Goal: Information Seeking & Learning: Learn about a topic

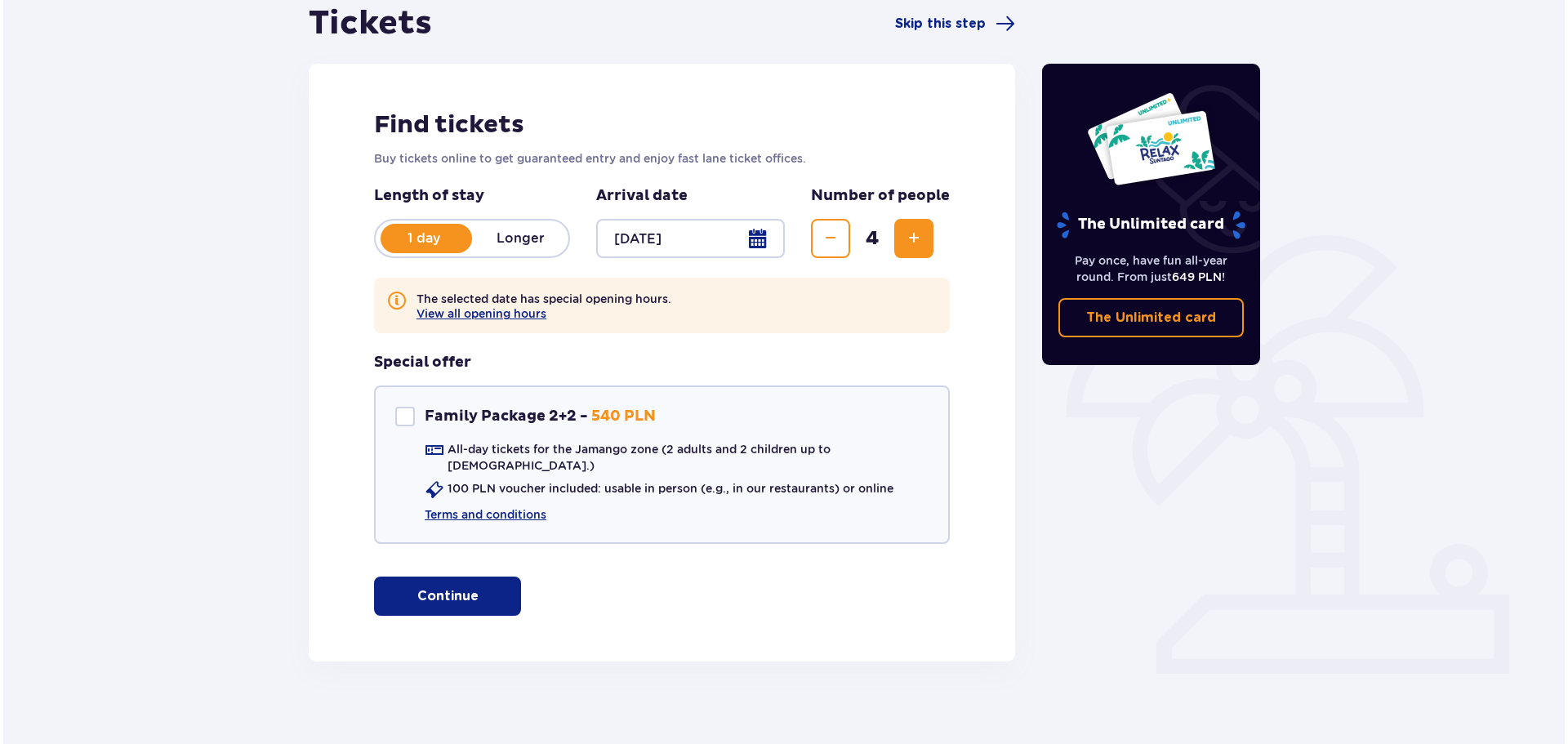
scroll to position [172, 0]
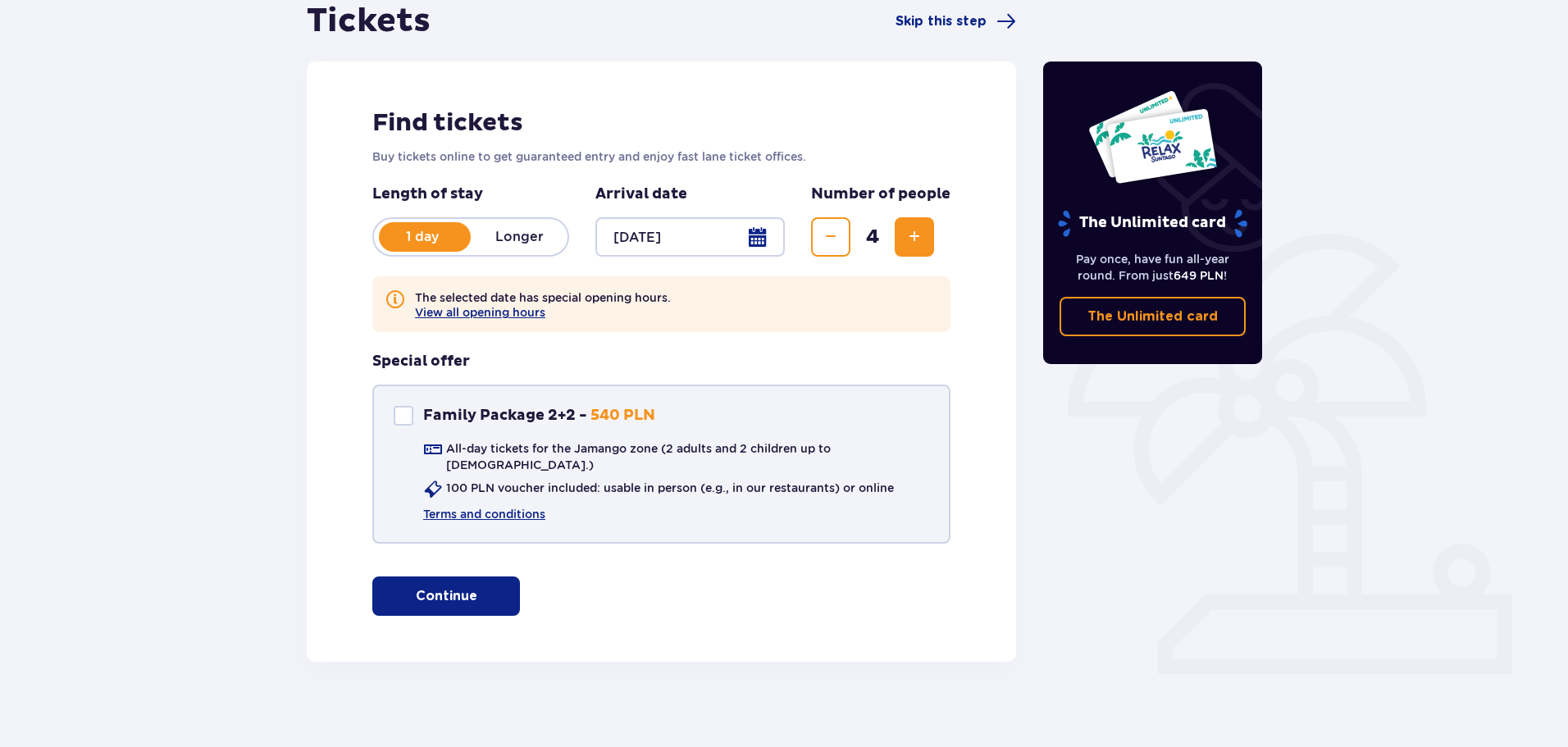
click at [407, 411] on div "Family Package 2+2" at bounding box center [403, 416] width 20 height 20
checkbox input "true"
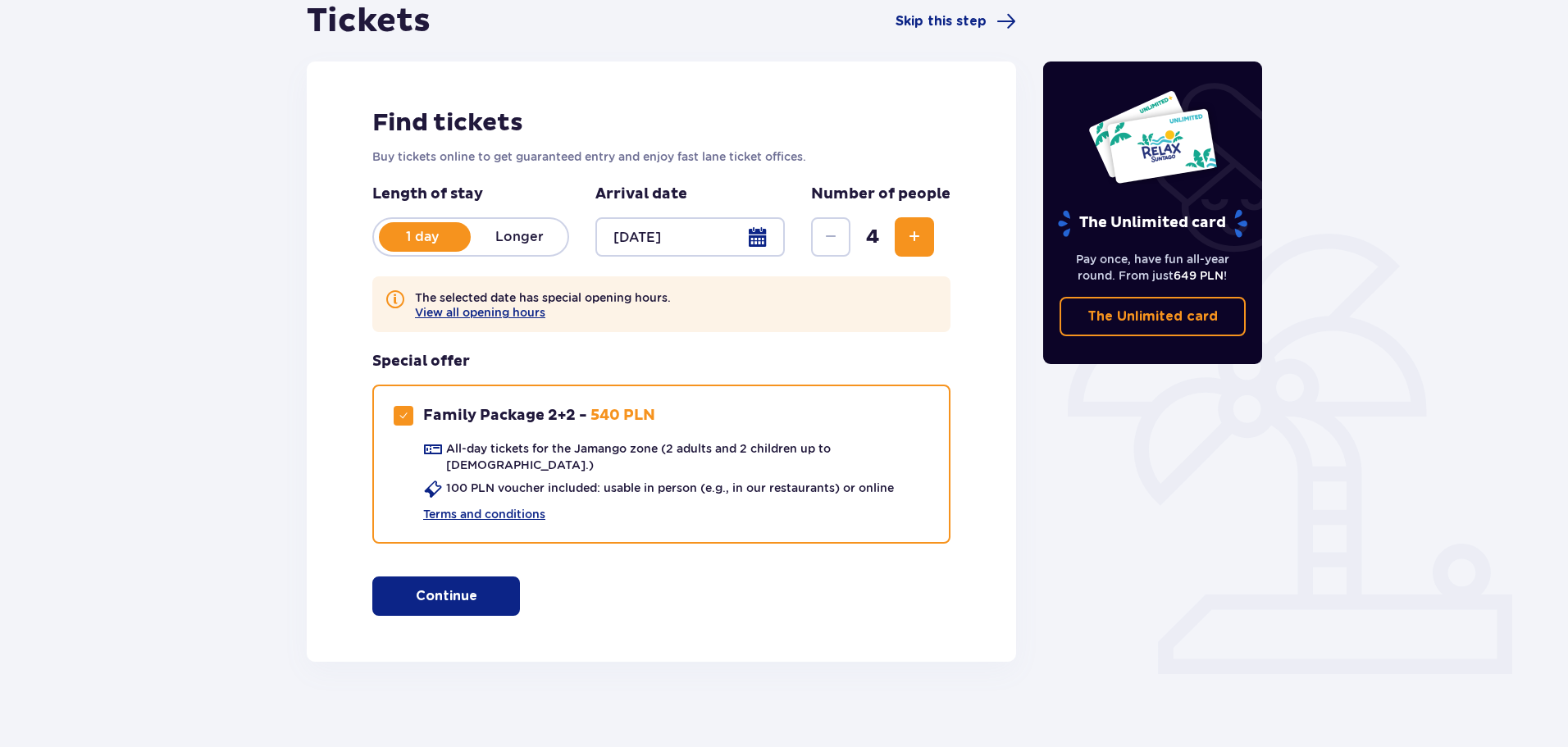
drag, startPoint x: 563, startPoint y: 295, endPoint x: 691, endPoint y: 302, distance: 128.2
click at [691, 302] on div "The selected date has special opening hours.  View all opening hours" at bounding box center [662, 304] width 578 height 56
drag, startPoint x: 692, startPoint y: 302, endPoint x: 680, endPoint y: 309, distance: 13.9
click at [693, 303] on div "The selected date has special opening hours.  View all opening hours" at bounding box center [662, 304] width 578 height 56
click at [494, 317] on button "View all opening hours" at bounding box center [480, 312] width 131 height 14
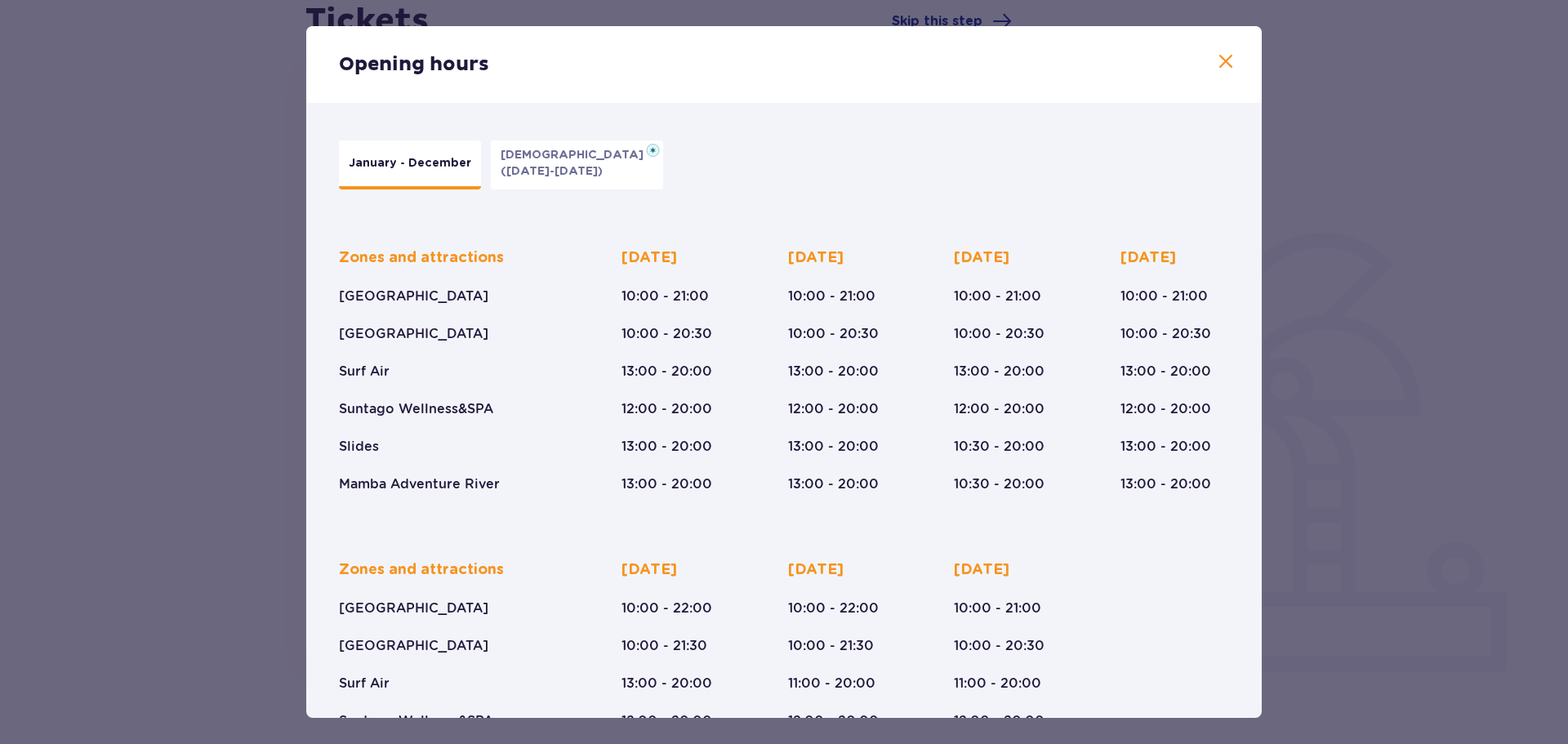
click at [1219, 69] on span at bounding box center [1226, 62] width 20 height 20
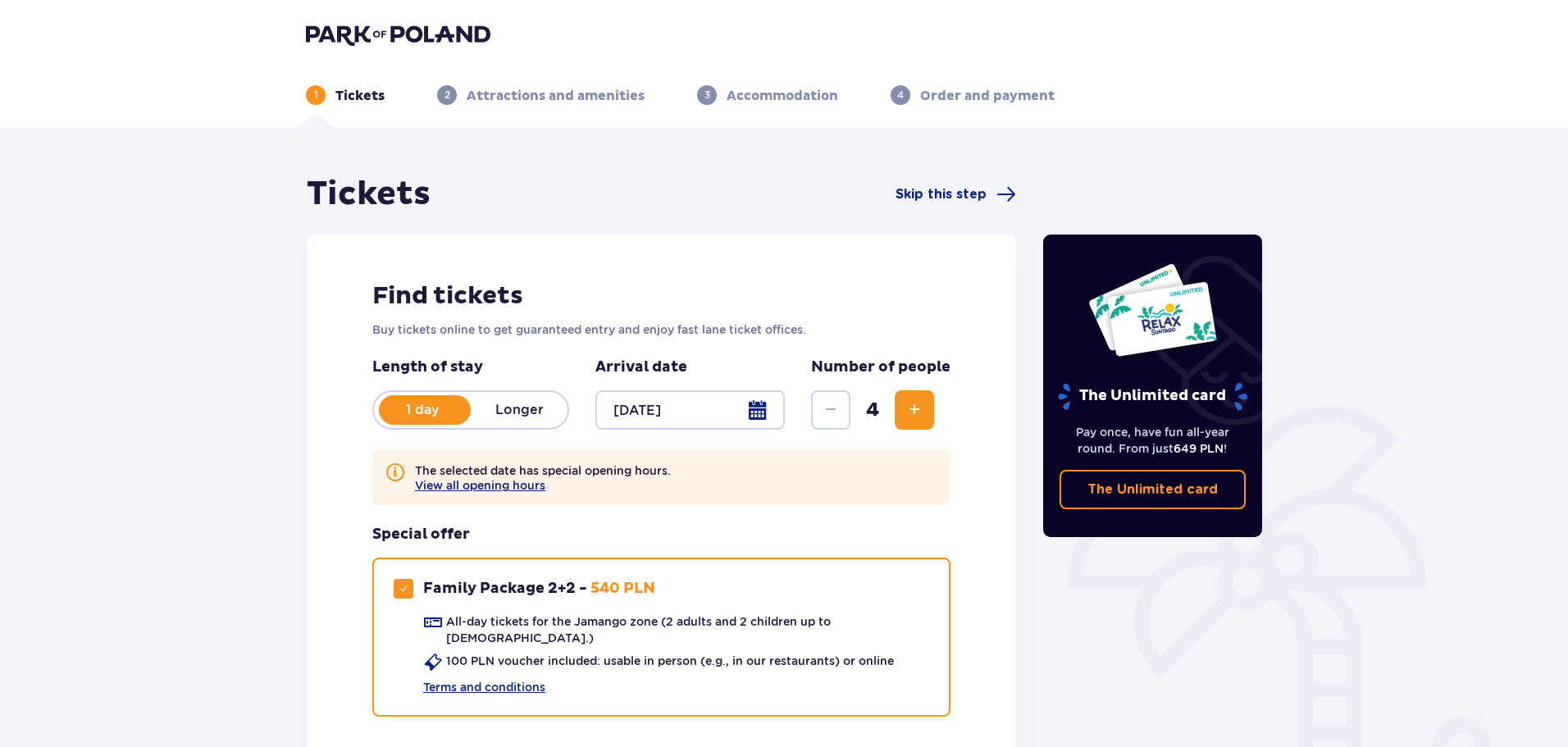
click at [346, 26] on img at bounding box center [398, 35] width 185 height 23
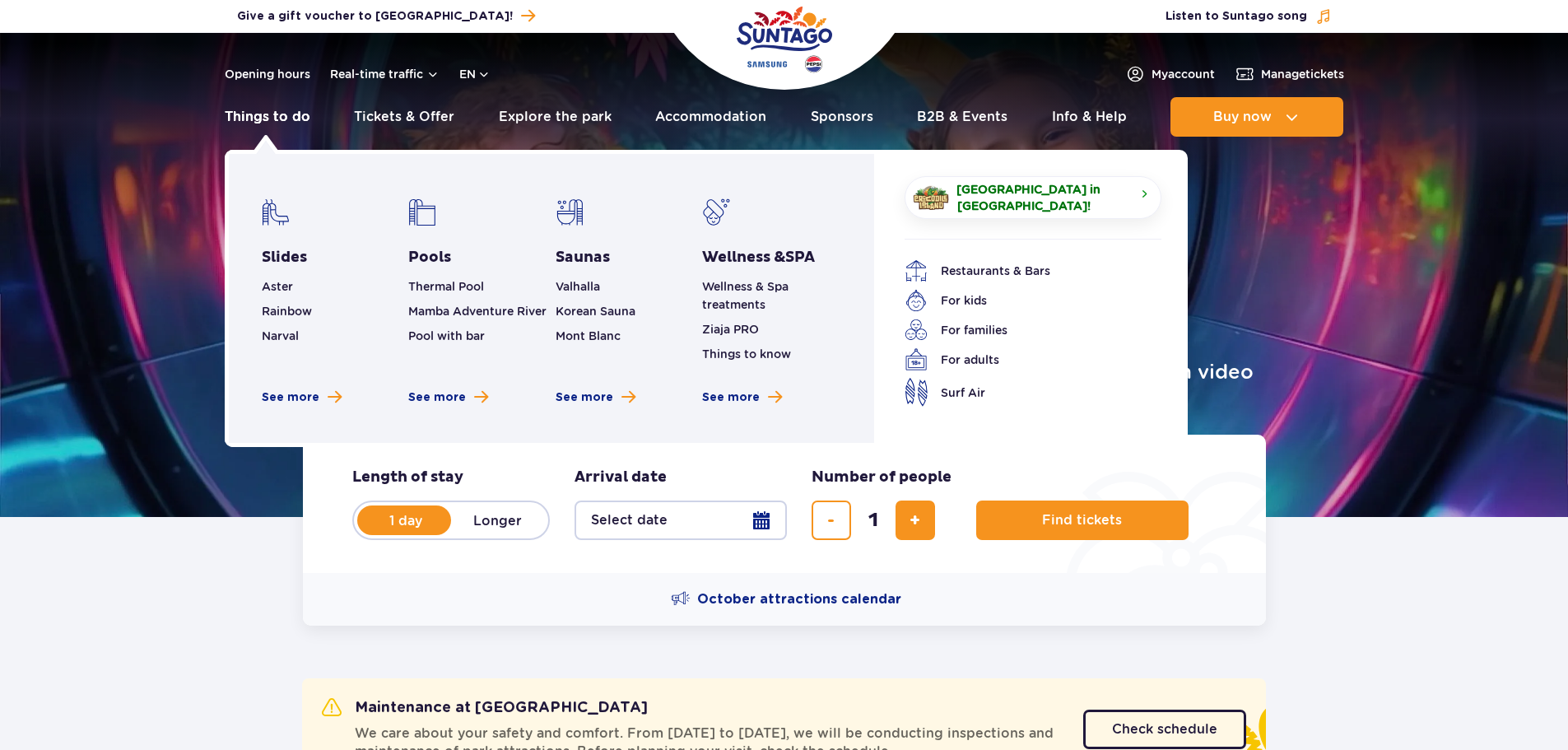
click at [275, 122] on link "Things to do" at bounding box center [267, 117] width 86 height 40
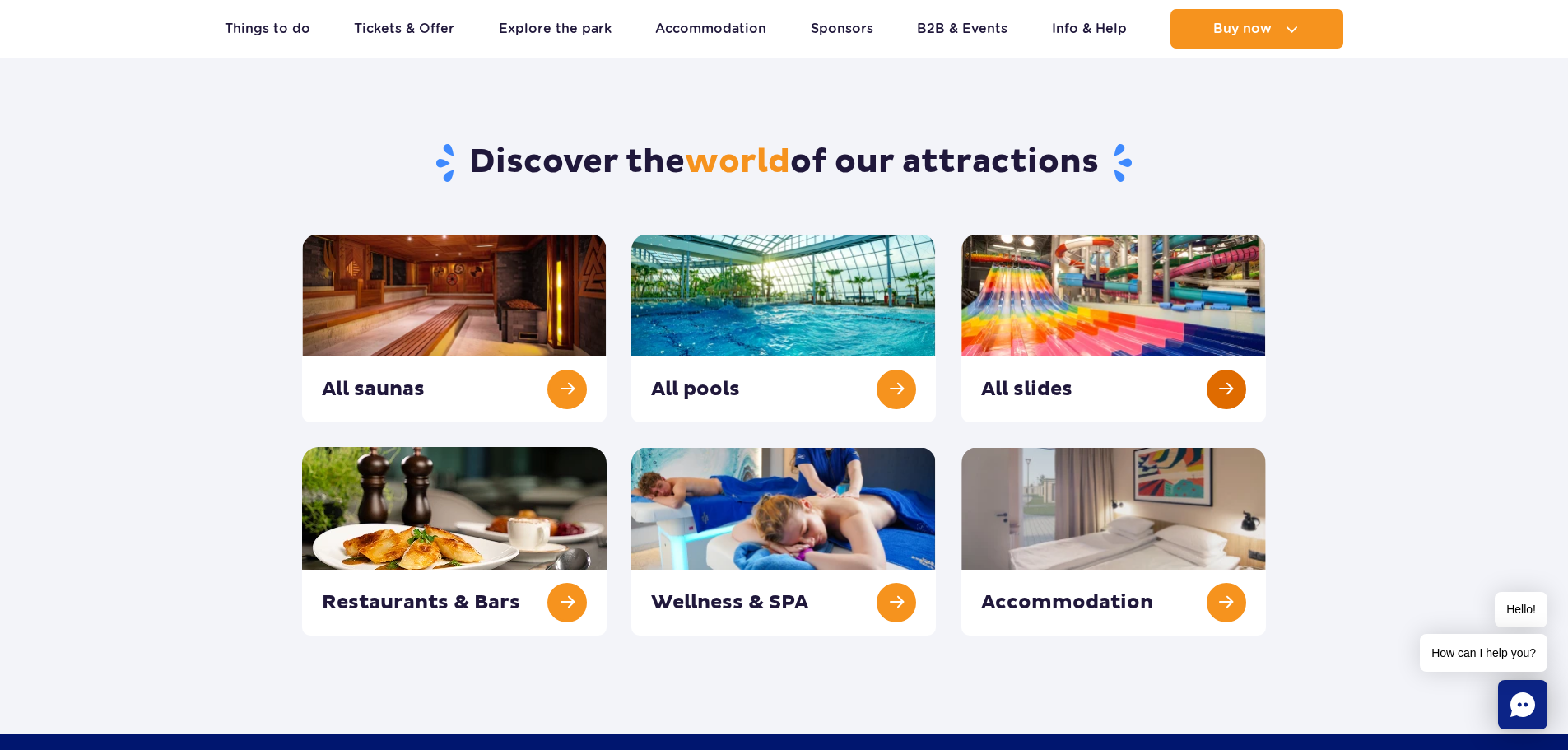
click at [1218, 387] on link at bounding box center [1113, 328] width 304 height 189
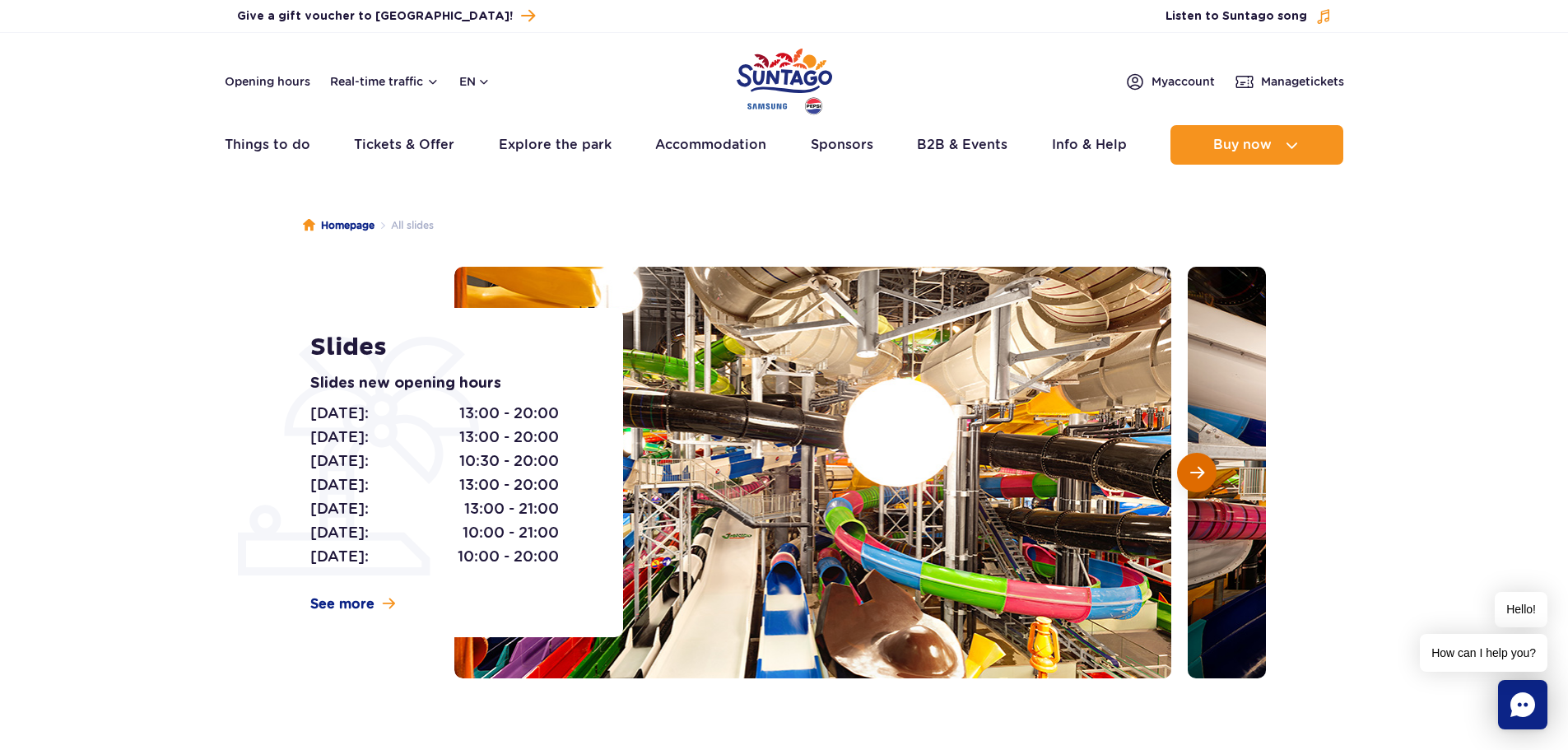
click at [1191, 462] on button "Next slide" at bounding box center [1197, 473] width 40 height 40
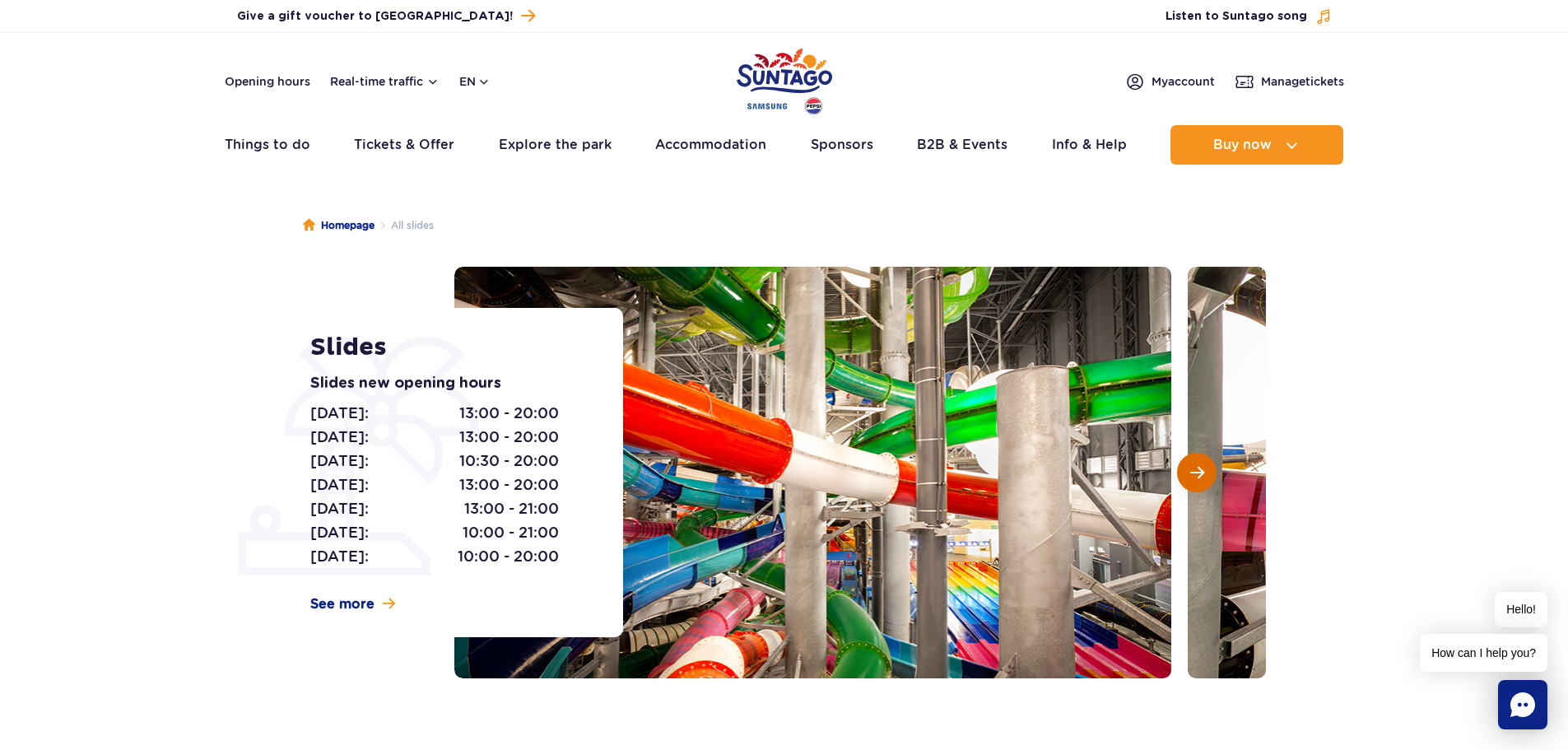
click at [1192, 462] on button "Next slide" at bounding box center [1197, 473] width 40 height 40
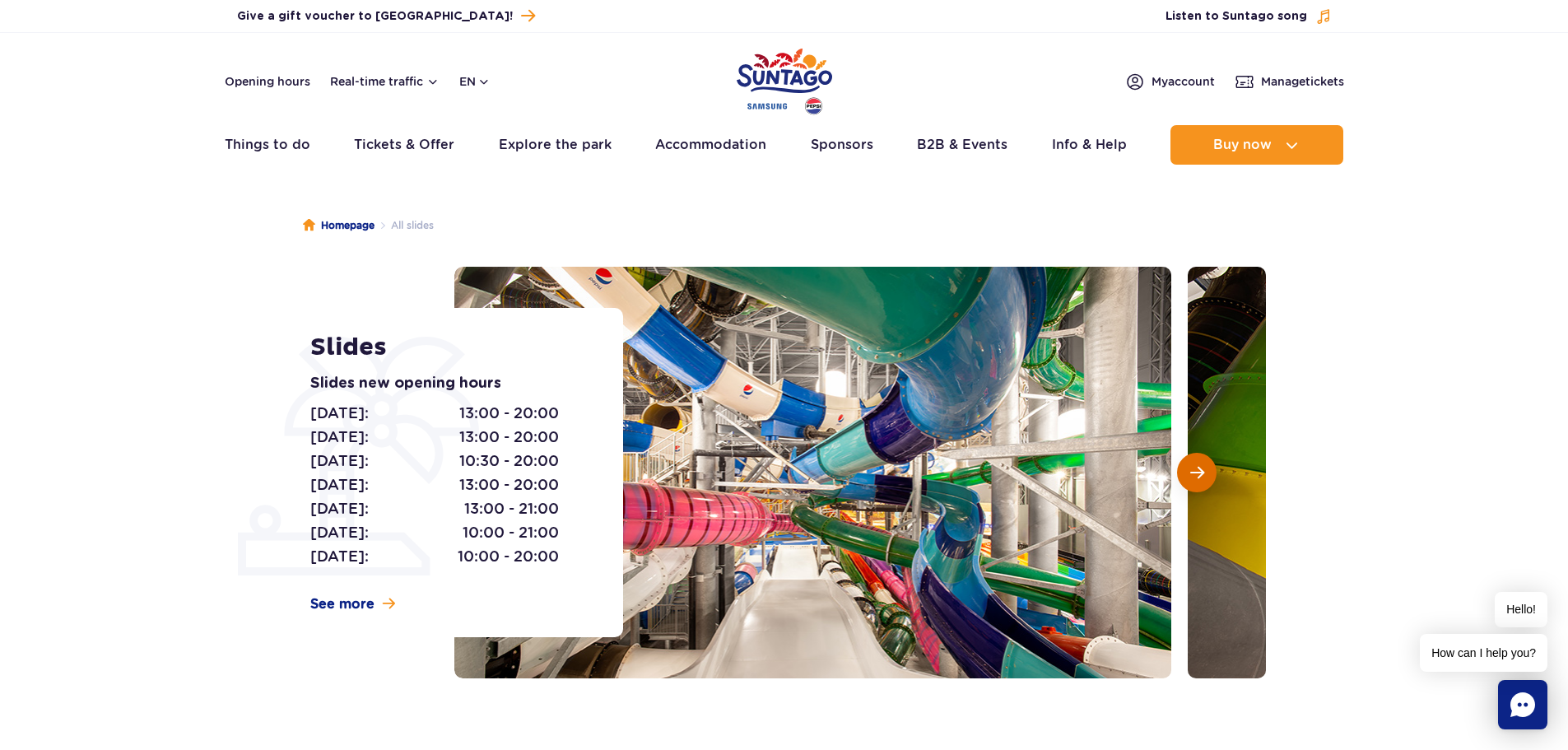
click at [1193, 463] on button "Next slide" at bounding box center [1197, 473] width 40 height 40
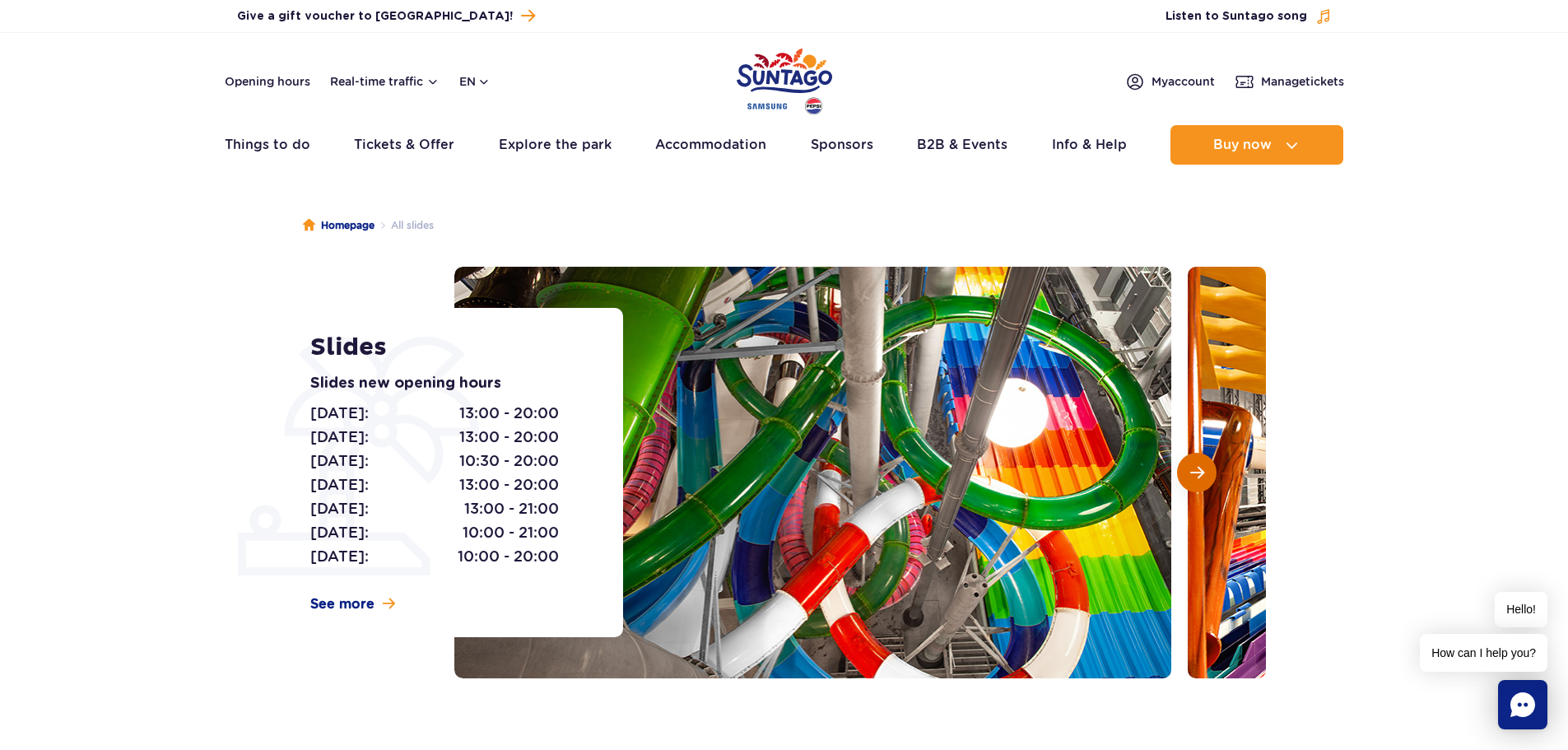
click at [1194, 462] on button "Next slide" at bounding box center [1197, 473] width 40 height 40
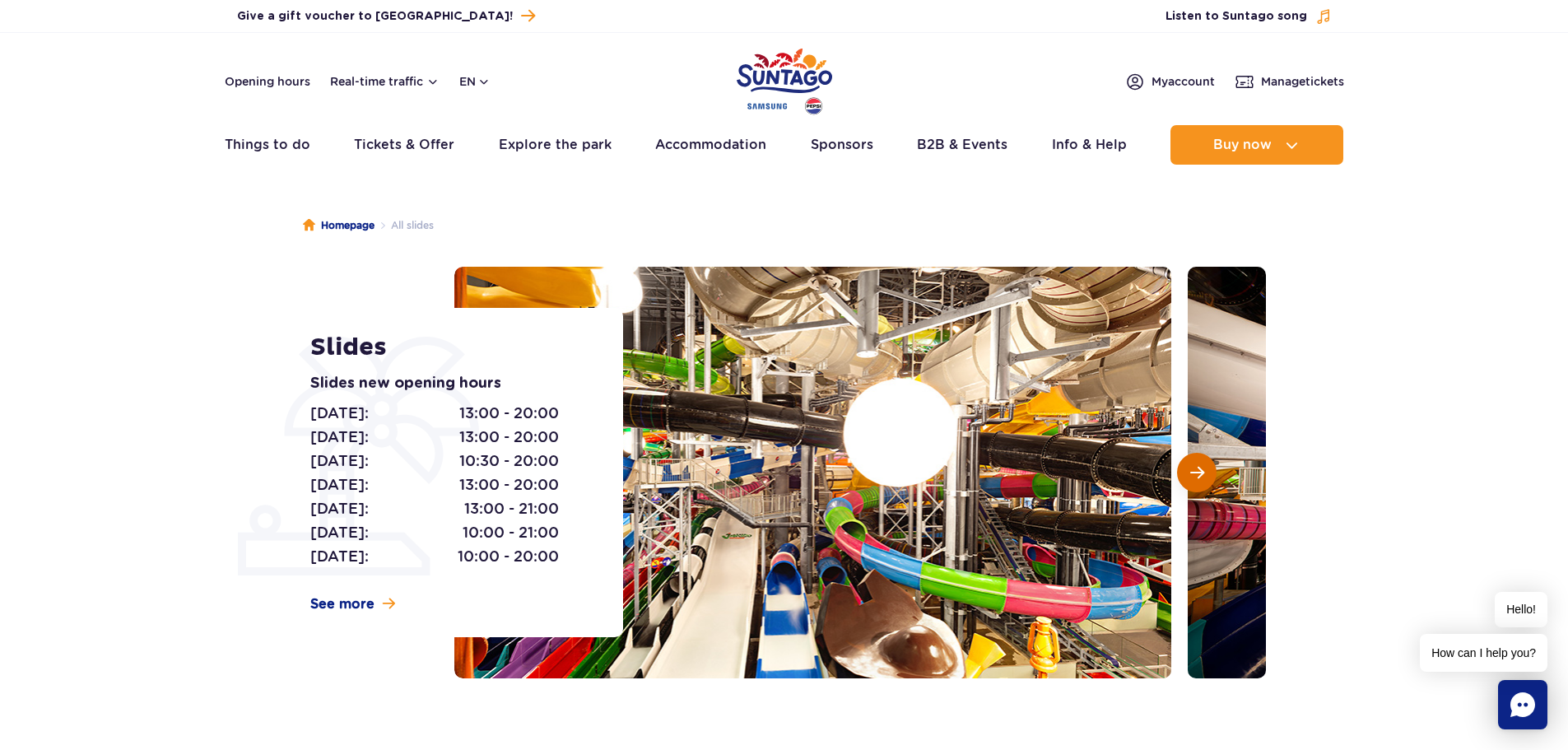
click at [1194, 460] on button "Next slide" at bounding box center [1197, 473] width 40 height 40
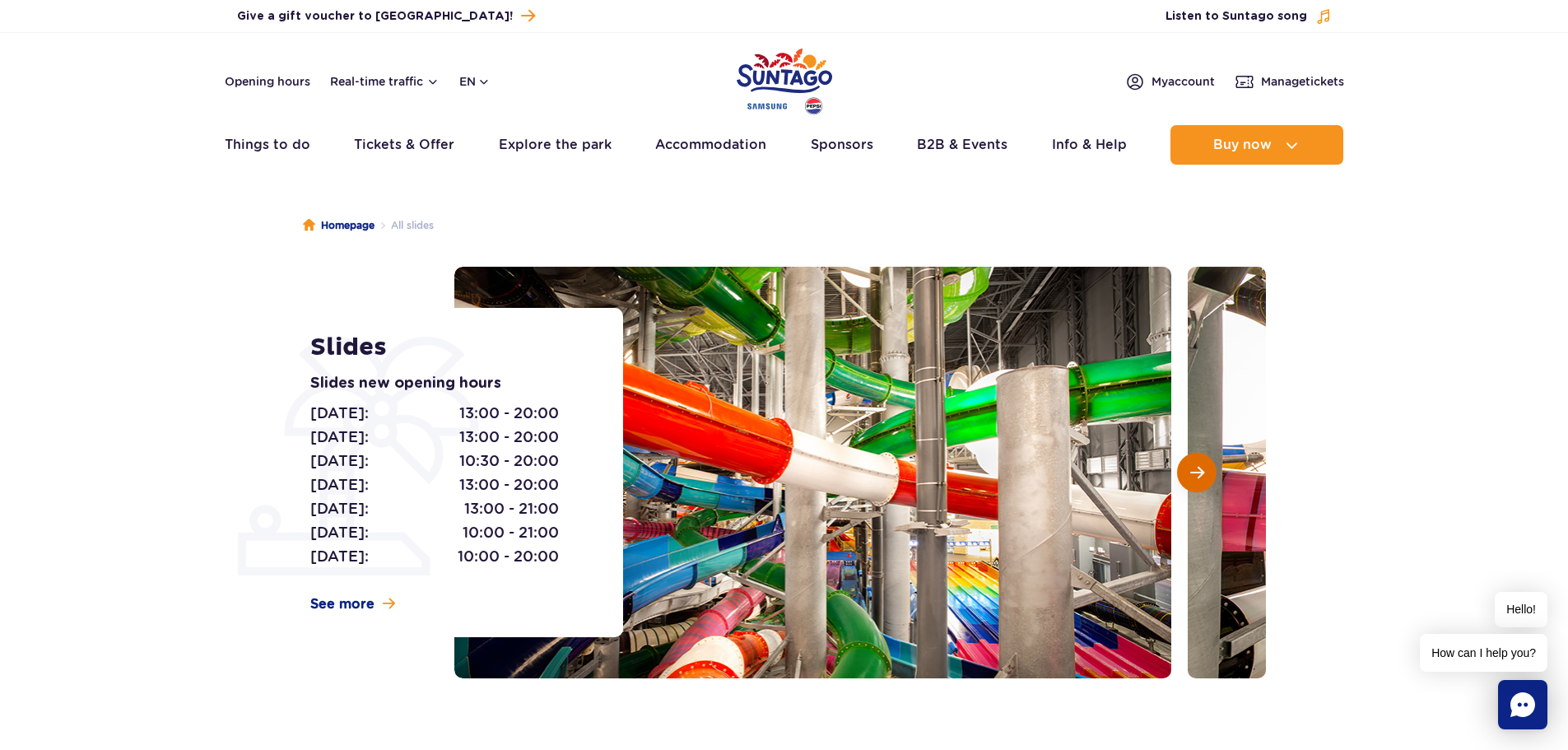
click at [1194, 460] on button "Next slide" at bounding box center [1197, 473] width 40 height 40
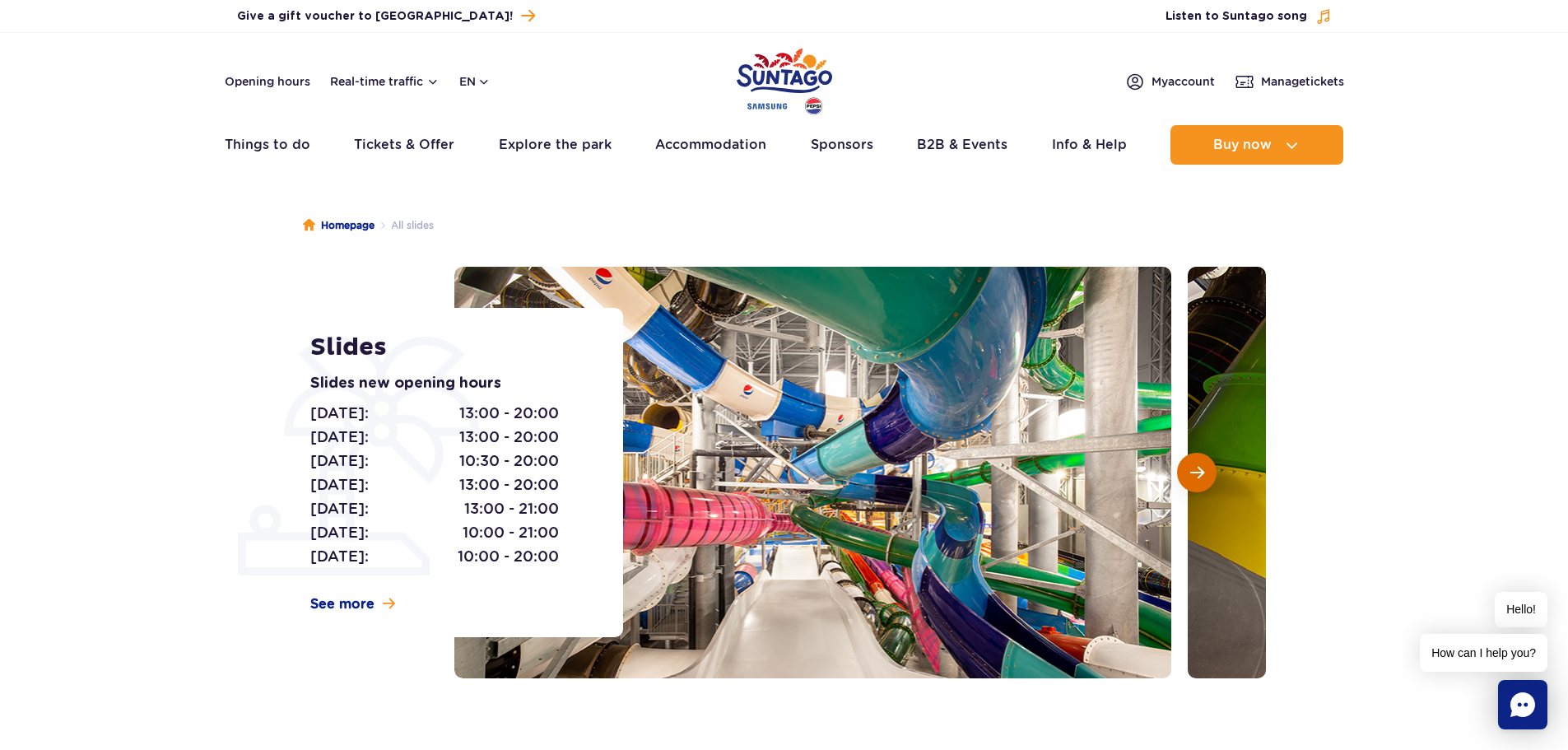
click at [1194, 460] on button "Next slide" at bounding box center [1197, 473] width 40 height 40
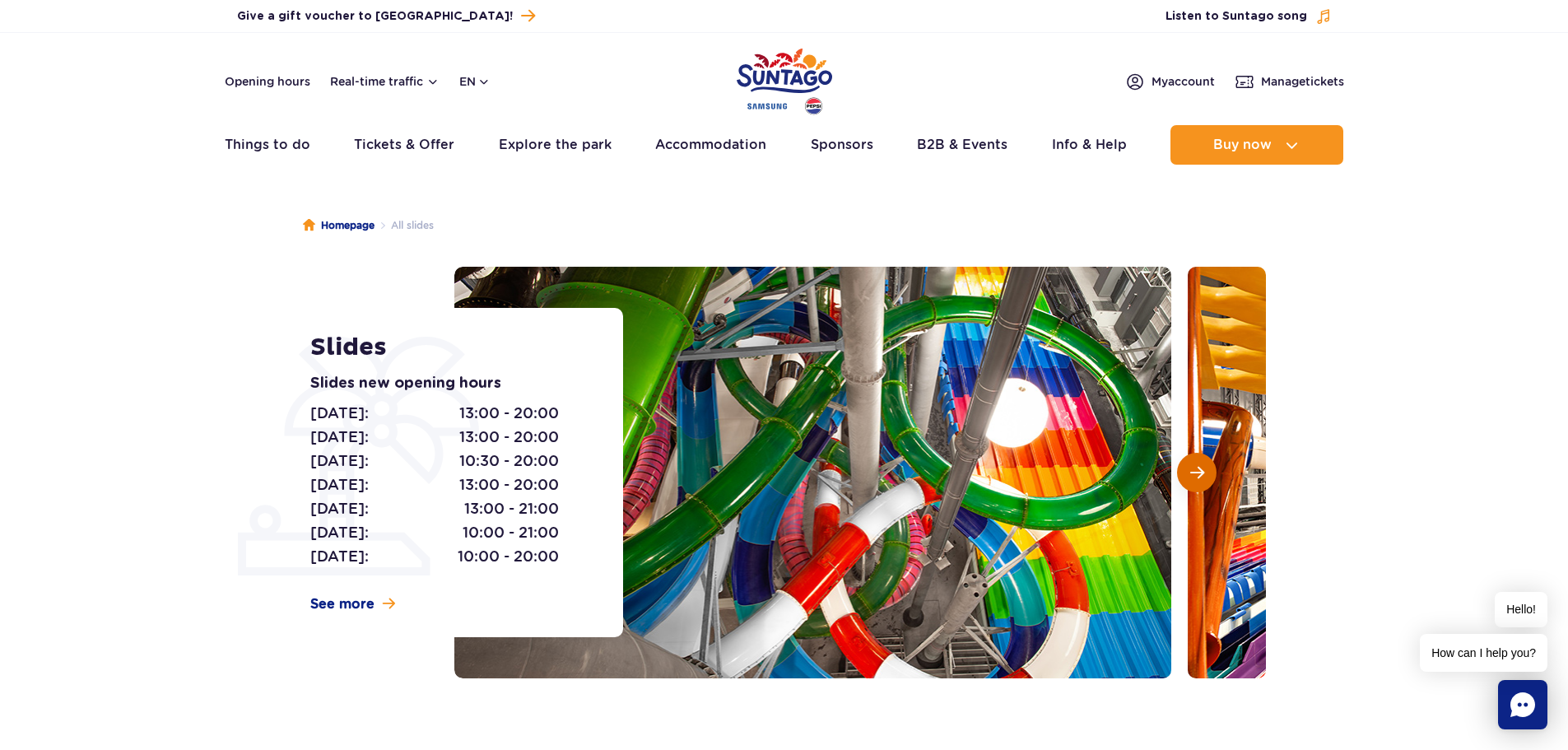
click at [1194, 460] on button "Next slide" at bounding box center [1197, 473] width 40 height 40
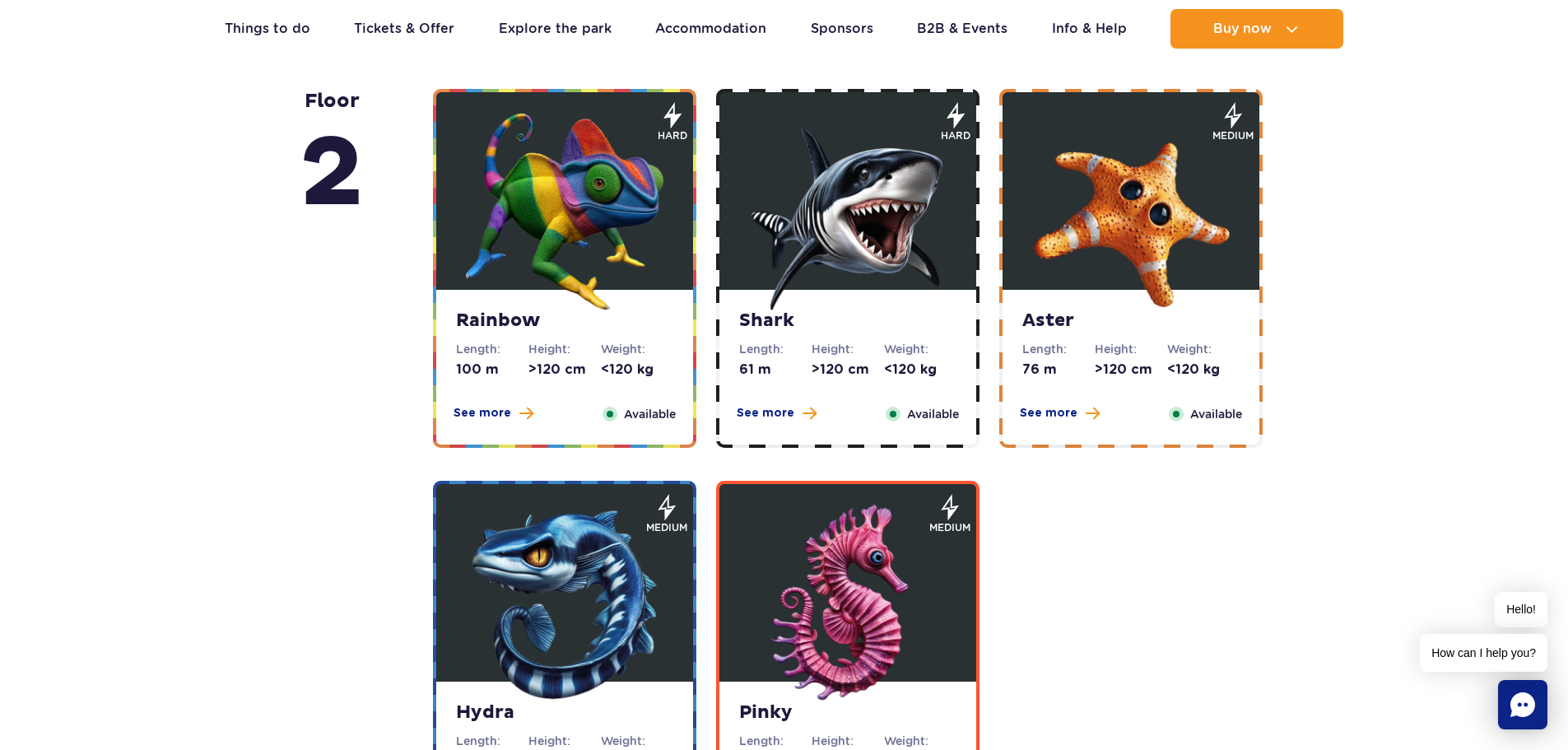
scroll to position [3129, 0]
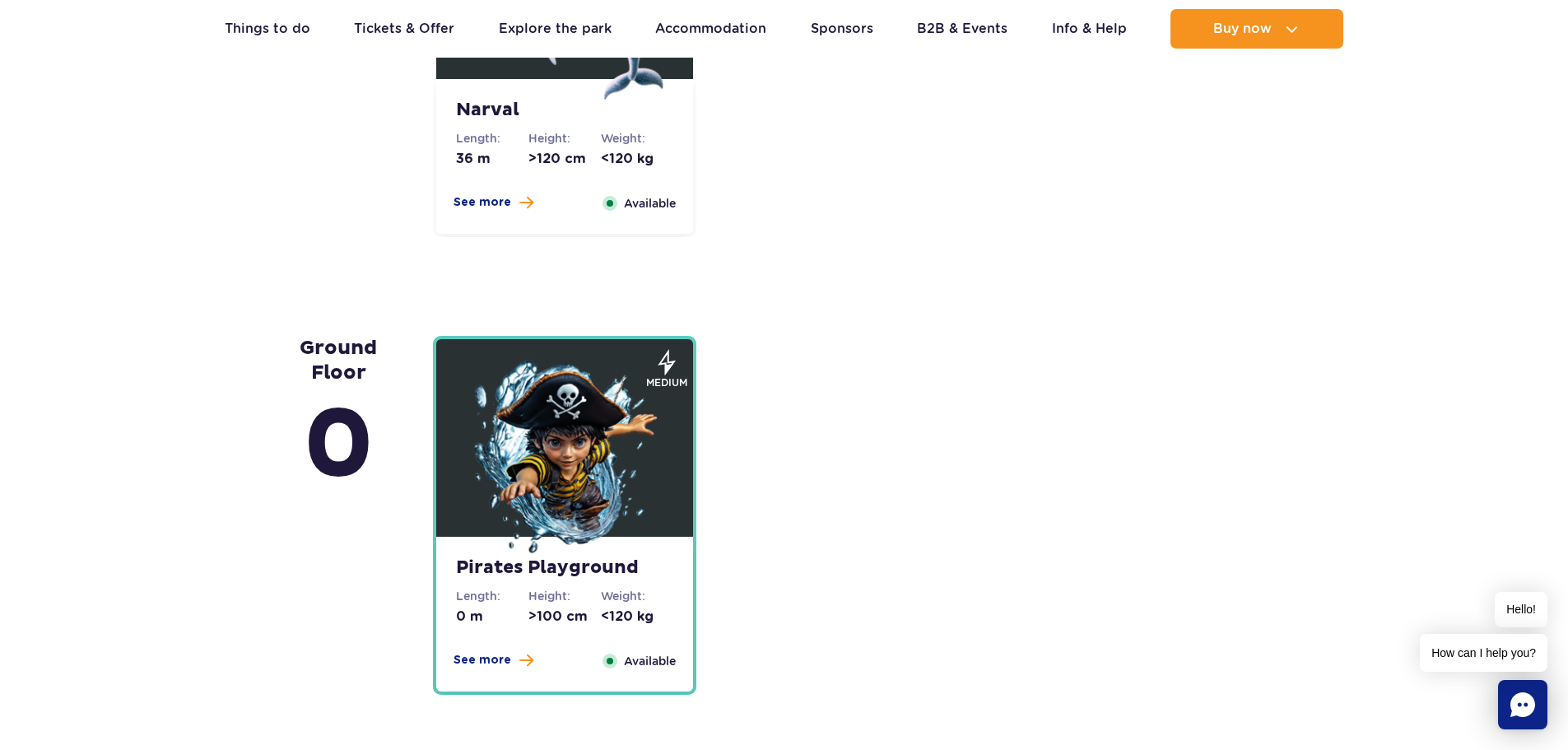
click at [580, 427] on img at bounding box center [565, 458] width 198 height 198
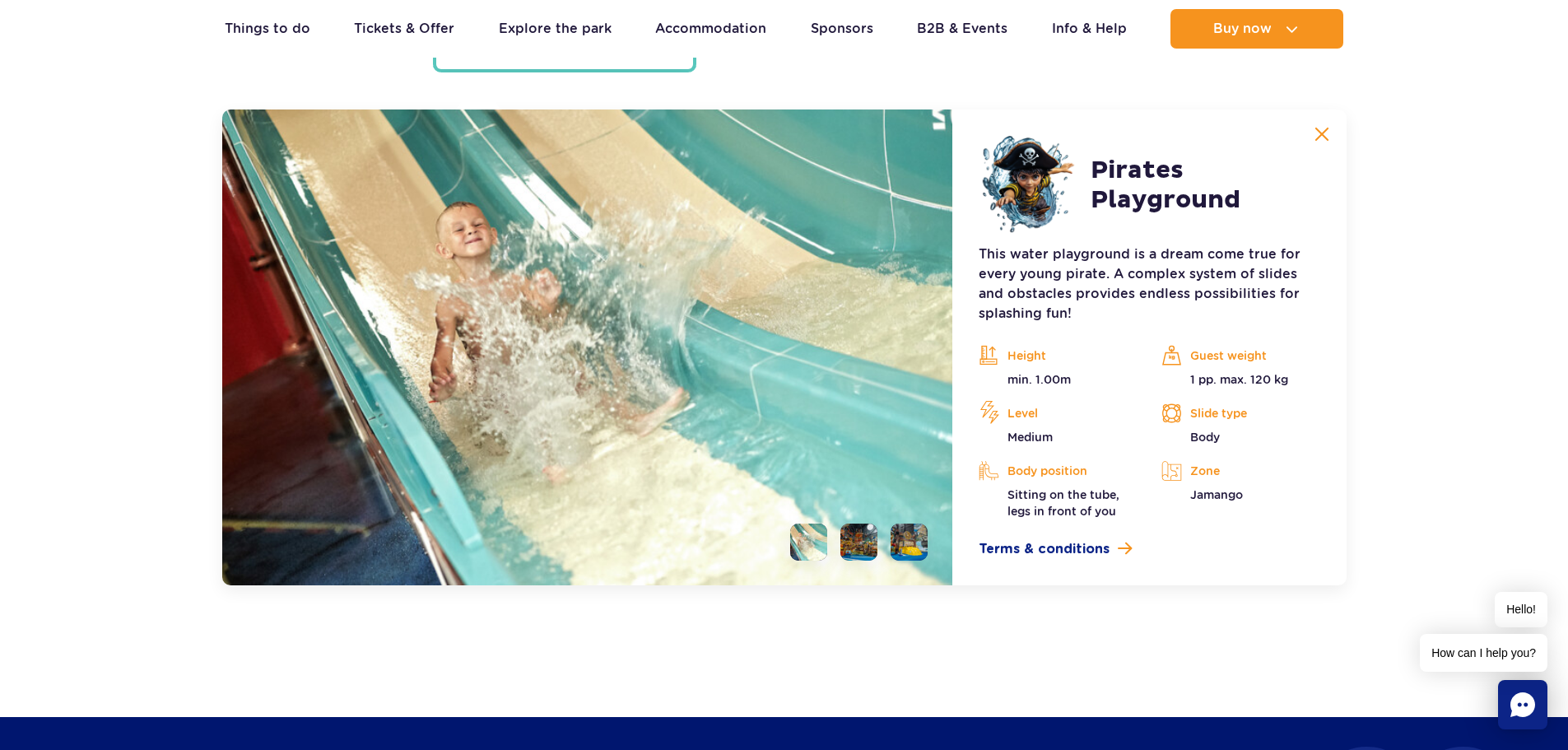
scroll to position [4586, 0]
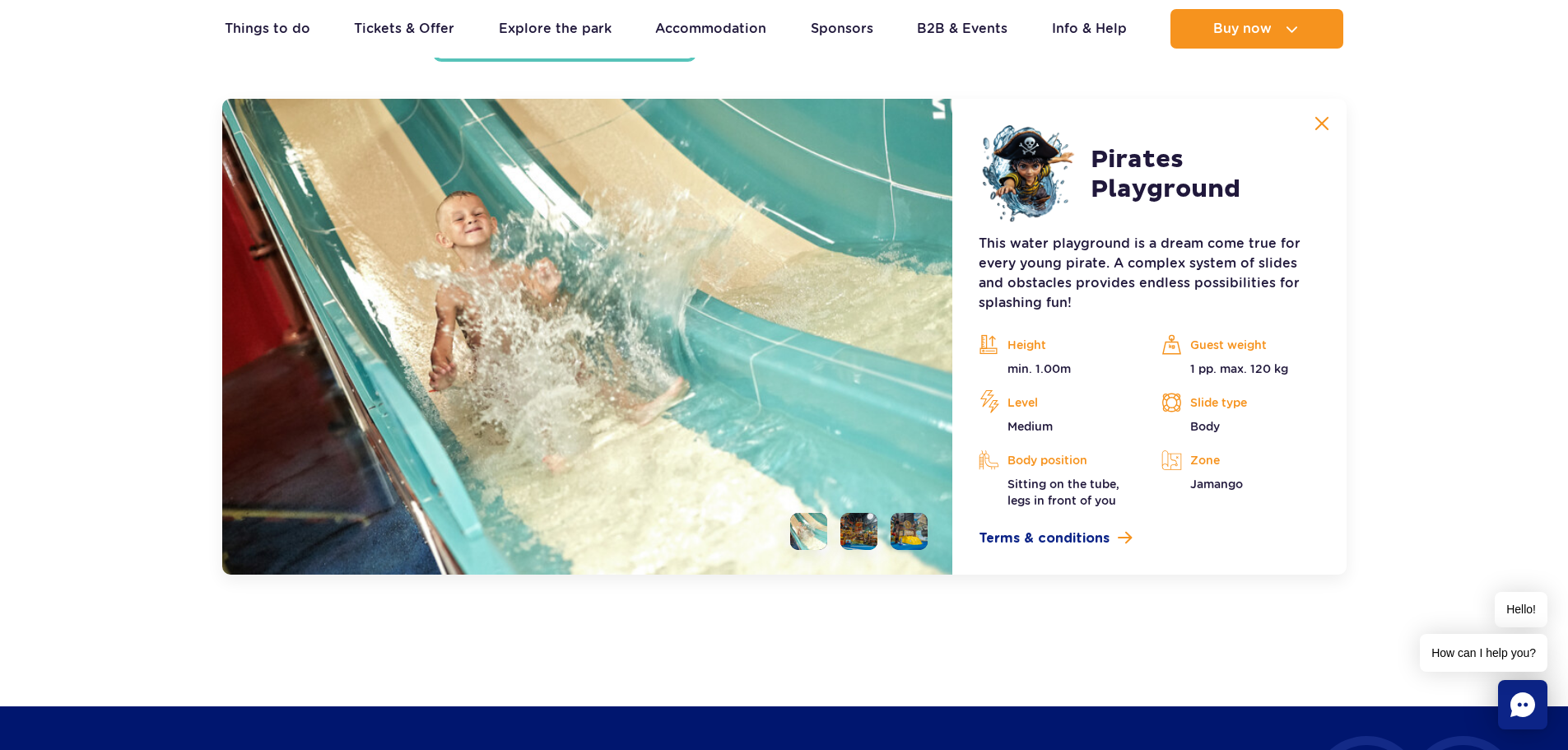
click at [853, 530] on li at bounding box center [858, 531] width 37 height 37
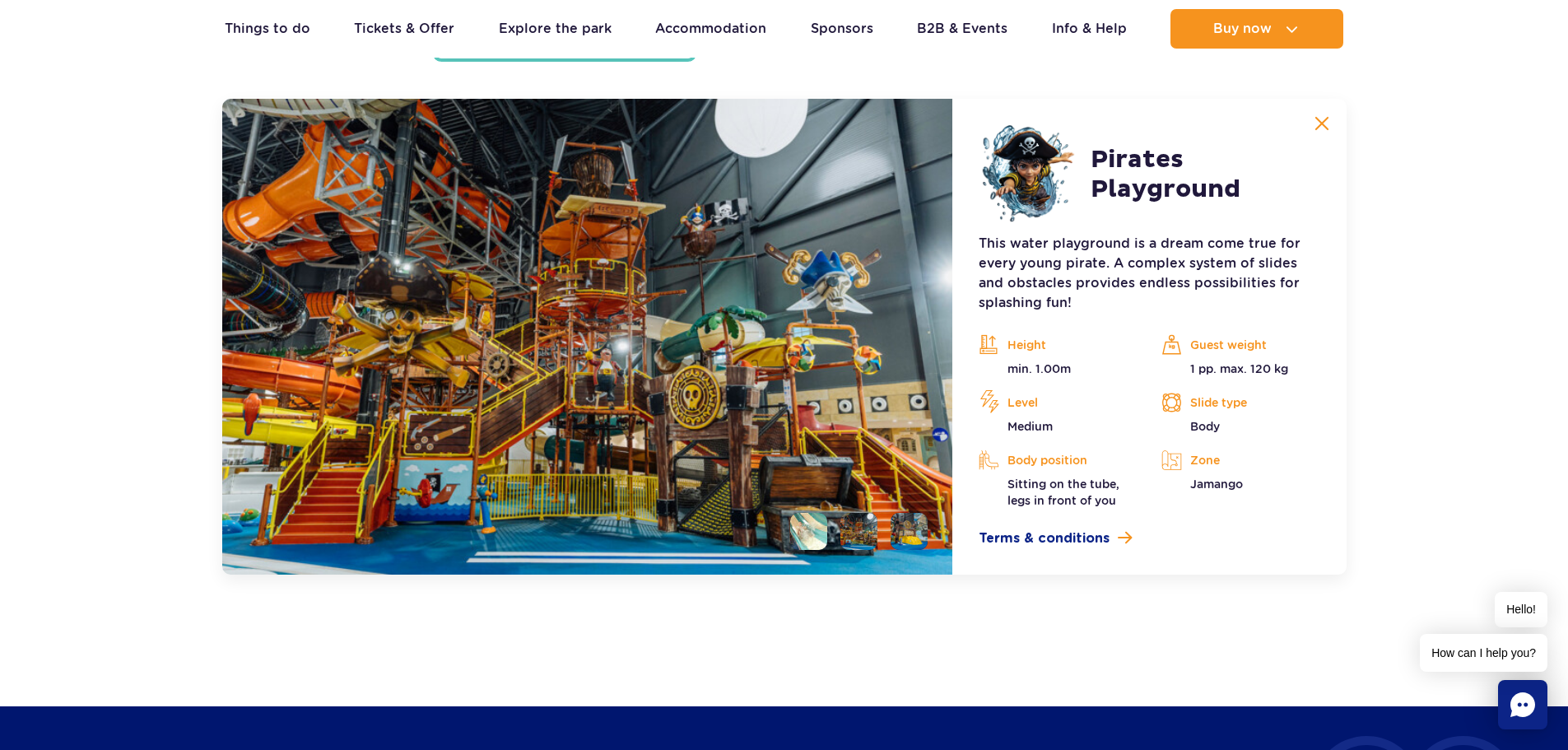
click at [918, 527] on li at bounding box center [909, 531] width 37 height 37
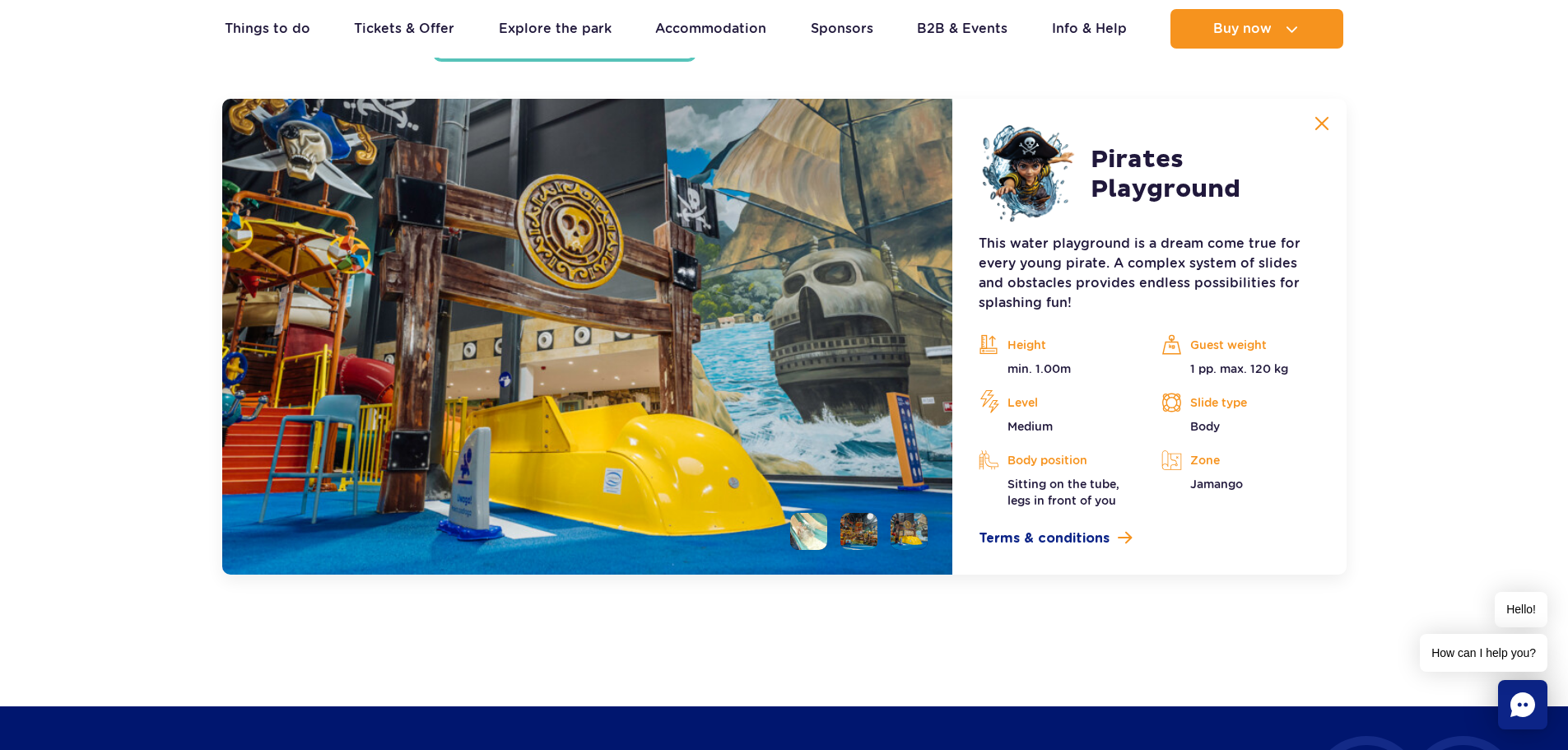
click at [869, 534] on li at bounding box center [858, 531] width 37 height 37
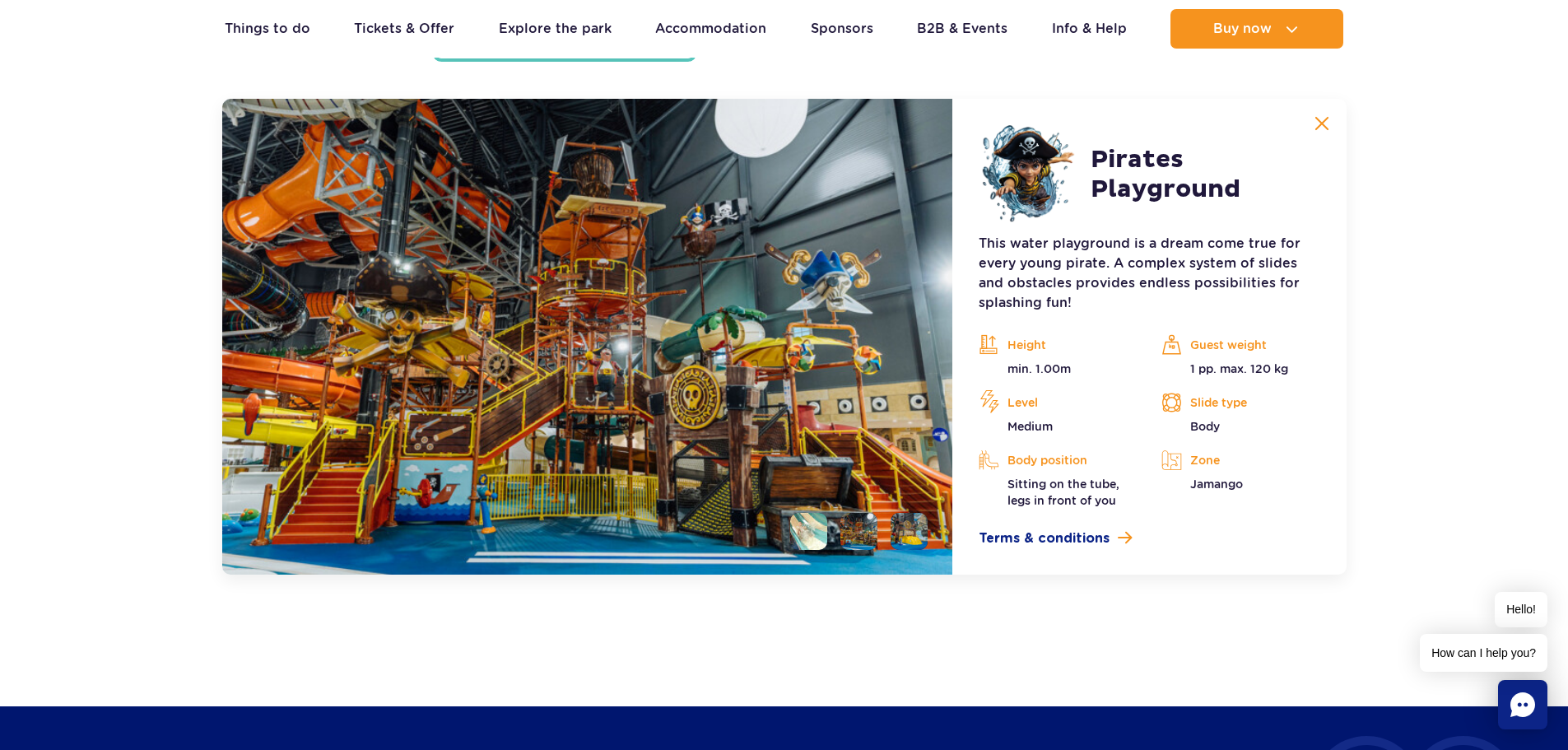
click at [901, 528] on li at bounding box center [909, 531] width 37 height 37
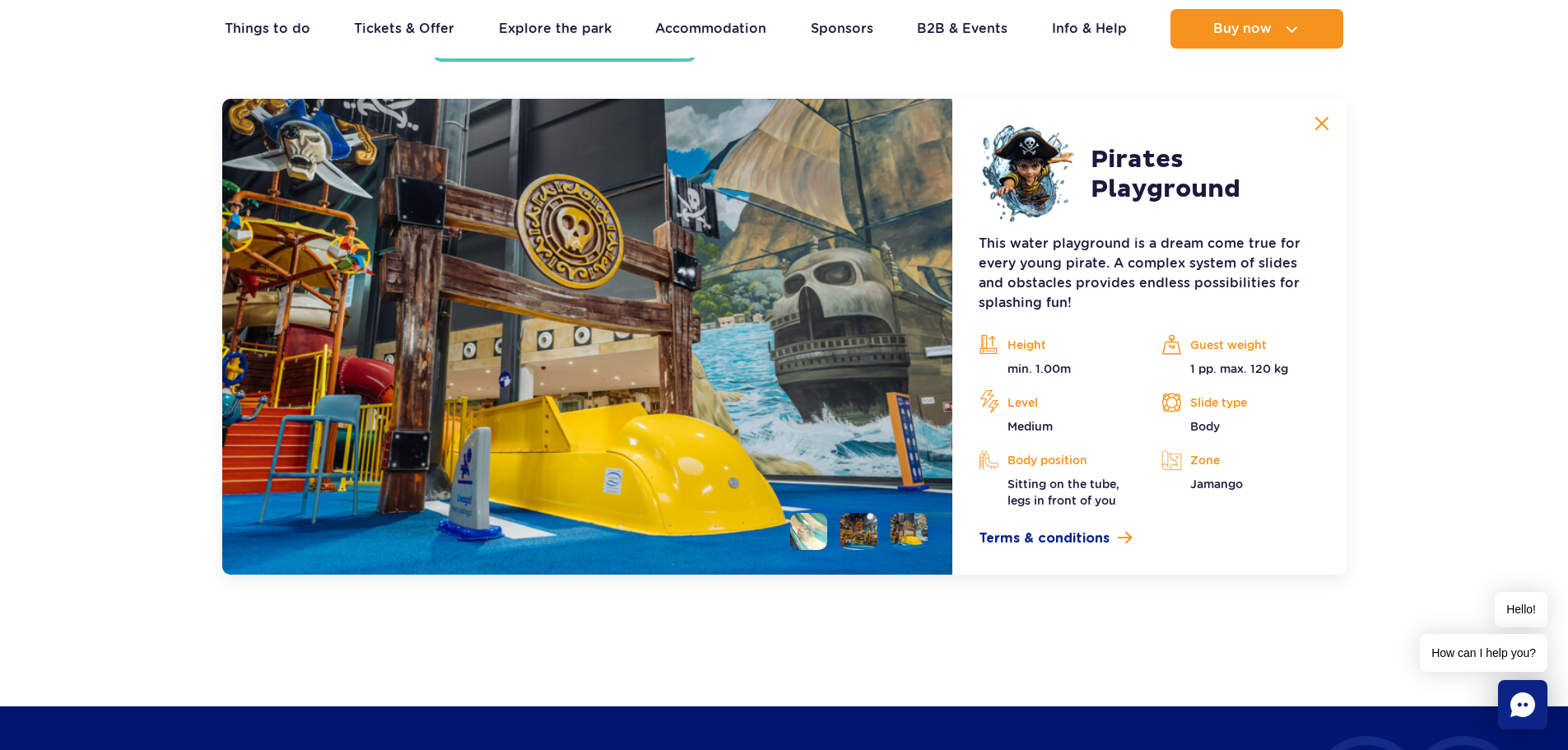
click at [860, 532] on li at bounding box center [858, 531] width 37 height 37
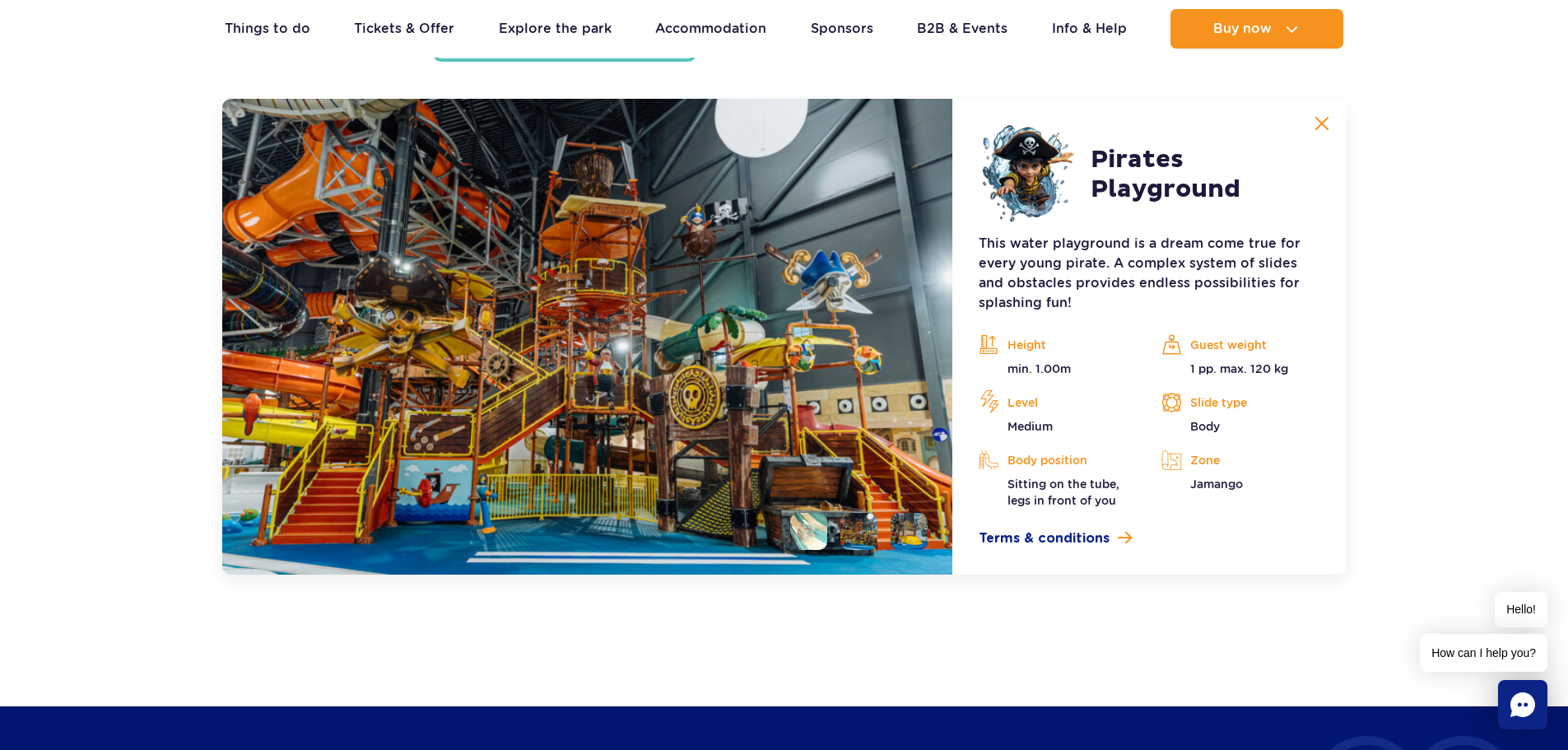
click at [817, 530] on li at bounding box center [808, 531] width 37 height 37
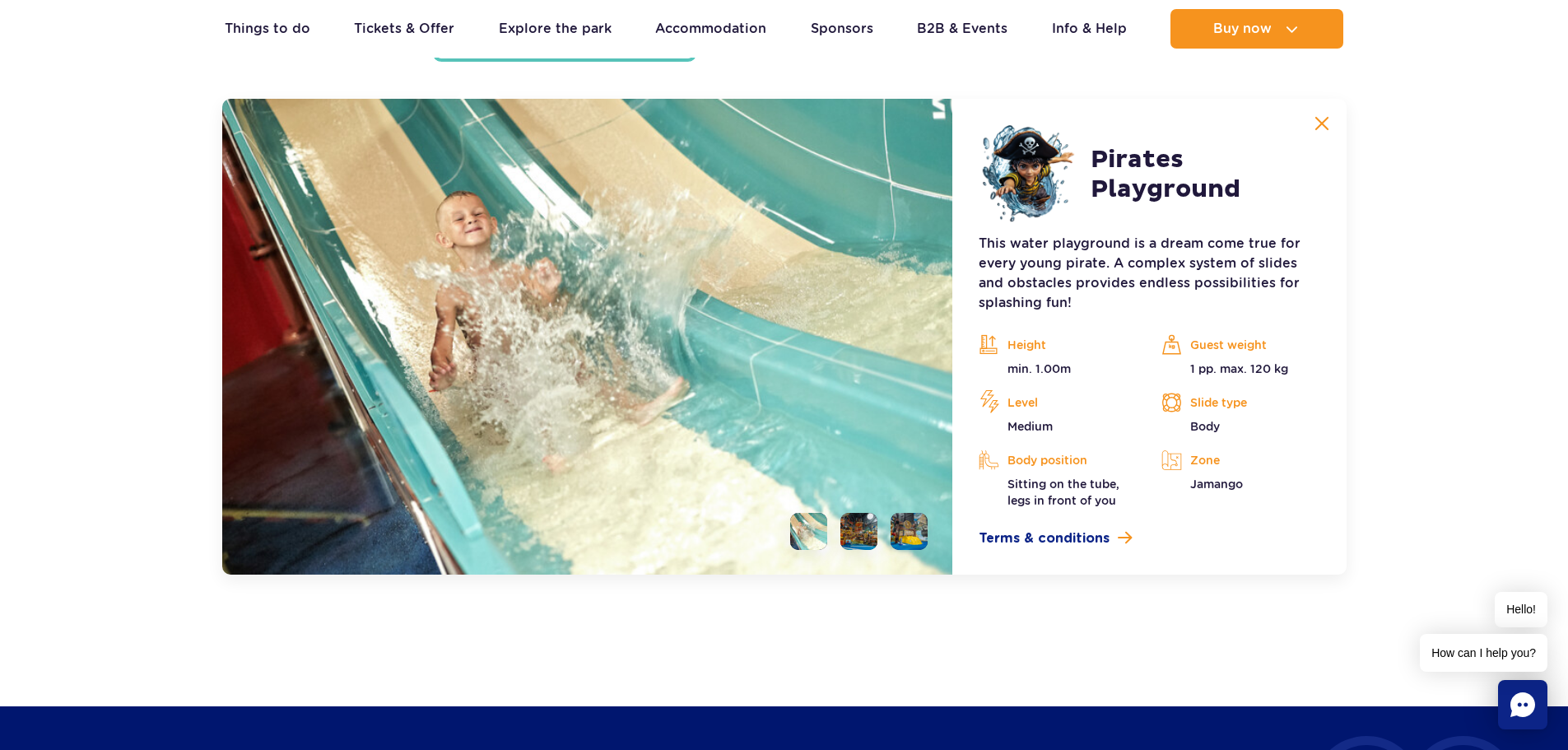
click at [850, 527] on li at bounding box center [858, 531] width 37 height 37
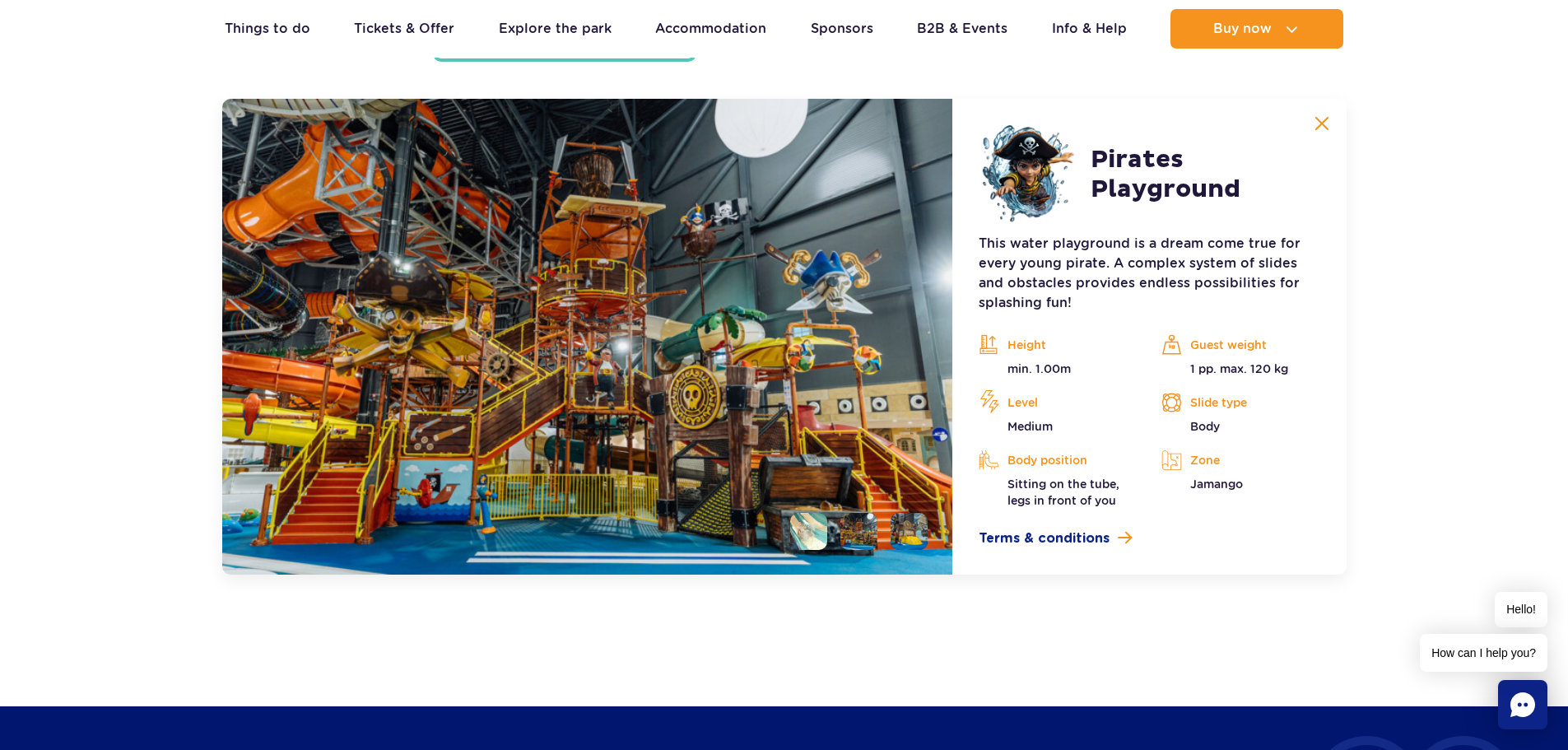
click at [910, 528] on li at bounding box center [909, 531] width 37 height 37
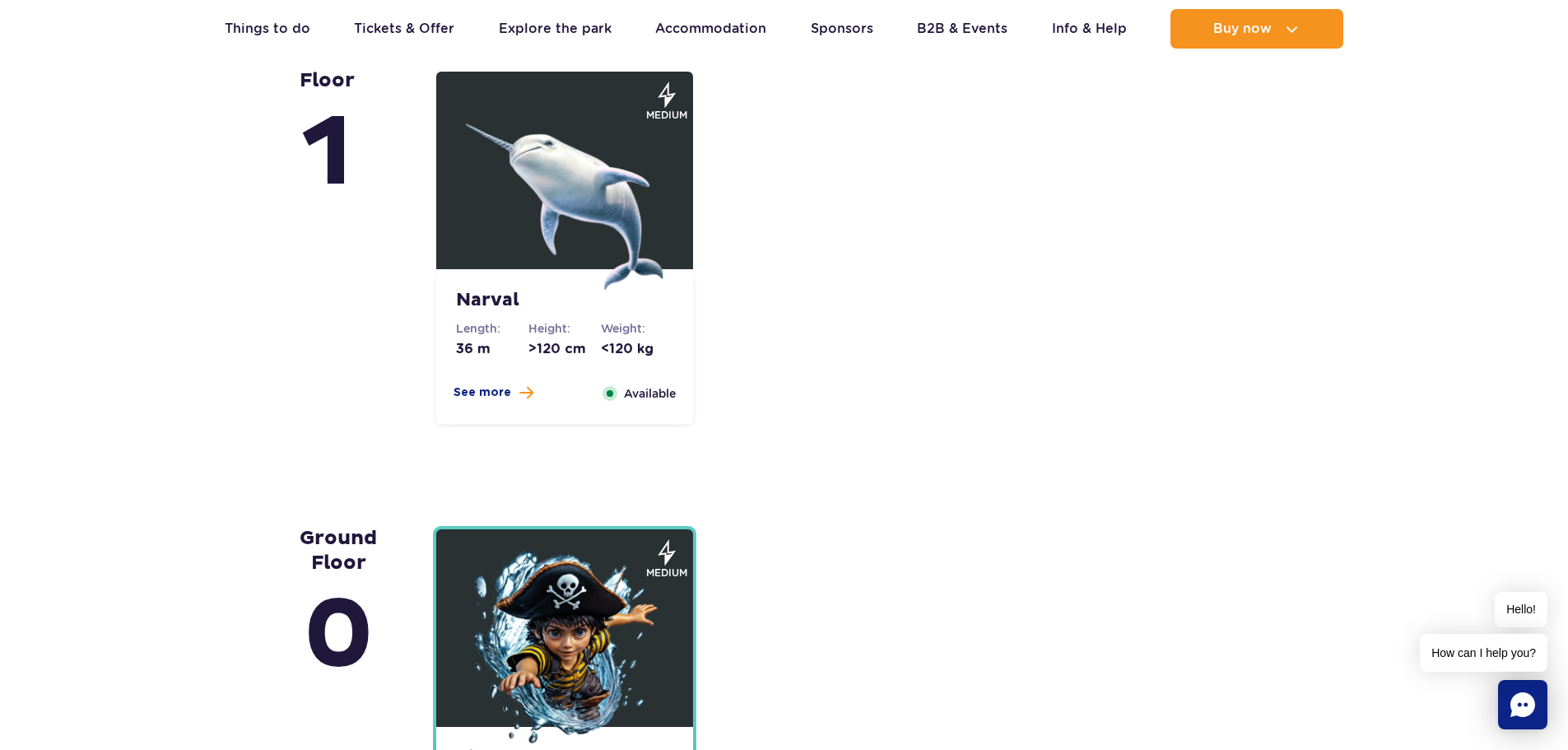
click at [561, 205] on img at bounding box center [565, 191] width 198 height 198
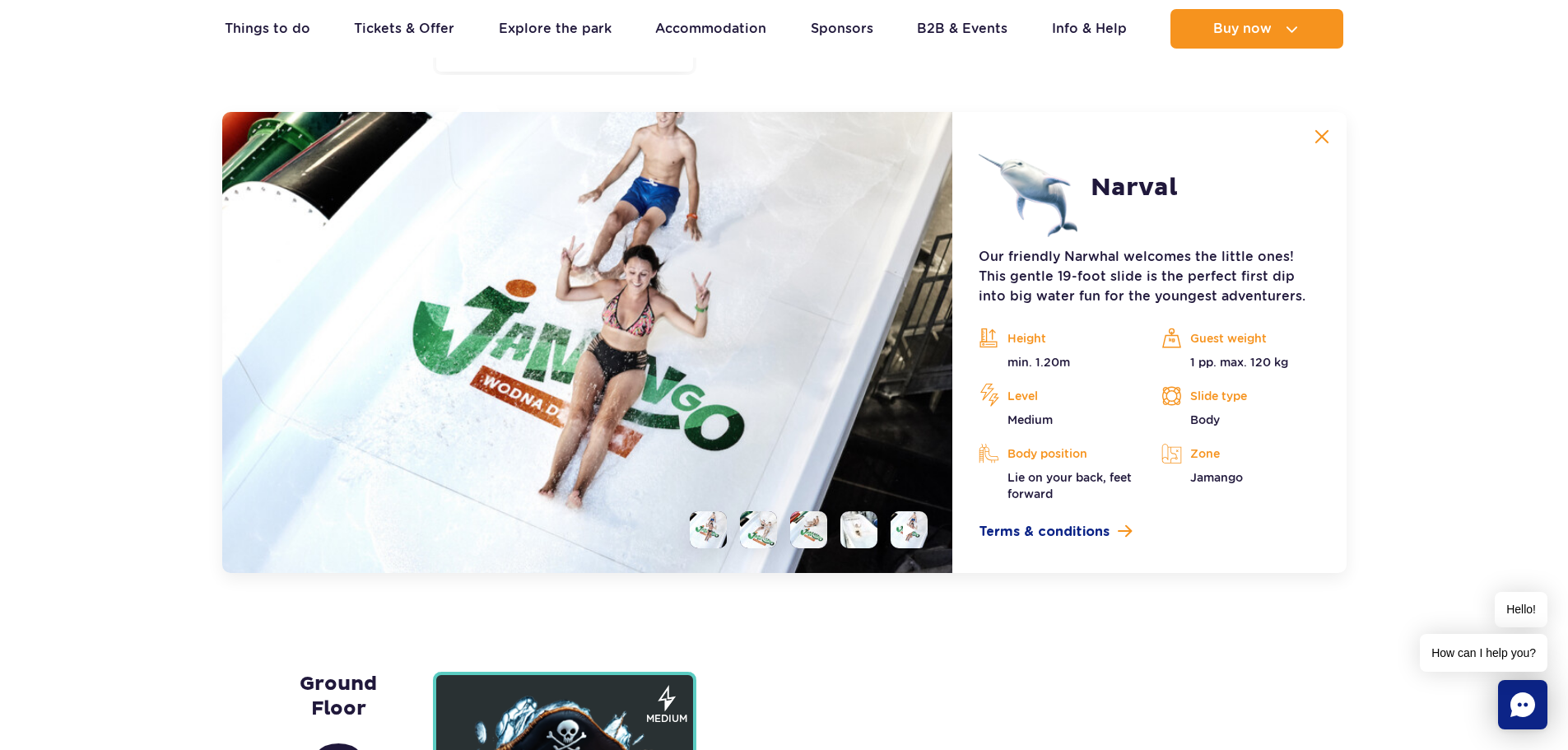
scroll to position [4128, 0]
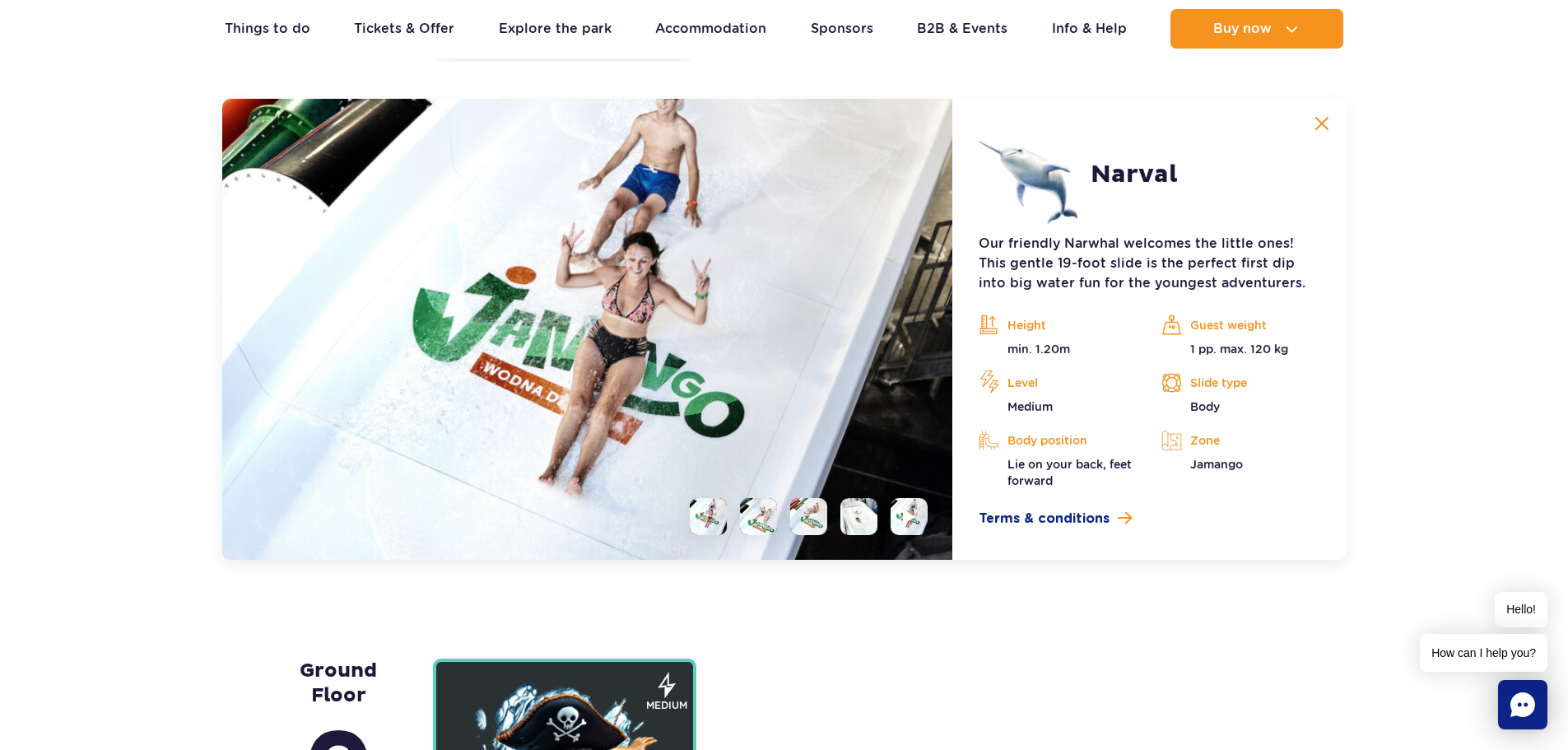
click at [747, 520] on li at bounding box center [758, 516] width 37 height 37
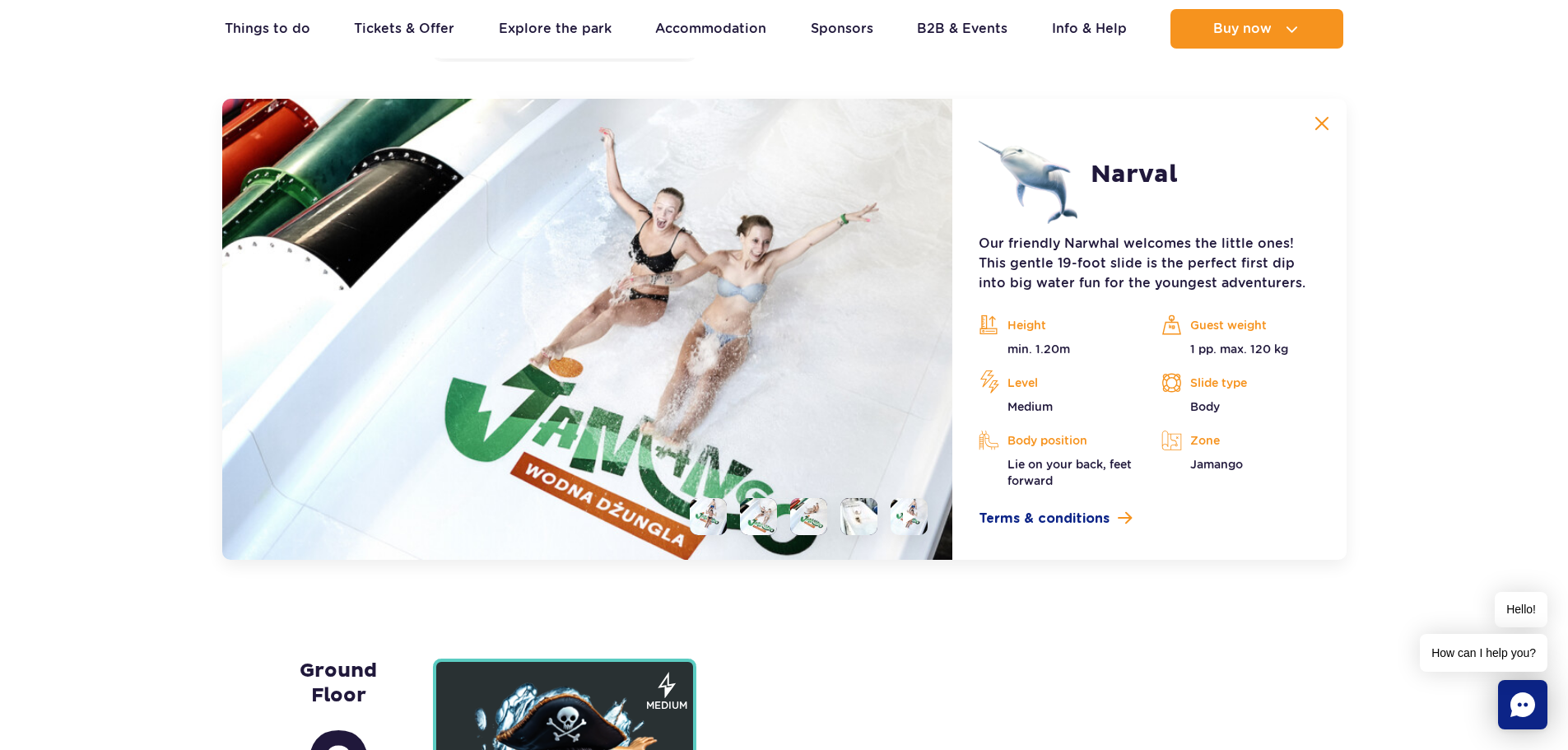
click at [817, 514] on li at bounding box center [808, 516] width 37 height 37
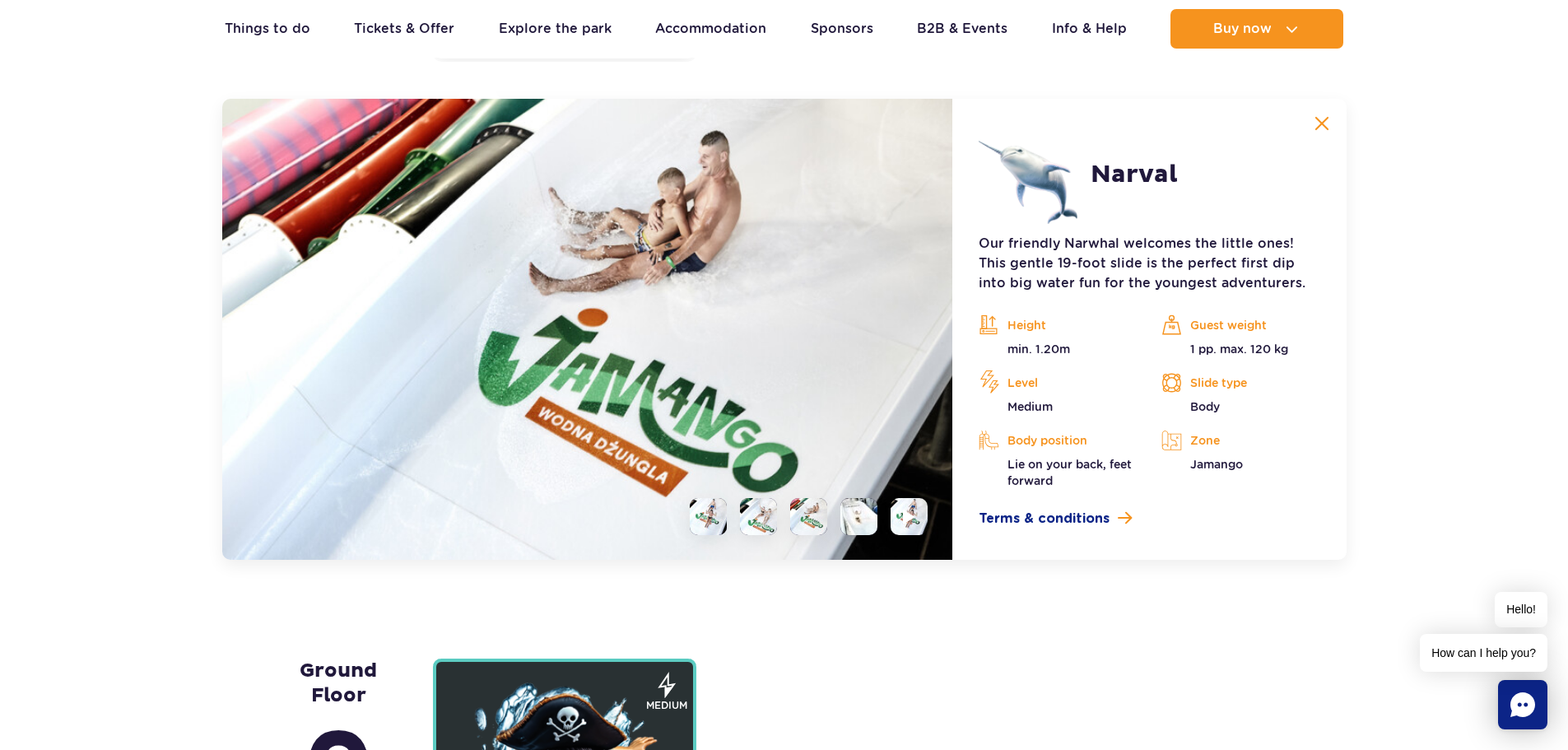
click at [864, 513] on li at bounding box center [858, 516] width 37 height 37
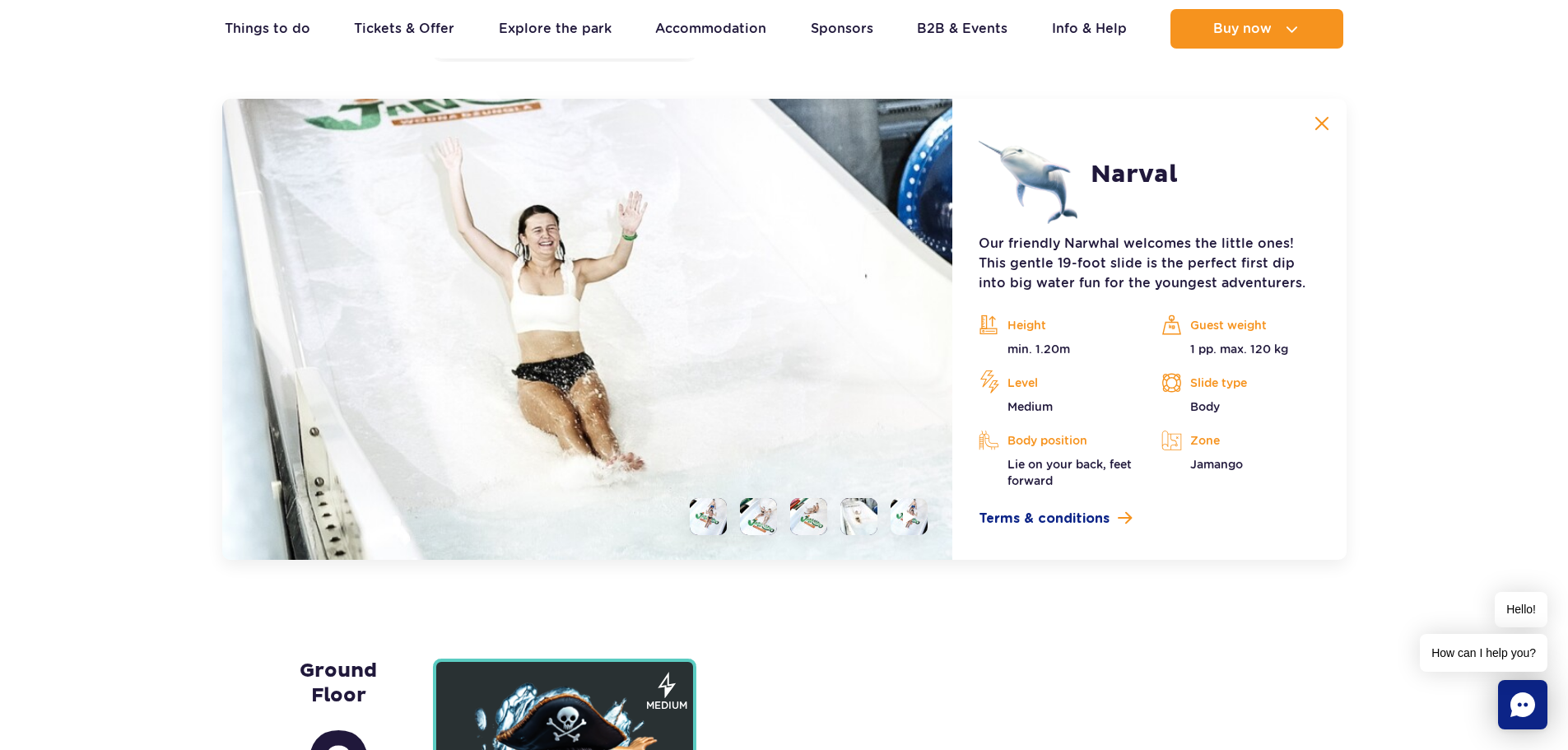
click at [927, 518] on li at bounding box center [909, 516] width 37 height 37
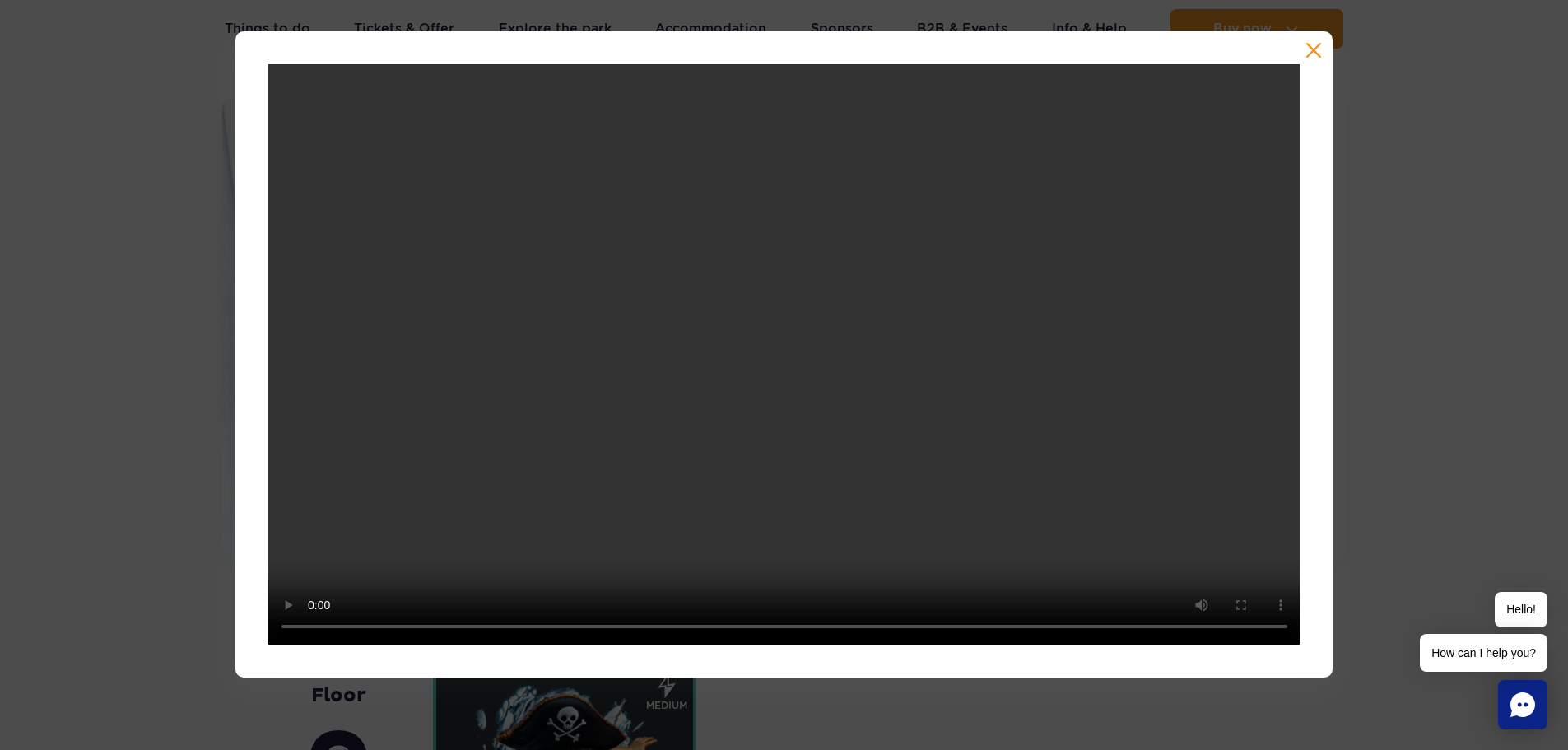
click at [1311, 47] on button "button" at bounding box center [1313, 50] width 16 height 16
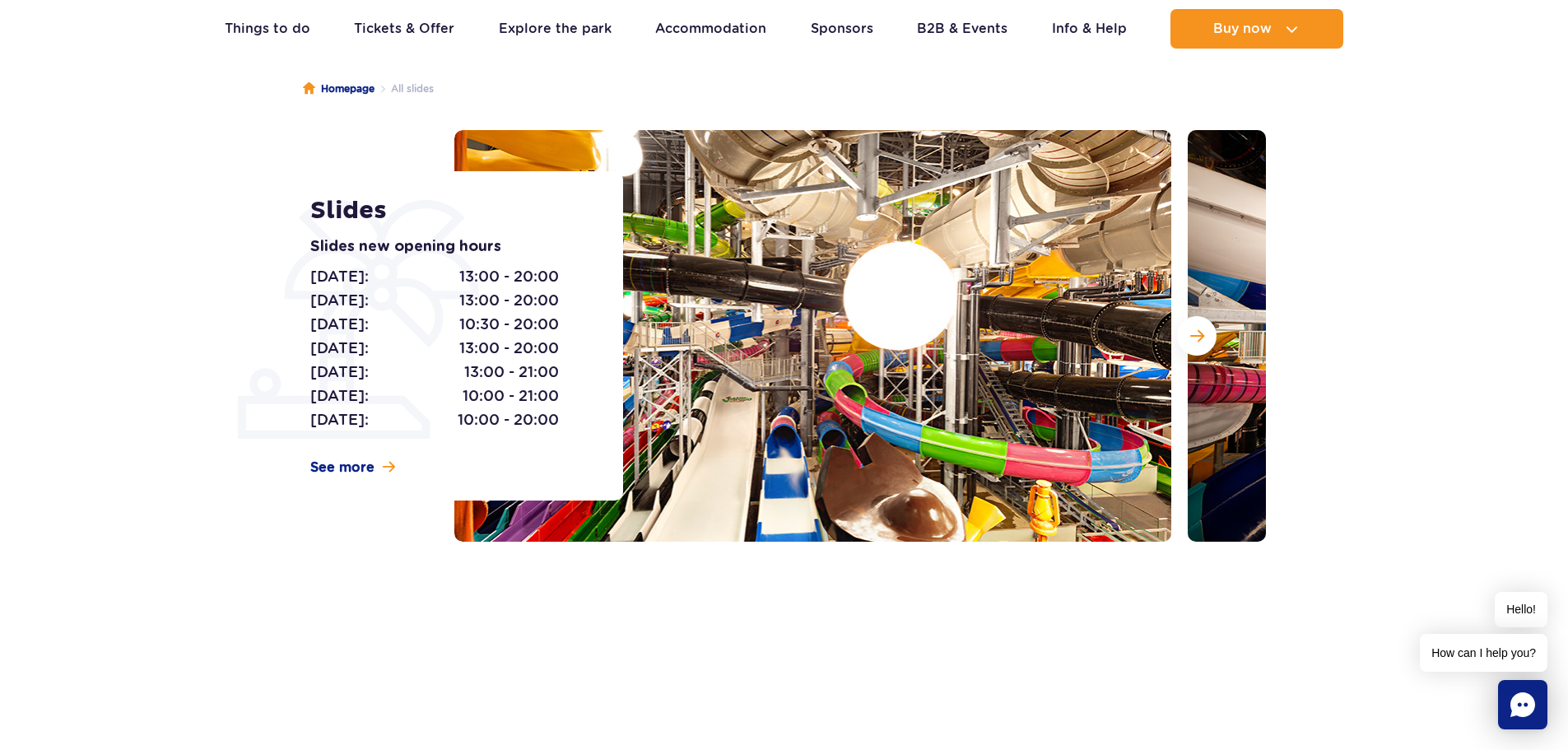
scroll to position [0, 0]
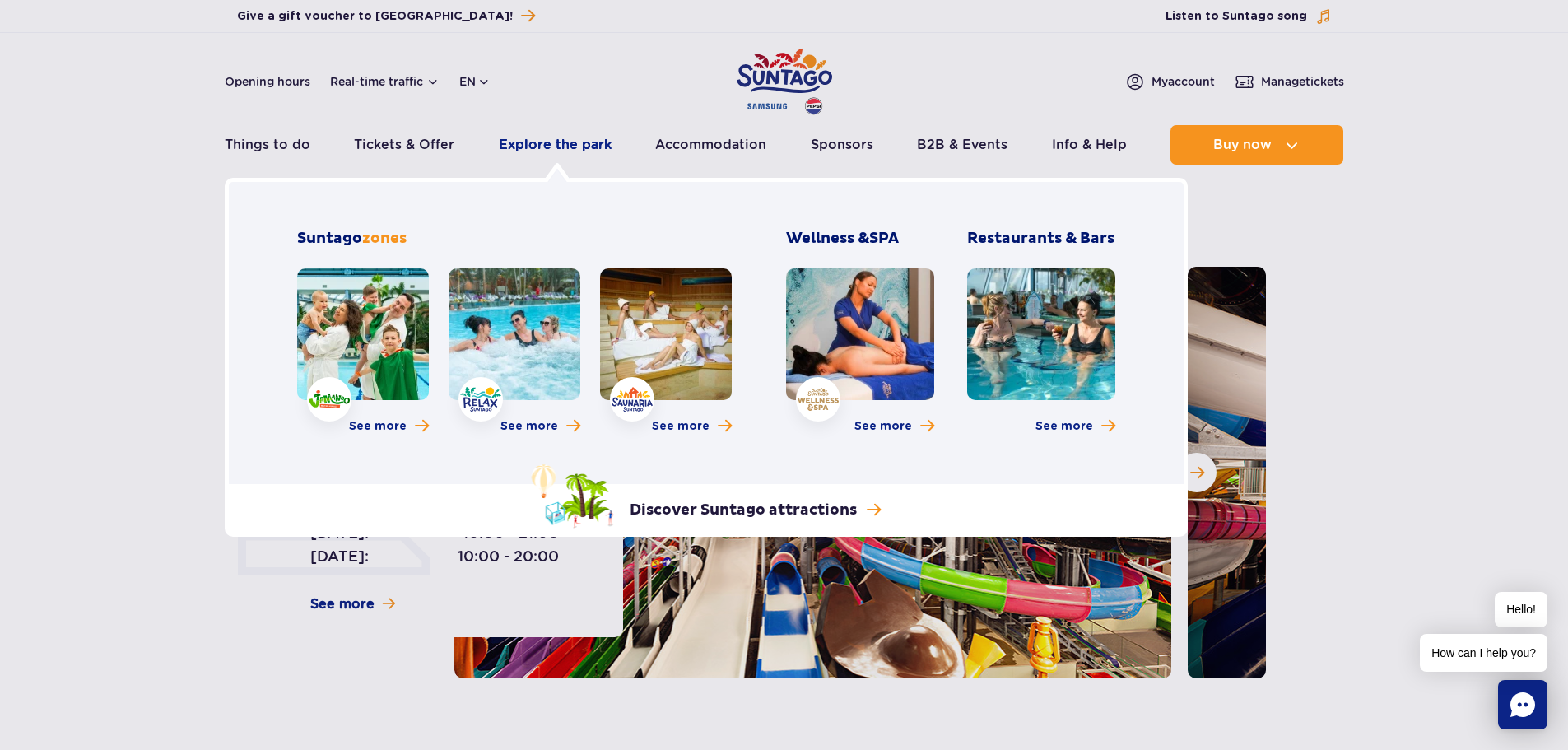
click at [561, 146] on link "Explore the park" at bounding box center [555, 145] width 113 height 40
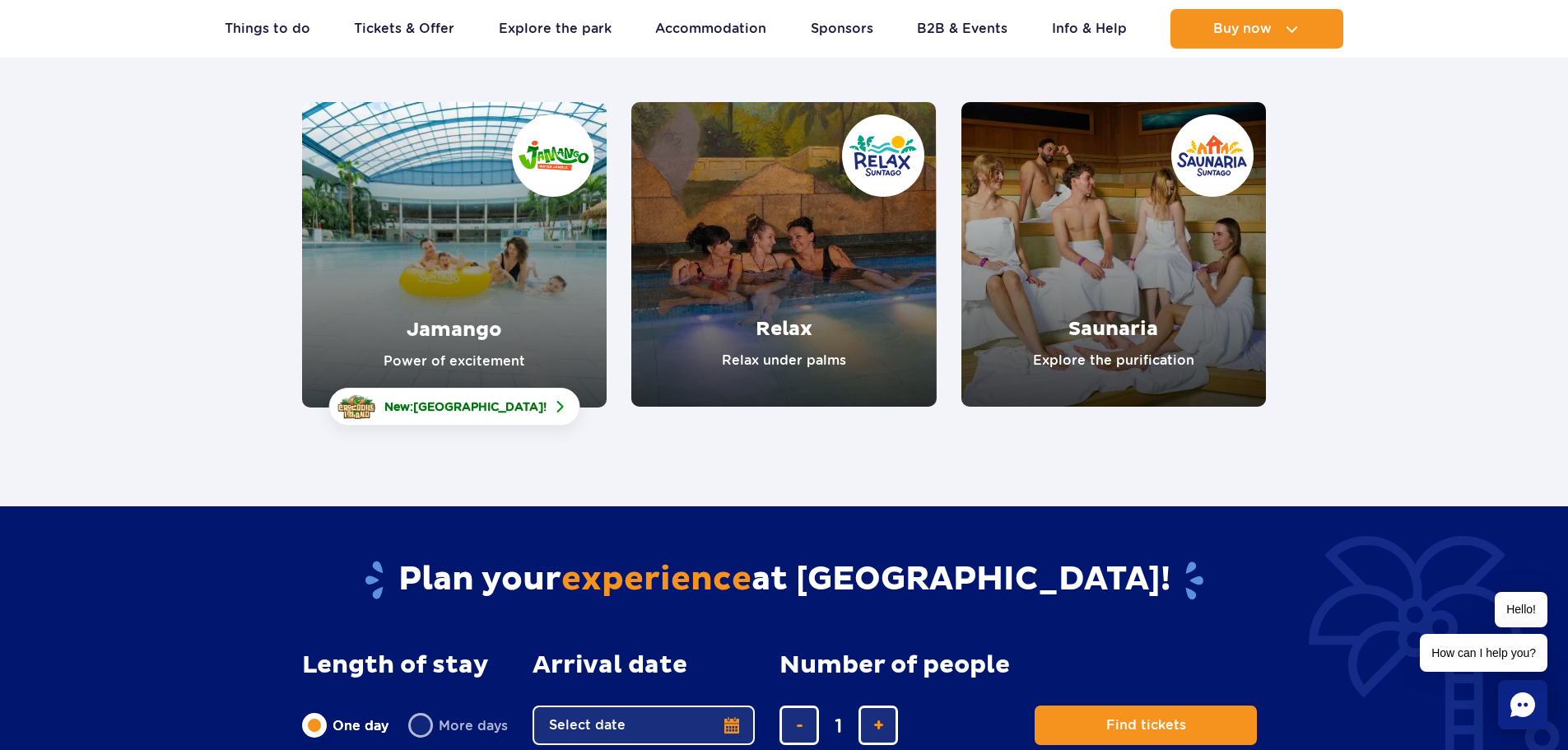
scroll to position [82, 0]
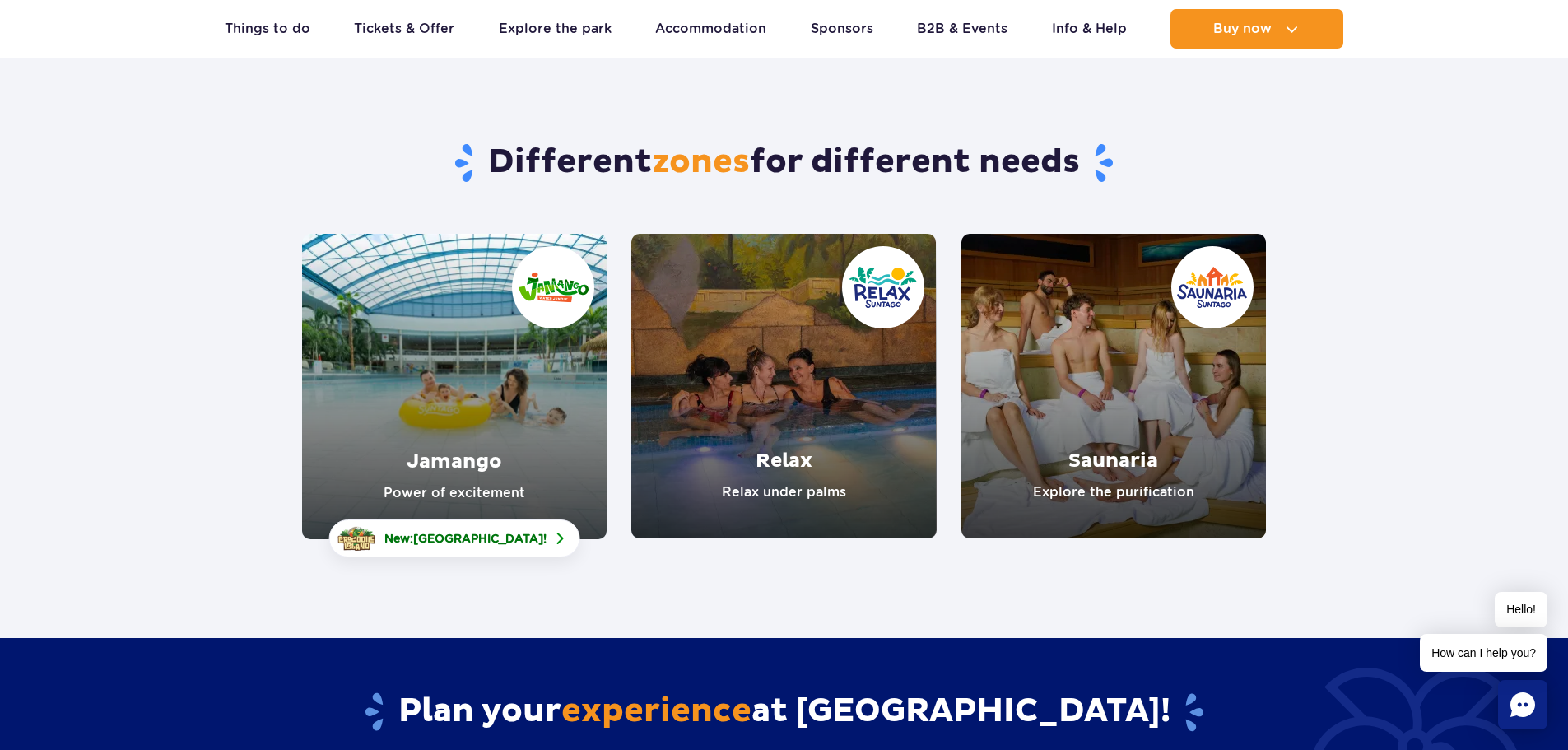
click at [423, 374] on link "Jamango" at bounding box center [453, 387] width 304 height 305
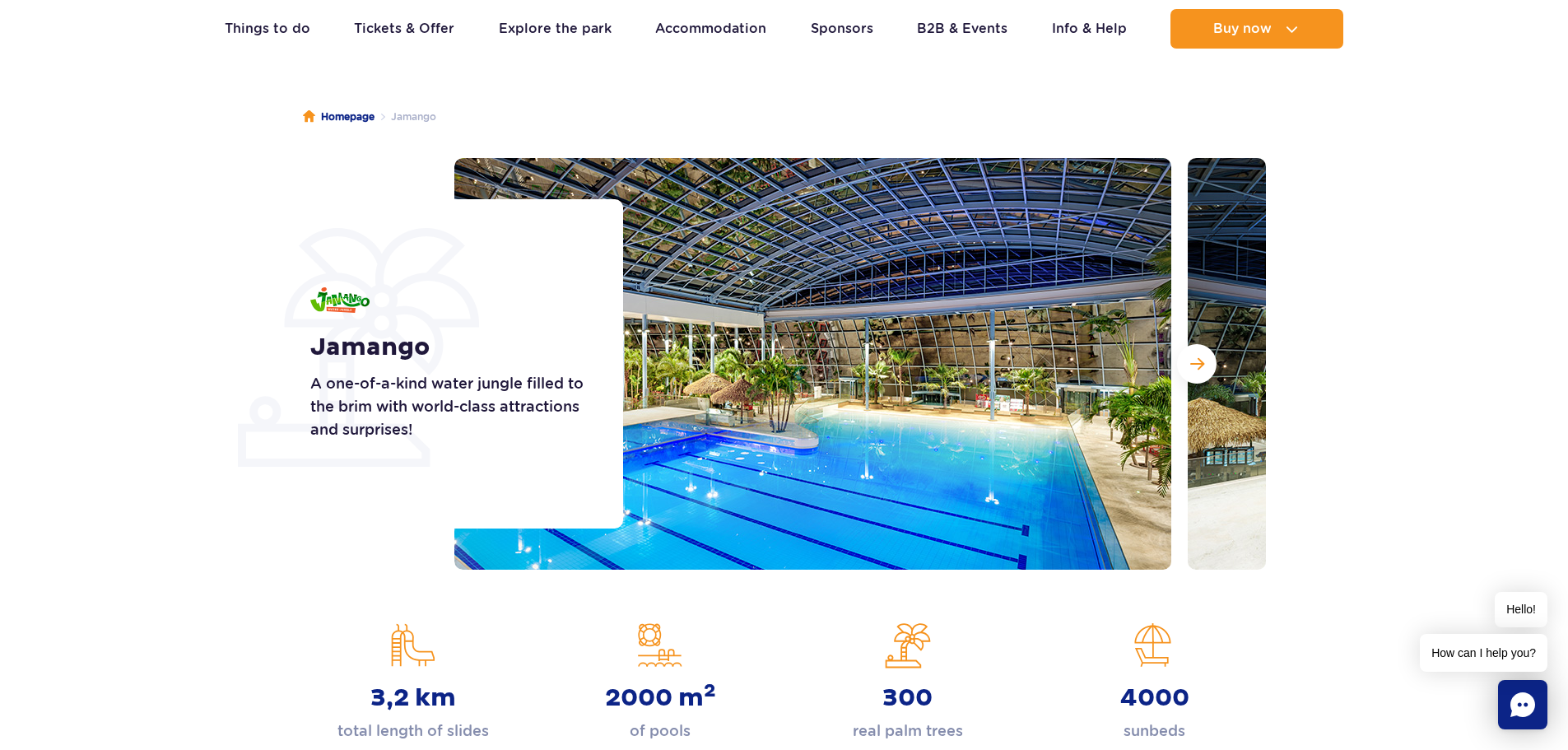
scroll to position [82, 0]
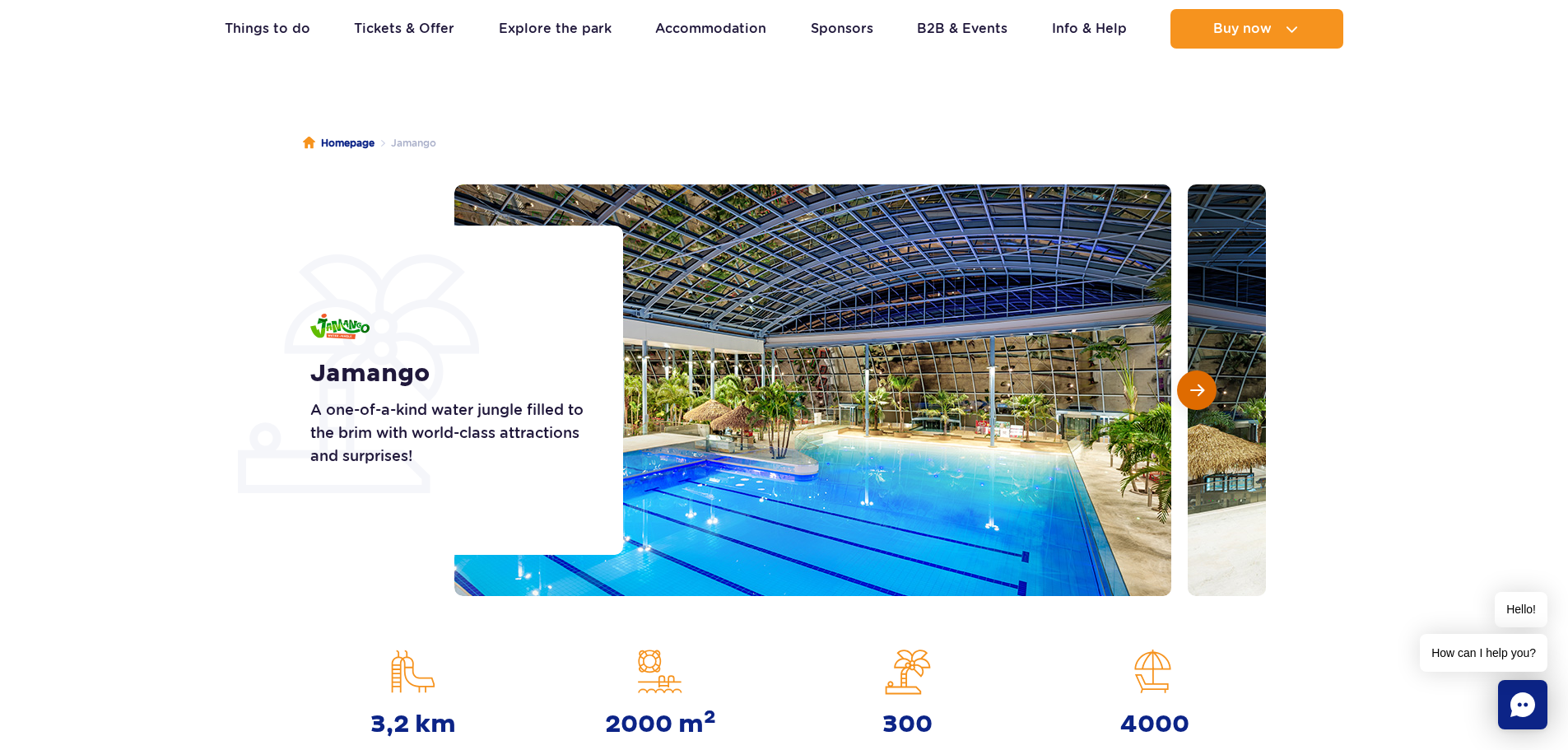
click at [1202, 388] on span "Next slide" at bounding box center [1197, 390] width 14 height 14
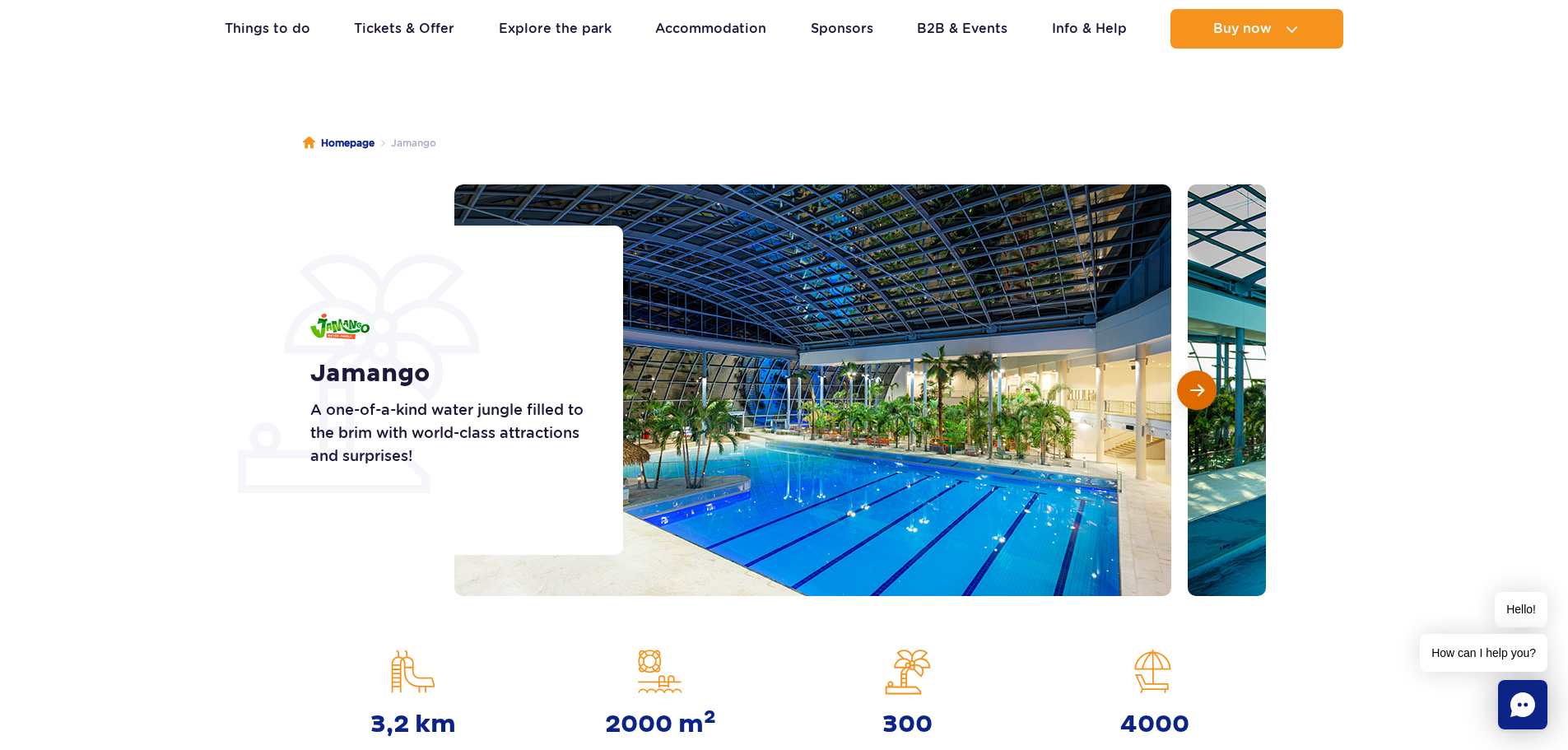
click at [1201, 388] on span "Next slide" at bounding box center [1197, 390] width 14 height 14
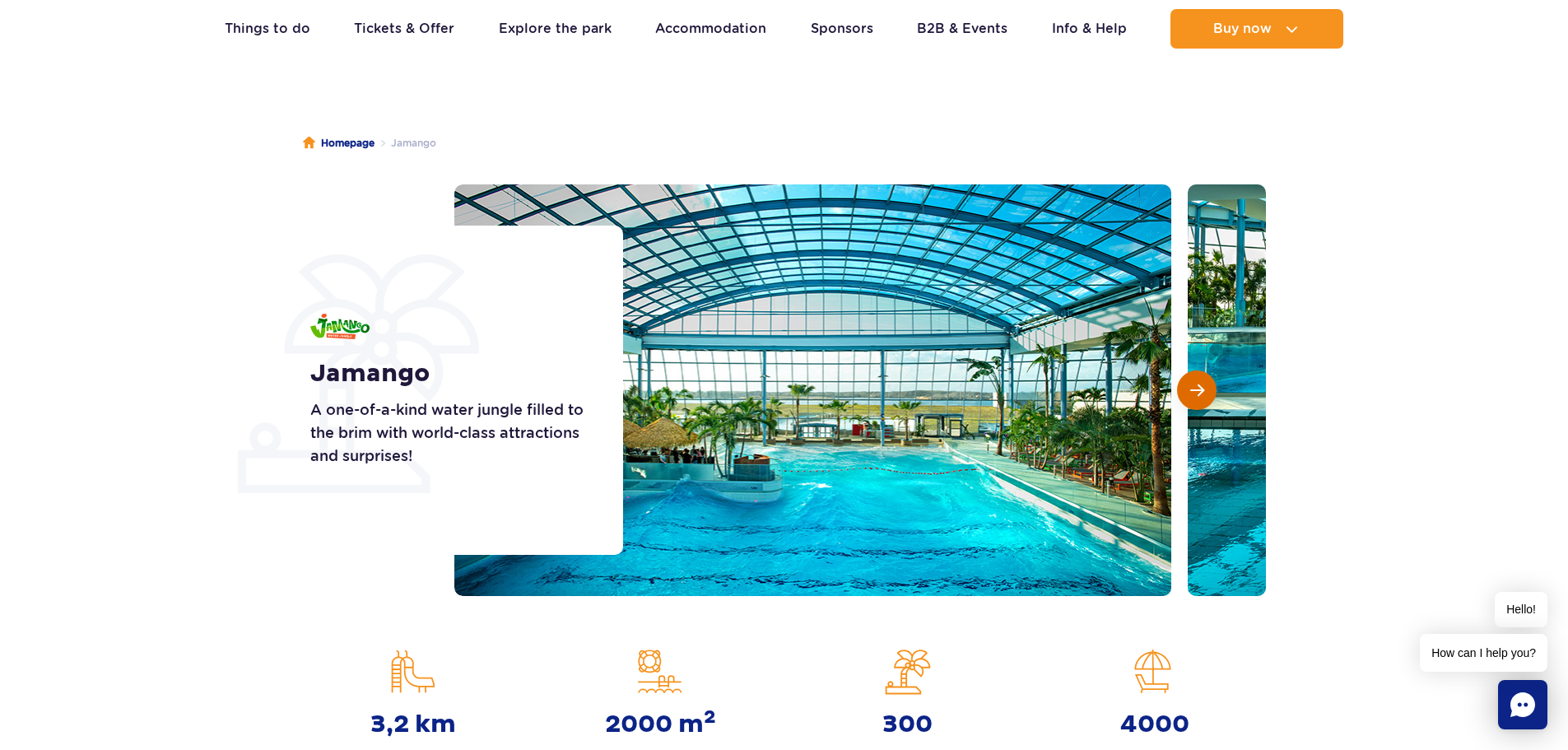
click at [1201, 389] on span "Next slide" at bounding box center [1197, 390] width 14 height 14
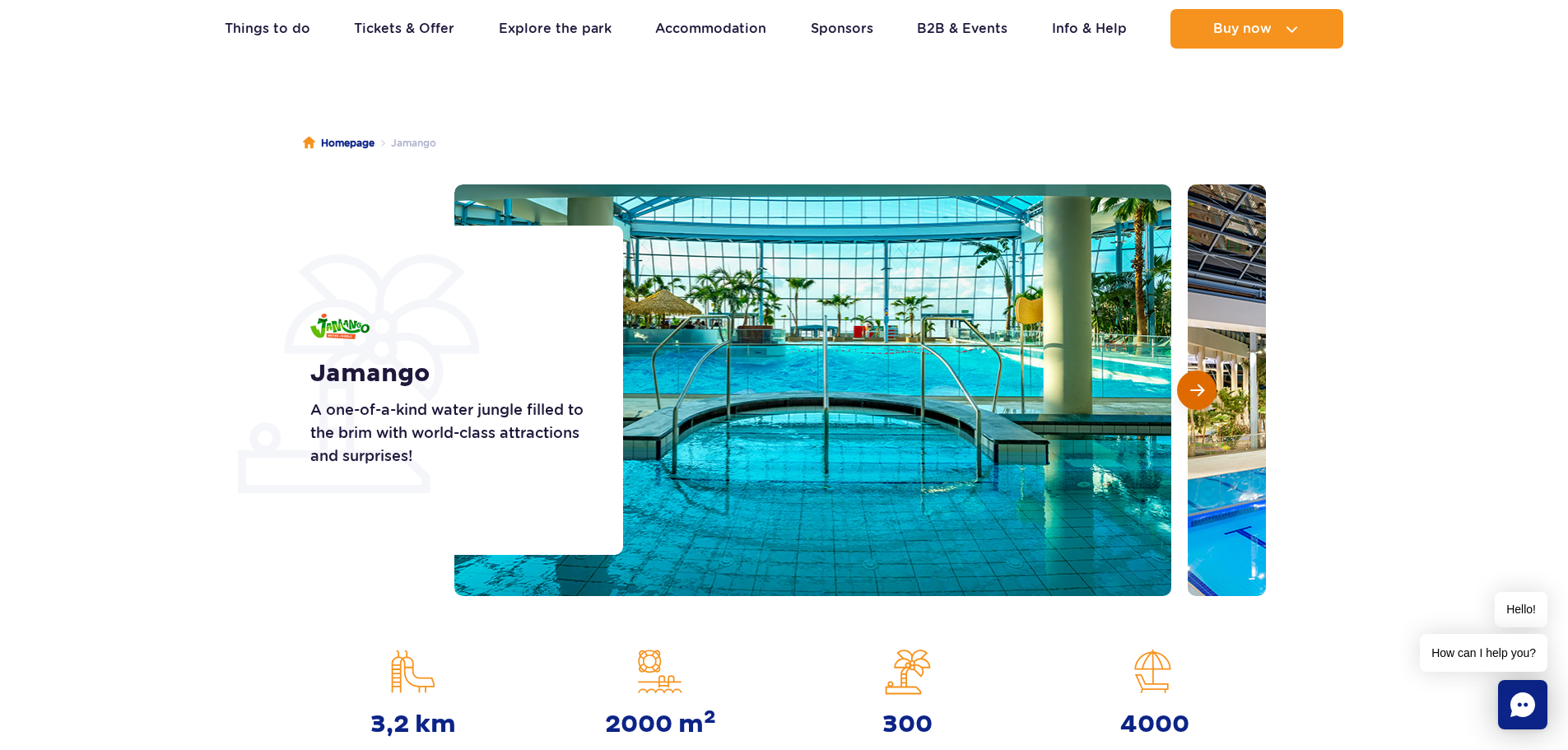
click at [1201, 389] on span "Next slide" at bounding box center [1197, 390] width 14 height 14
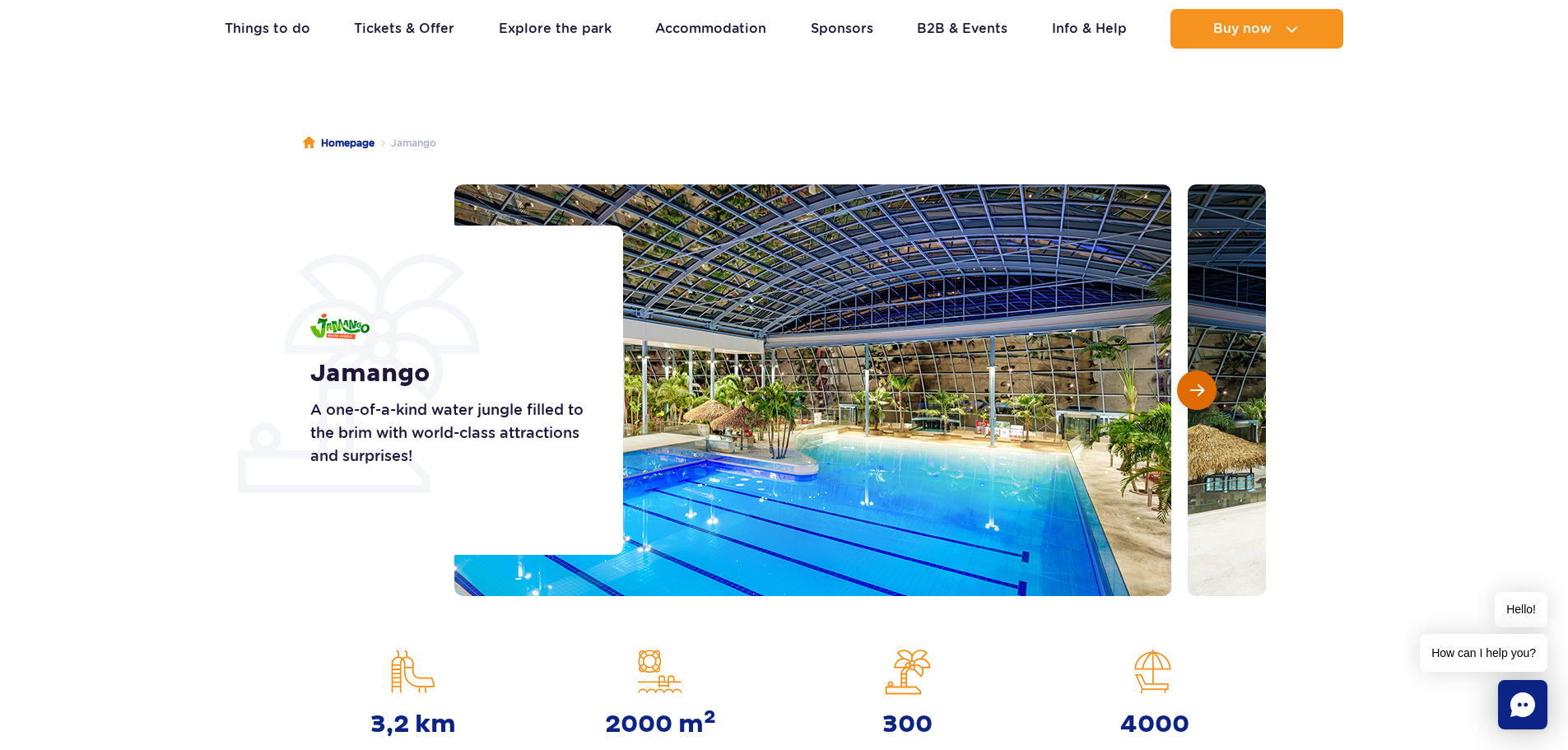
click at [1202, 389] on span "Next slide" at bounding box center [1197, 390] width 14 height 14
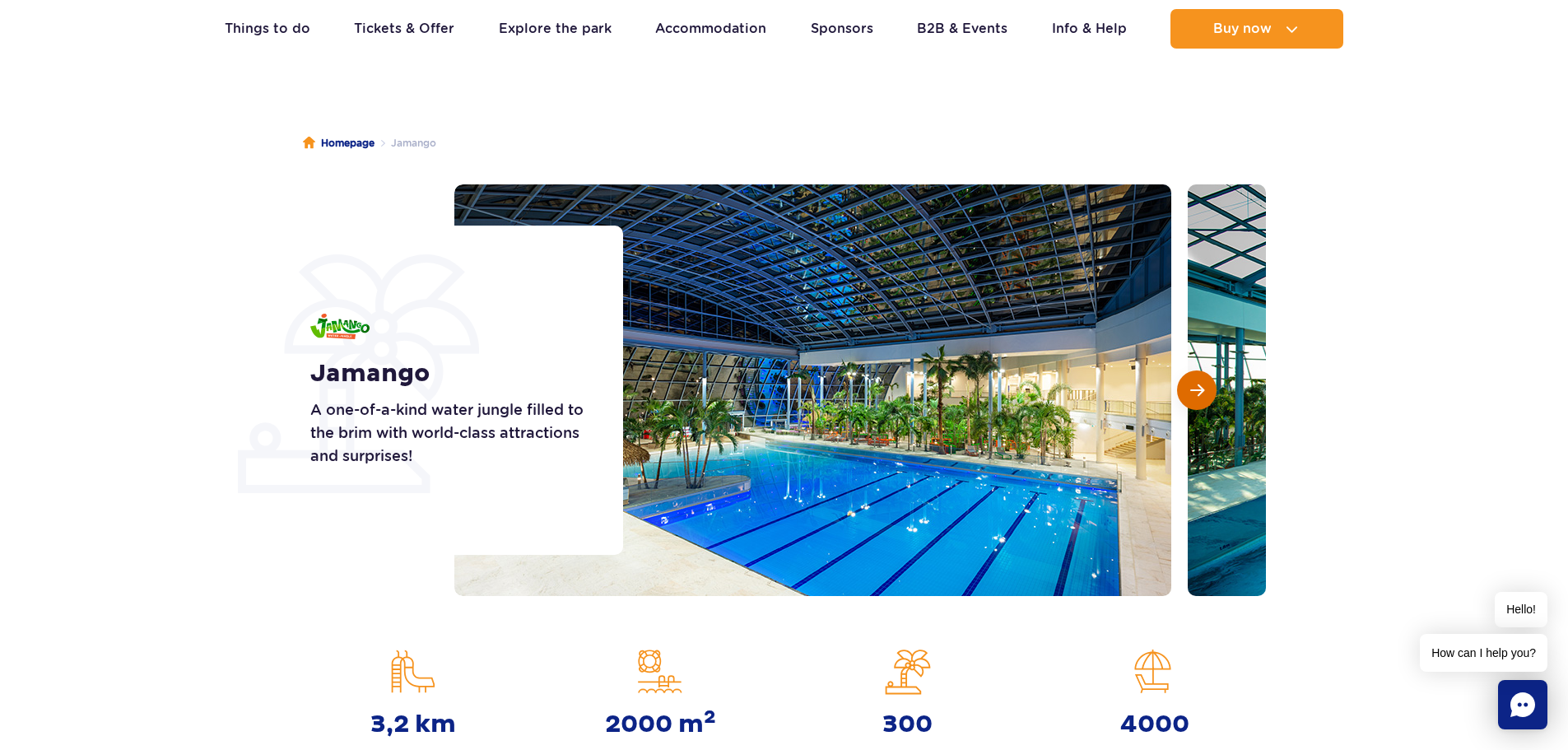
click at [1202, 389] on span "Next slide" at bounding box center [1197, 390] width 14 height 14
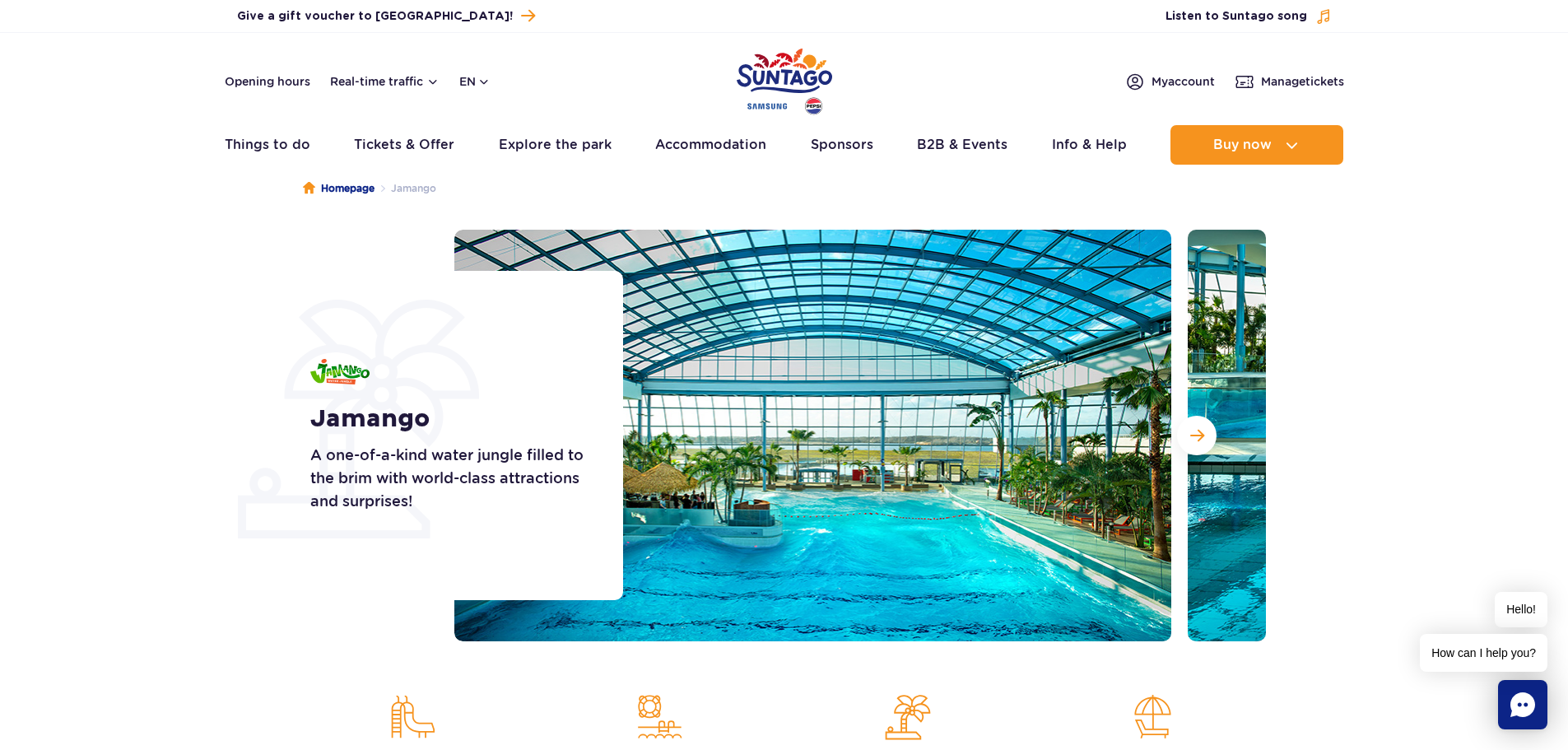
scroll to position [0, 0]
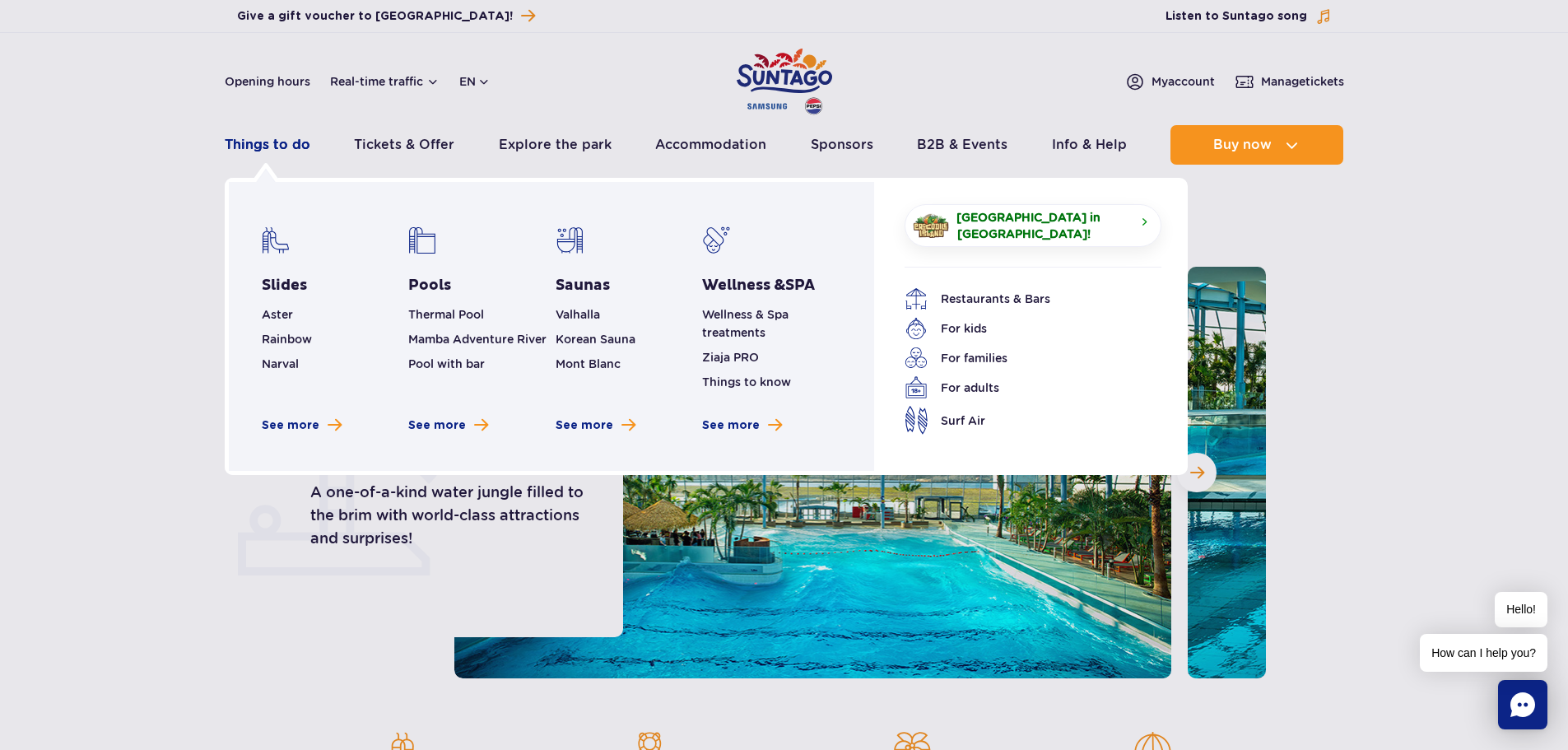
click at [266, 154] on link "Things to do" at bounding box center [267, 145] width 86 height 40
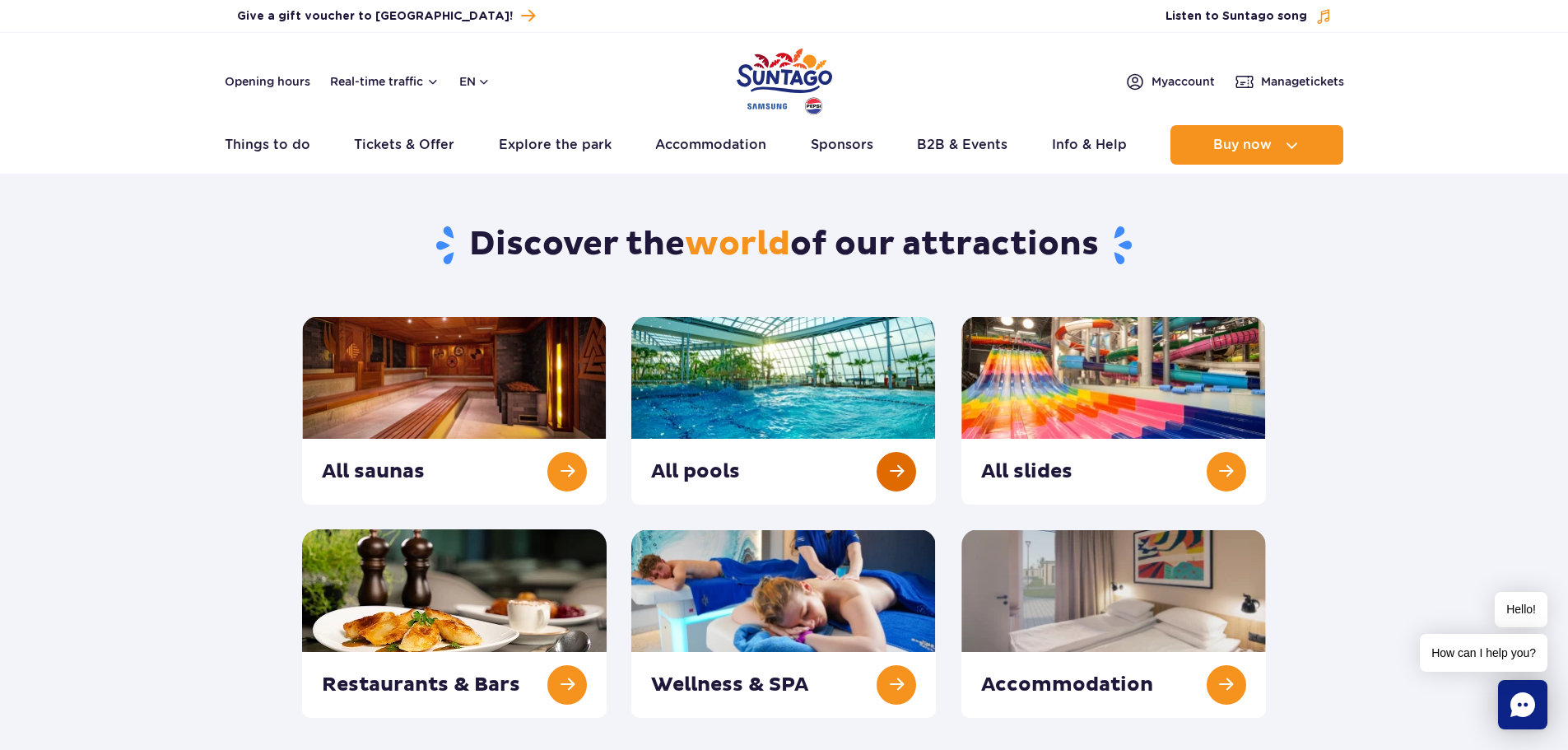
click at [807, 380] on link at bounding box center [783, 410] width 304 height 189
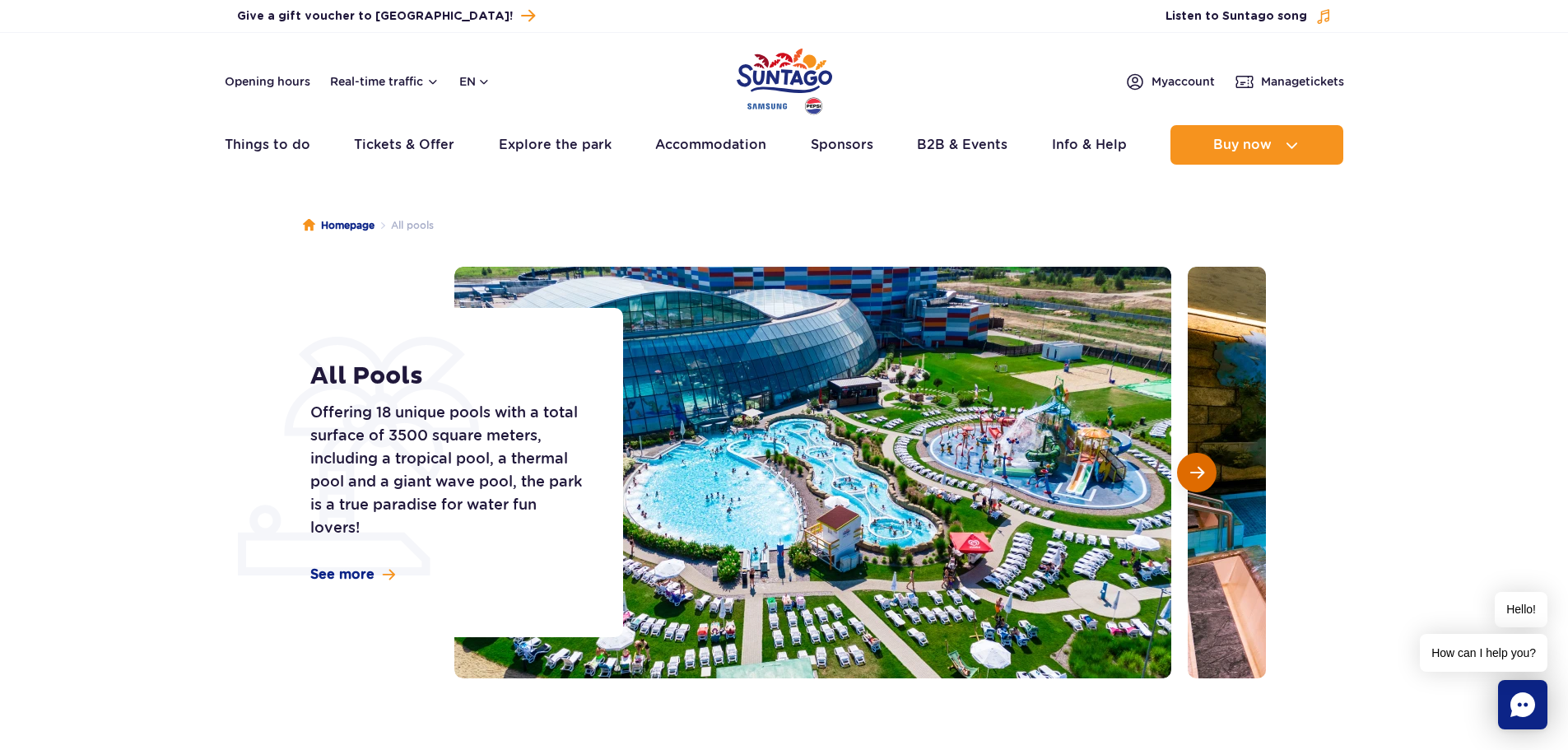
click at [1200, 473] on span "Next slide" at bounding box center [1197, 473] width 14 height 14
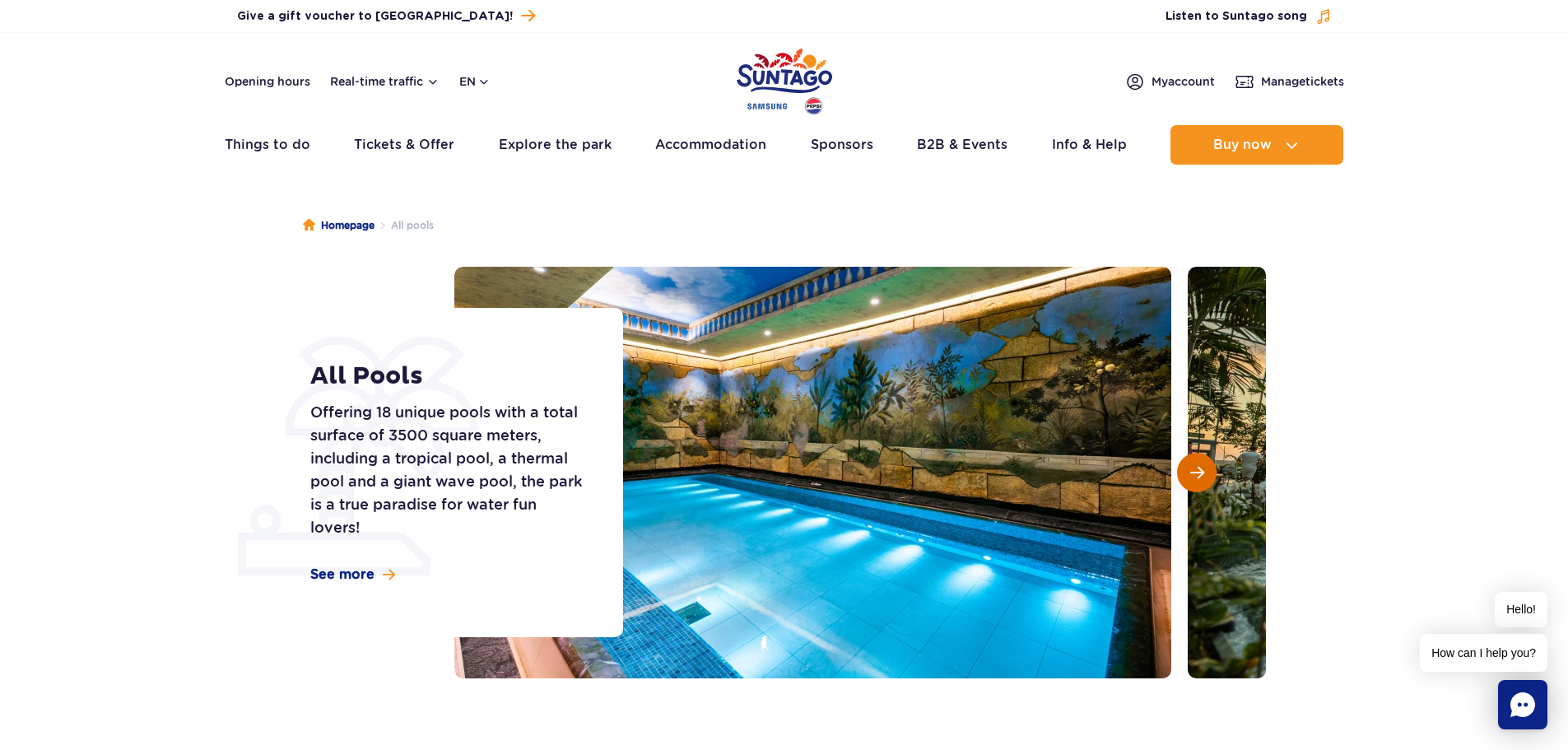
click at [1200, 473] on span "Next slide" at bounding box center [1197, 473] width 14 height 14
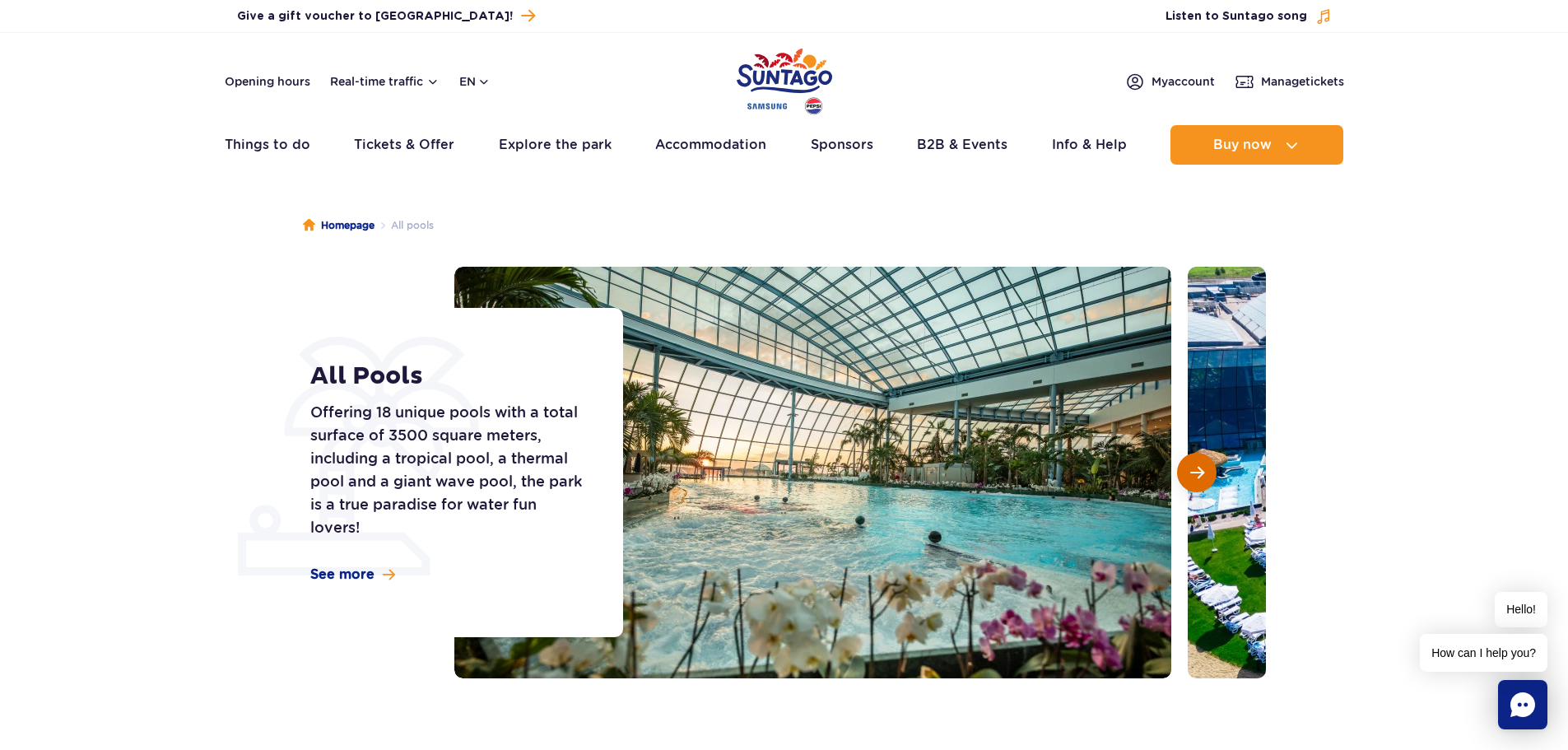
click at [1201, 475] on span "Next slide" at bounding box center [1197, 473] width 14 height 14
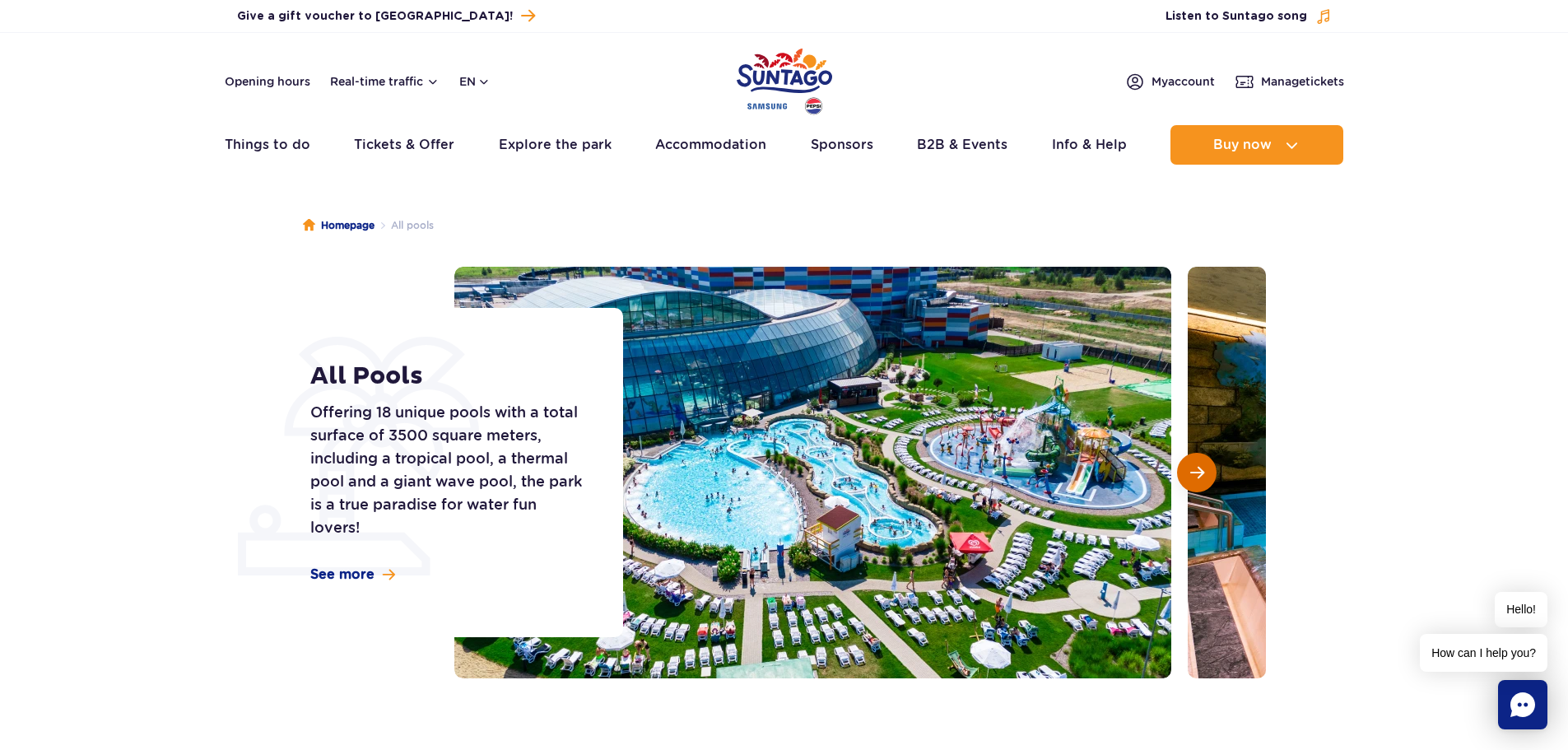
click at [1201, 473] on span "Next slide" at bounding box center [1197, 473] width 14 height 14
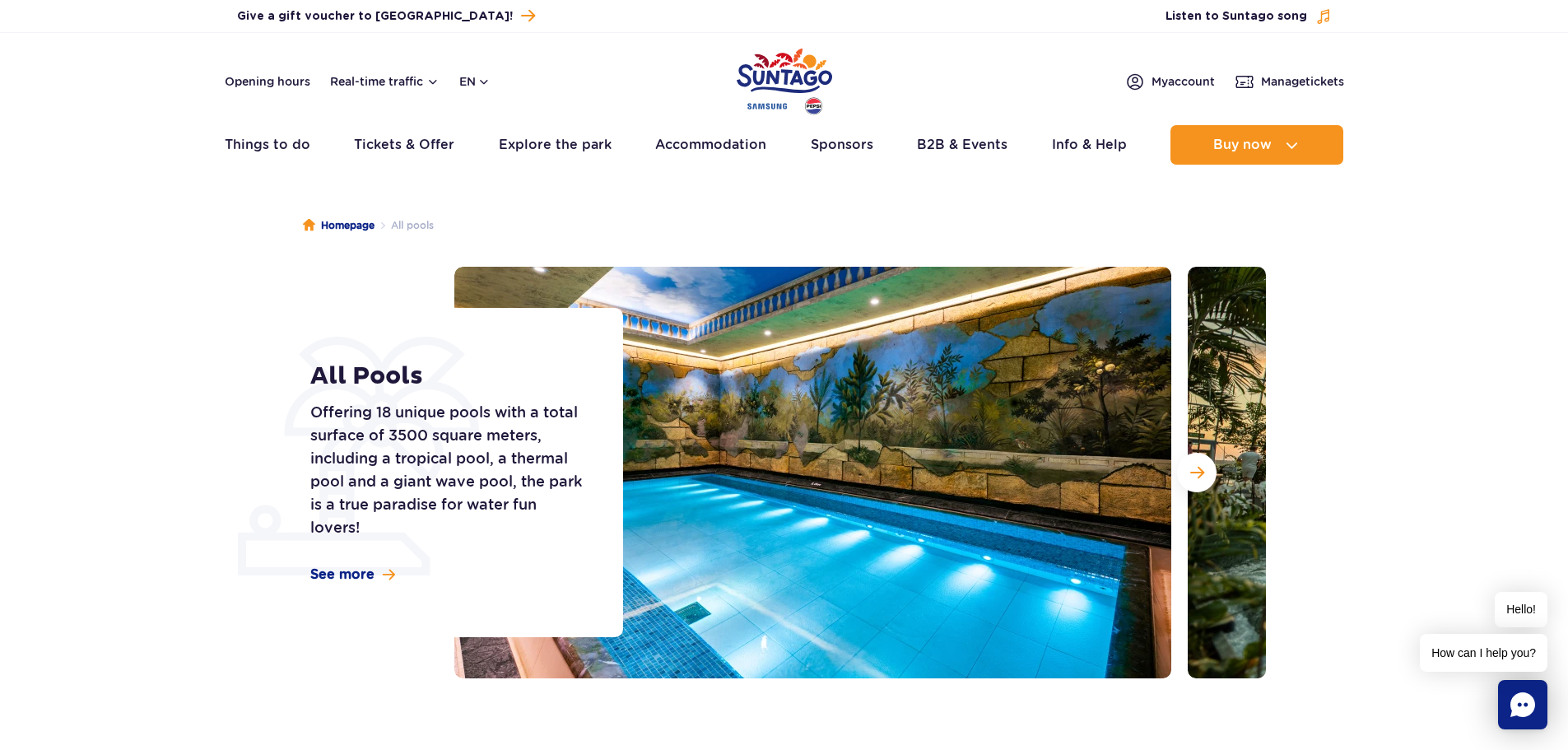
click at [1479, 413] on section "All Pools Offering 18 unique pools with a total surface of 3500 square meters, …" at bounding box center [784, 473] width 1568 height 412
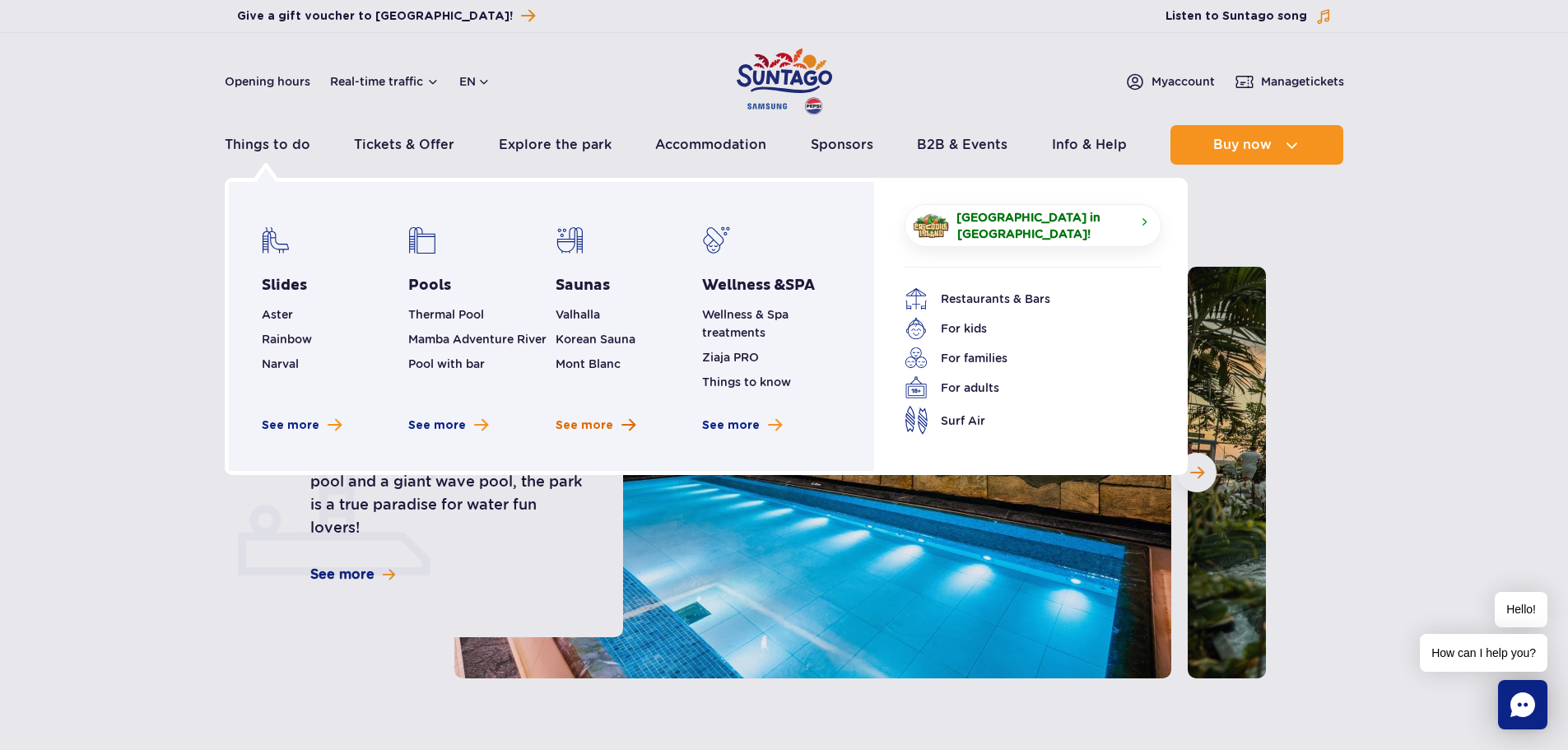
click at [594, 423] on span "See more" at bounding box center [584, 426] width 58 height 16
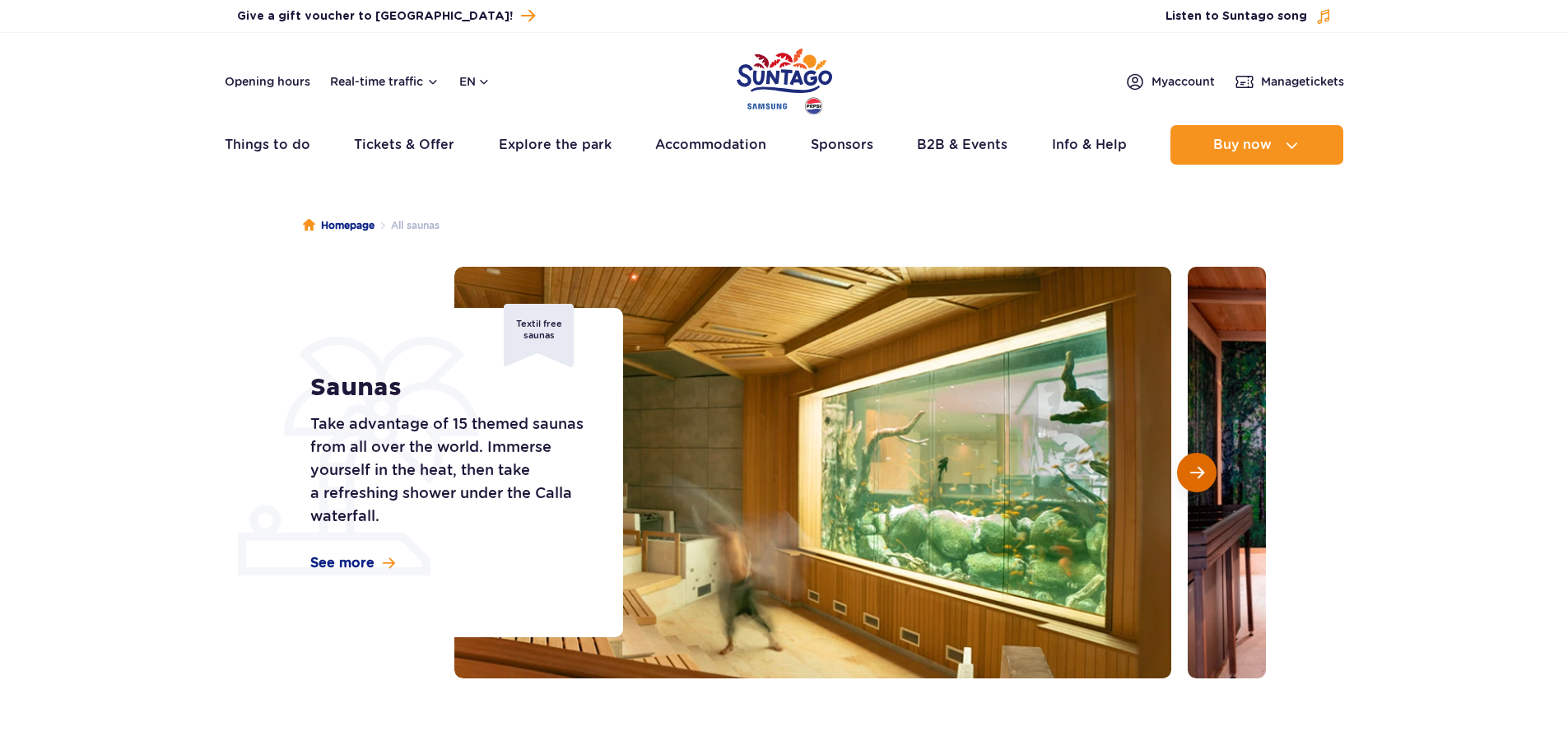
click at [1201, 481] on button "Next slide" at bounding box center [1197, 473] width 40 height 40
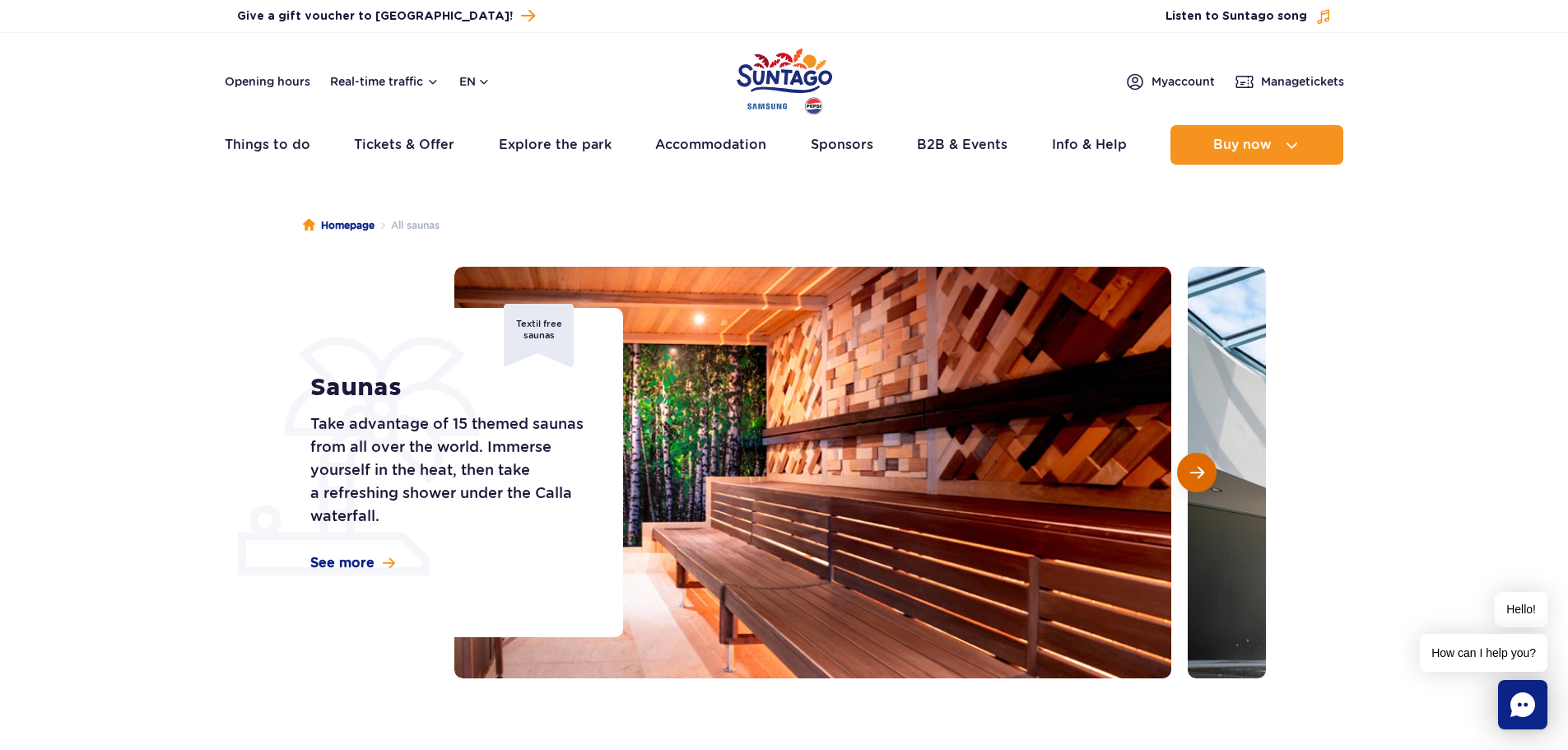
click at [1203, 482] on button "Next slide" at bounding box center [1197, 473] width 40 height 40
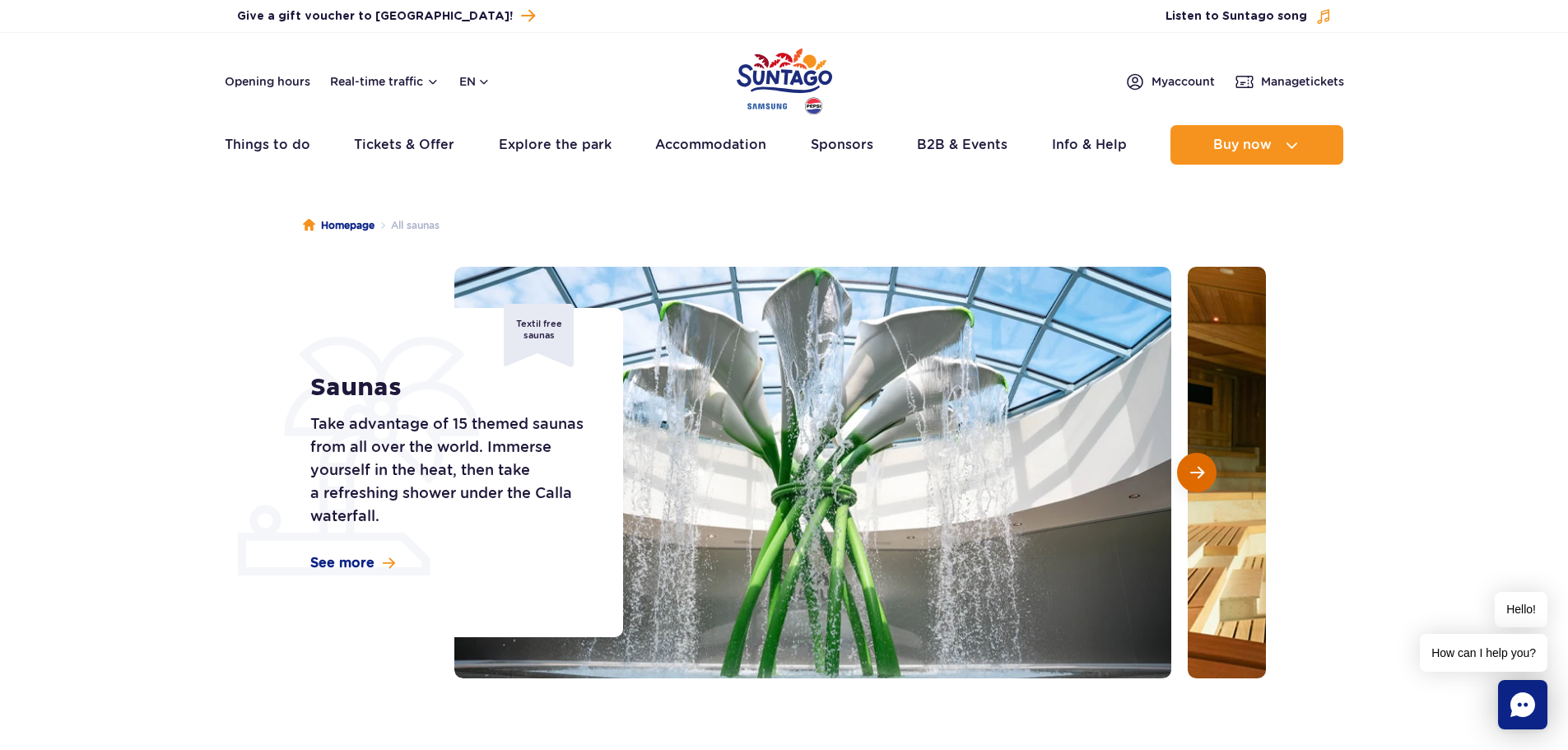
click at [1207, 480] on button "Next slide" at bounding box center [1197, 473] width 40 height 40
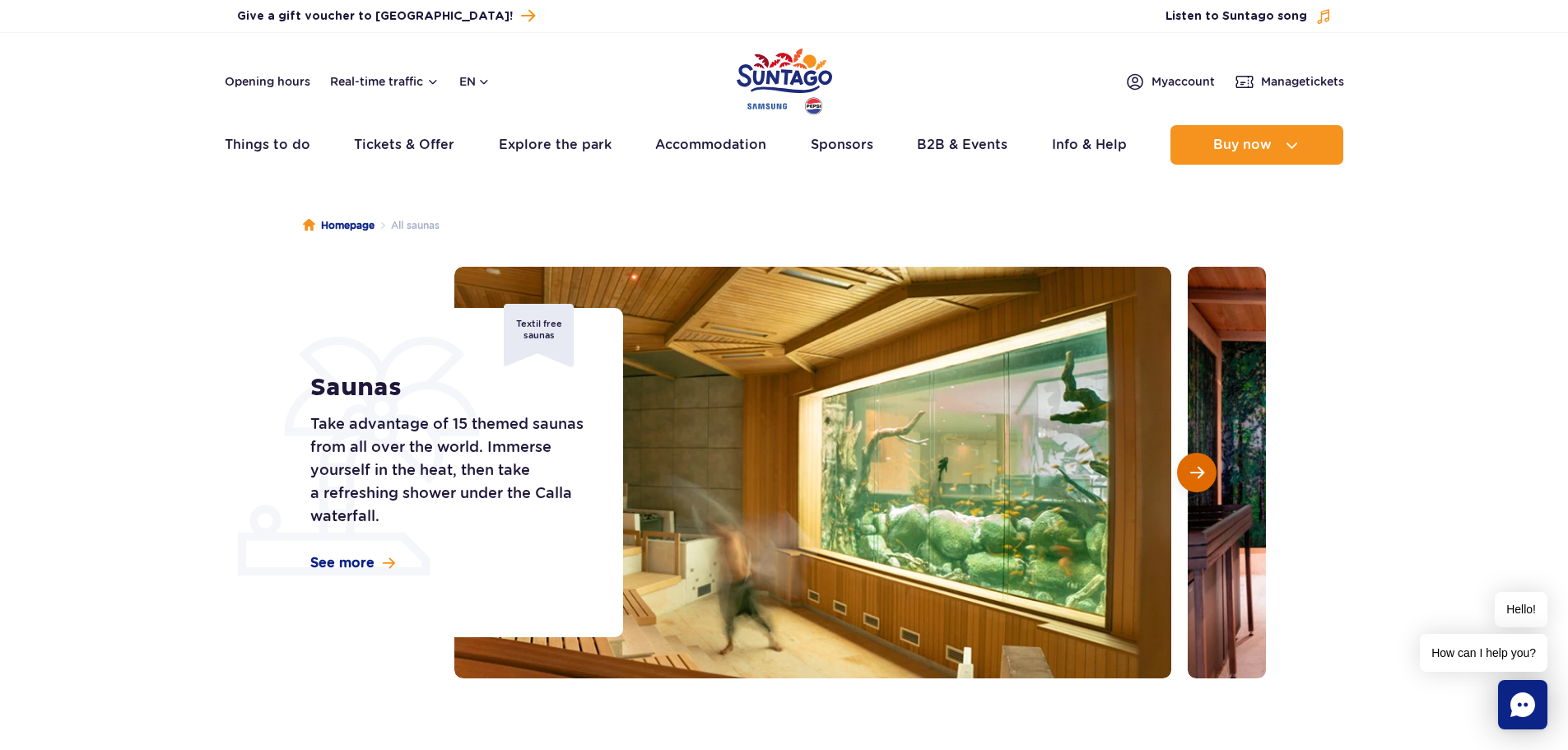
click at [1207, 480] on button "Next slide" at bounding box center [1197, 473] width 40 height 40
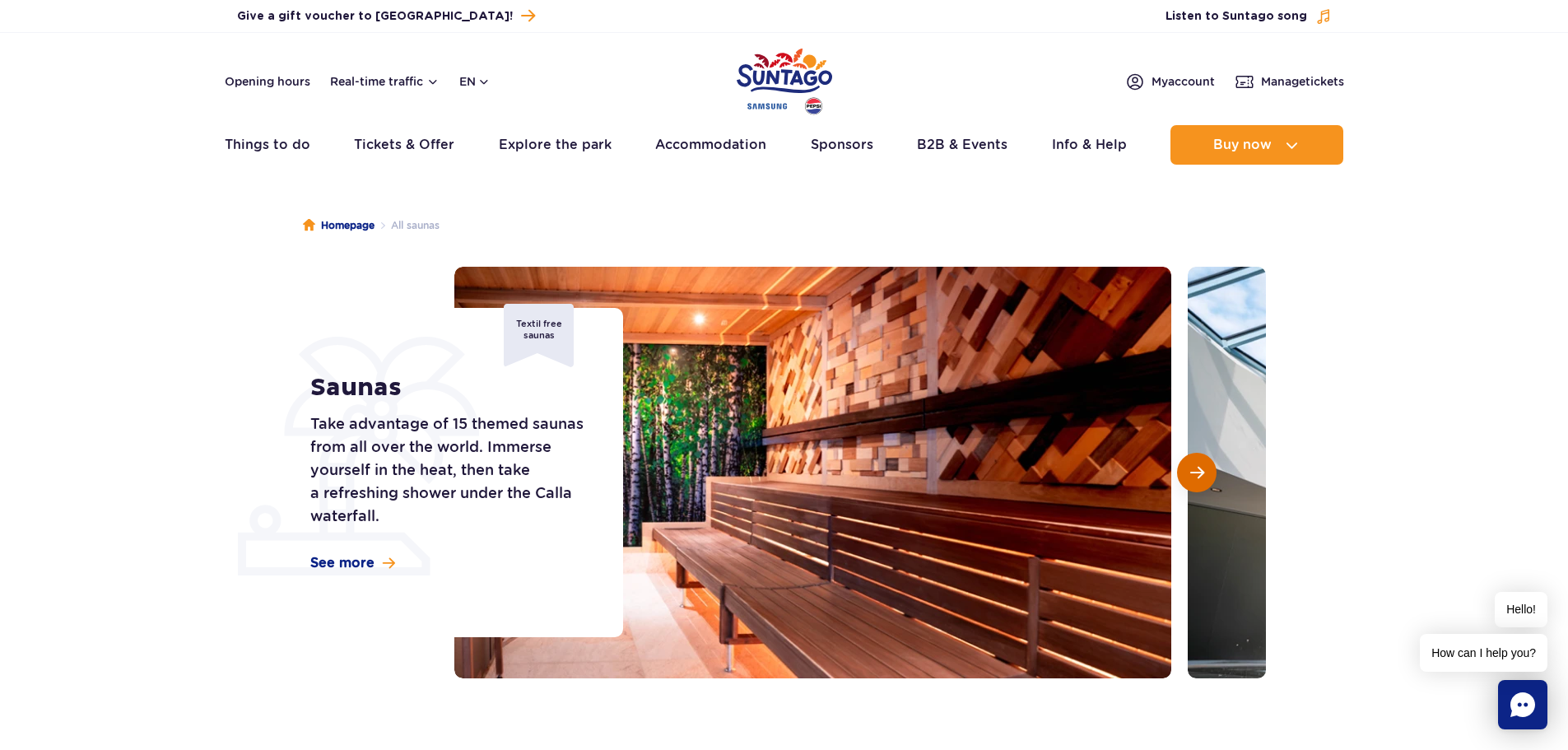
click at [1209, 480] on button "Next slide" at bounding box center [1197, 473] width 40 height 40
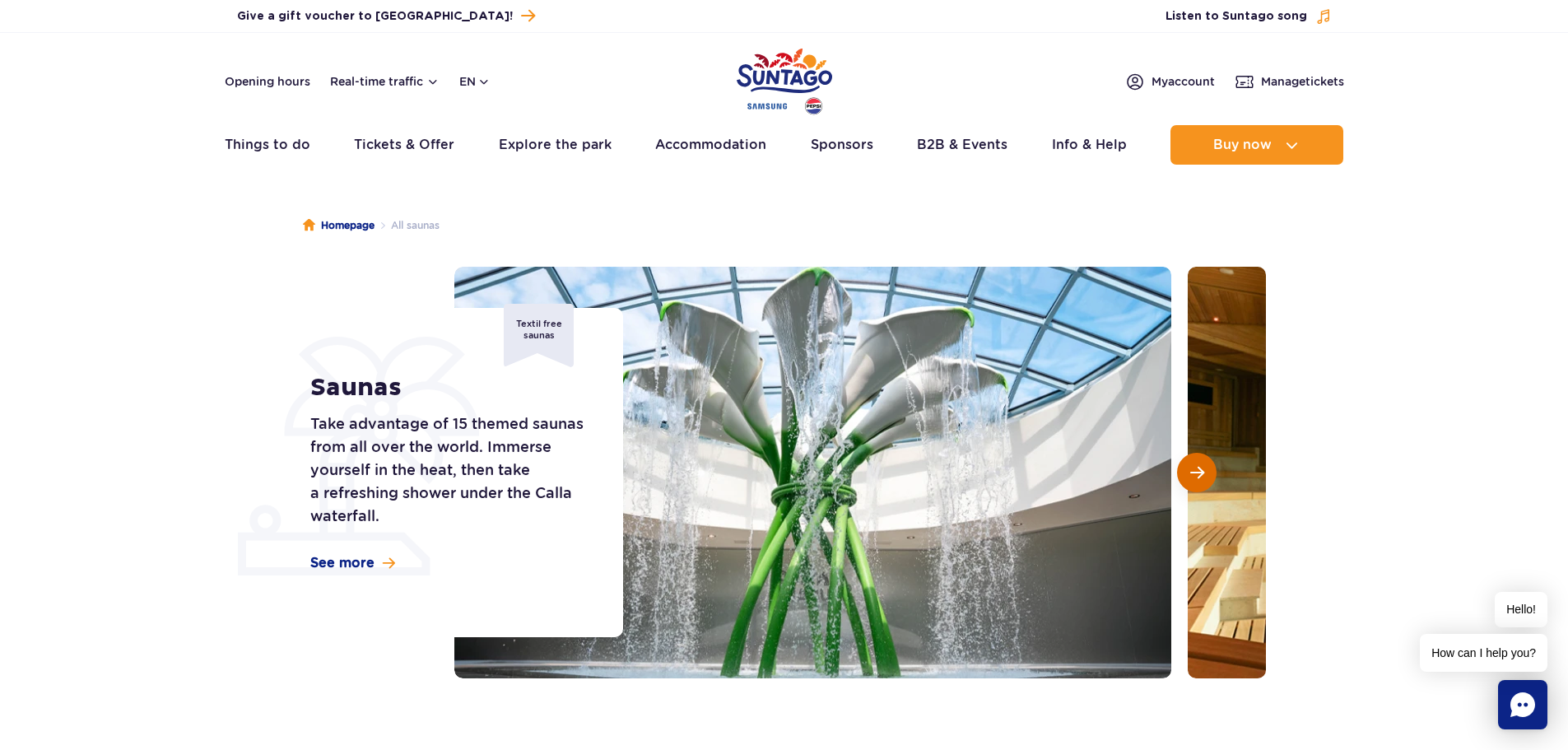
click at [1211, 482] on button "Next slide" at bounding box center [1197, 473] width 40 height 40
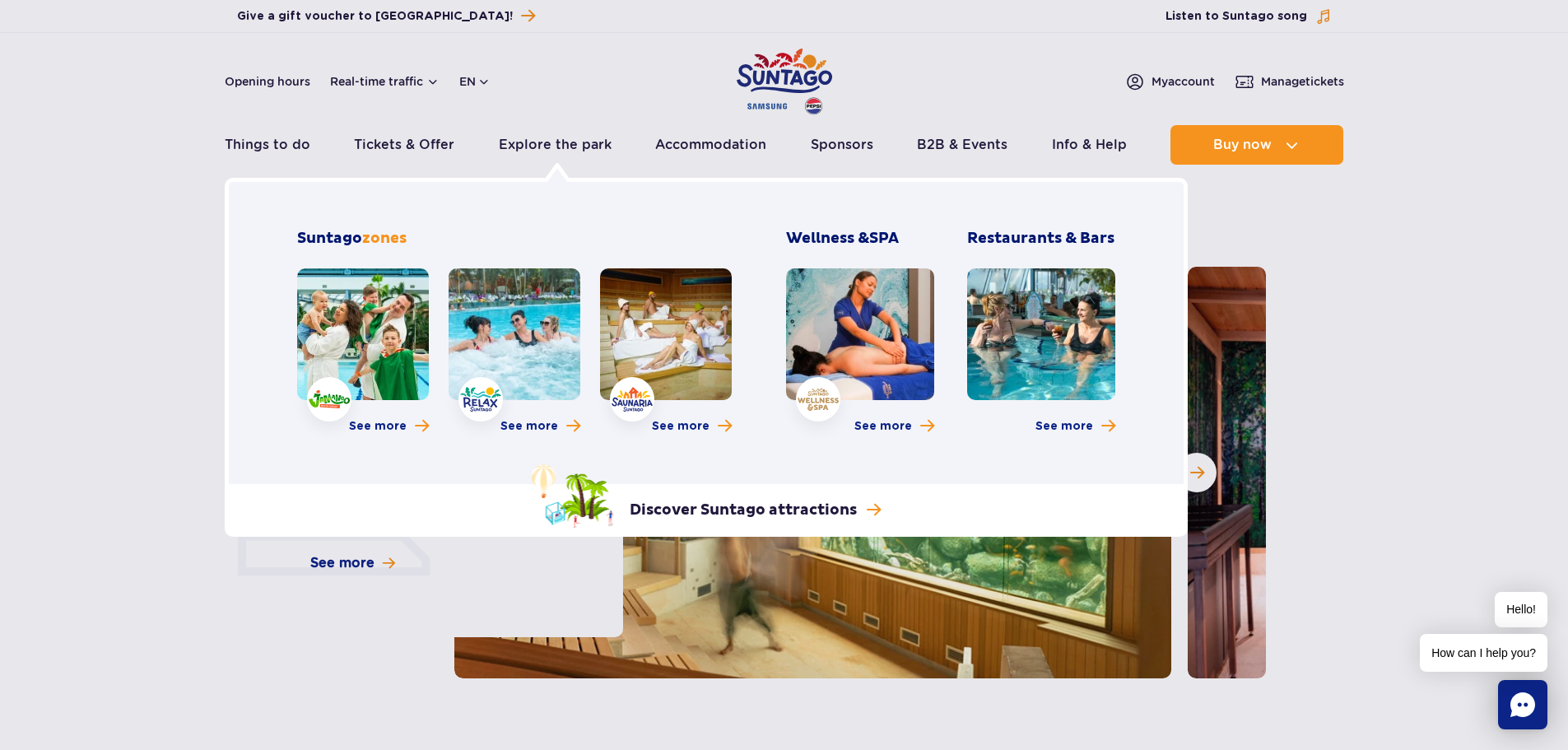
click at [851, 382] on link at bounding box center [860, 334] width 148 height 132
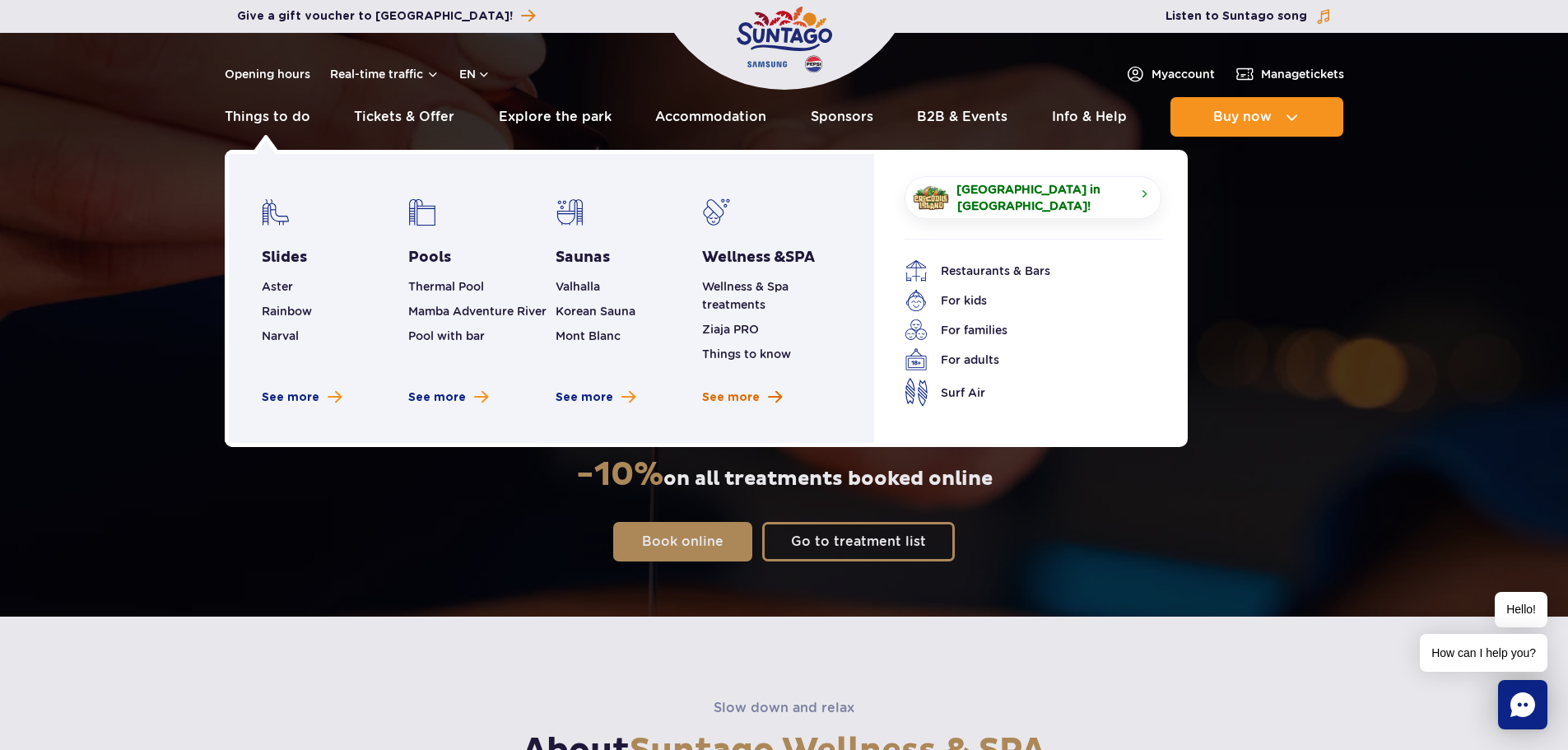
click at [742, 397] on span "See more" at bounding box center [731, 398] width 58 height 16
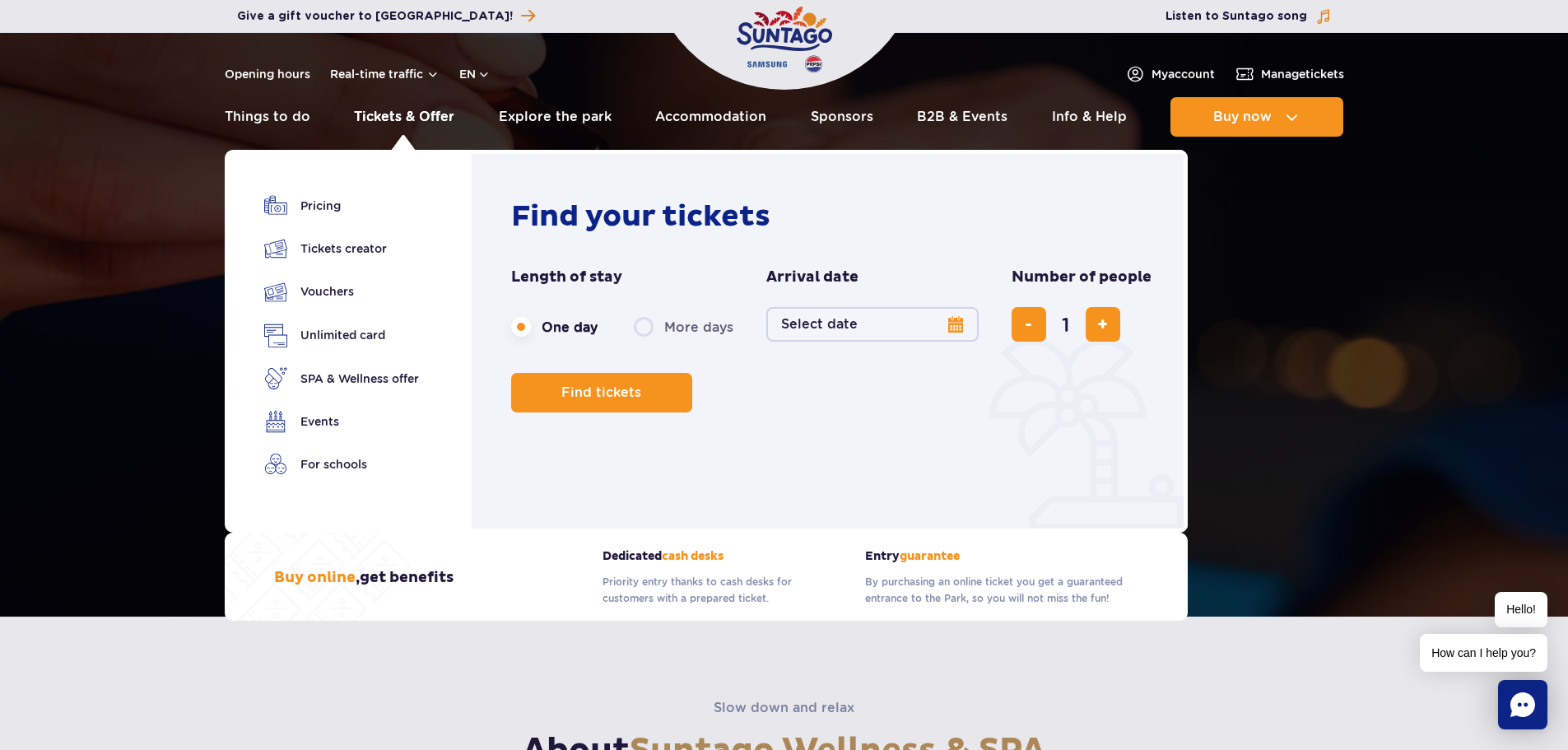
click at [404, 109] on link "Tickets & Offer" at bounding box center [404, 117] width 100 height 40
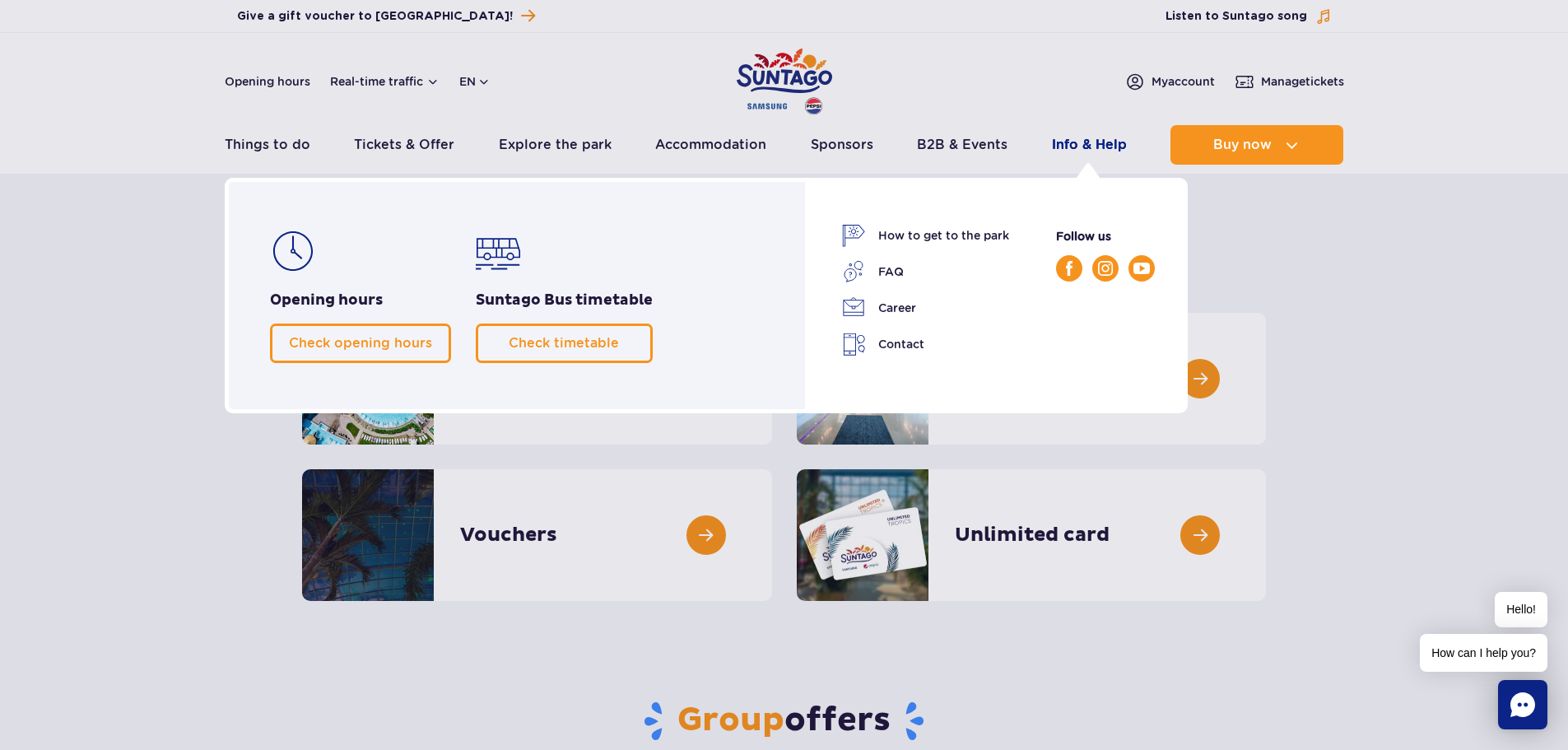
click at [1109, 144] on link "Info & Help" at bounding box center [1089, 145] width 75 height 40
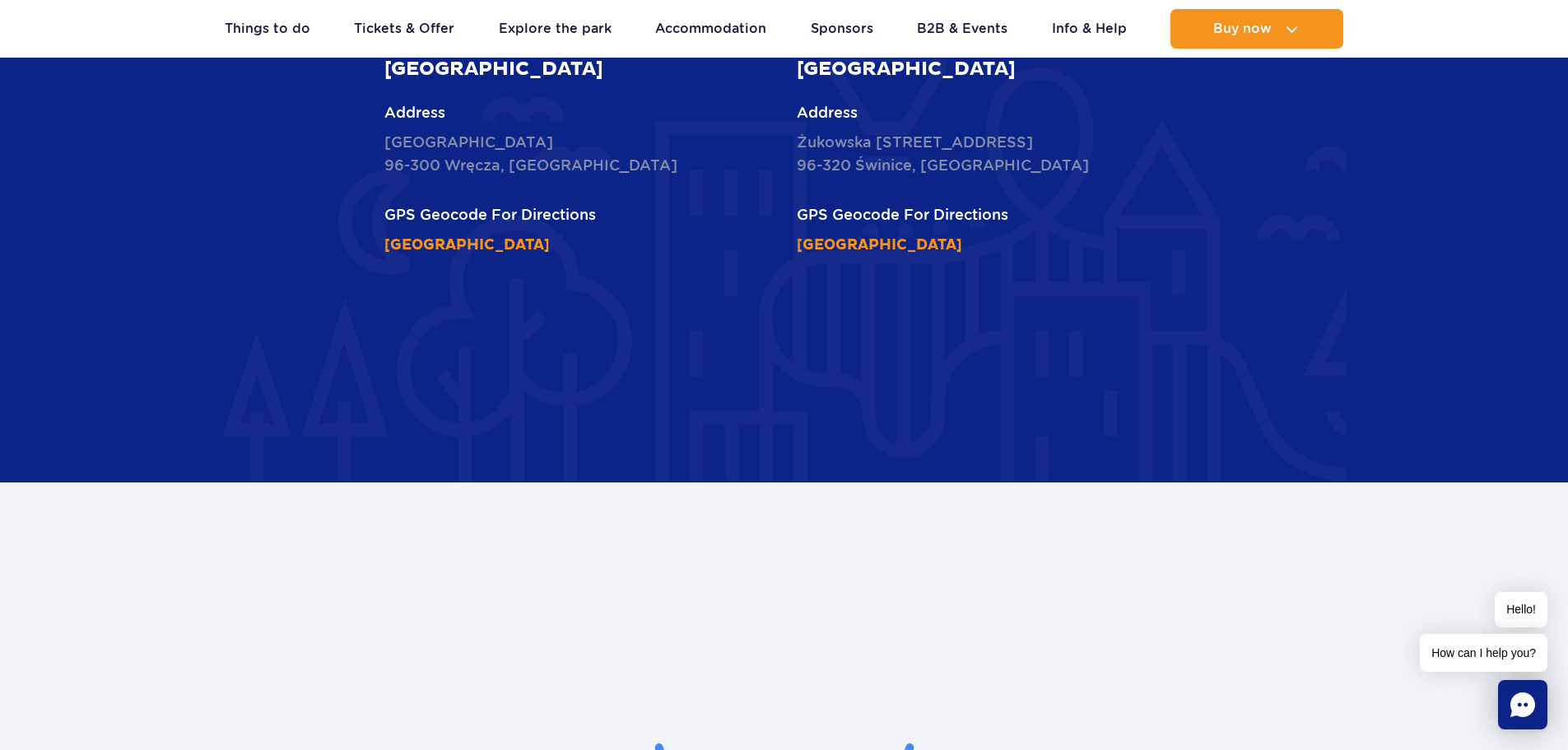
scroll to position [2470, 0]
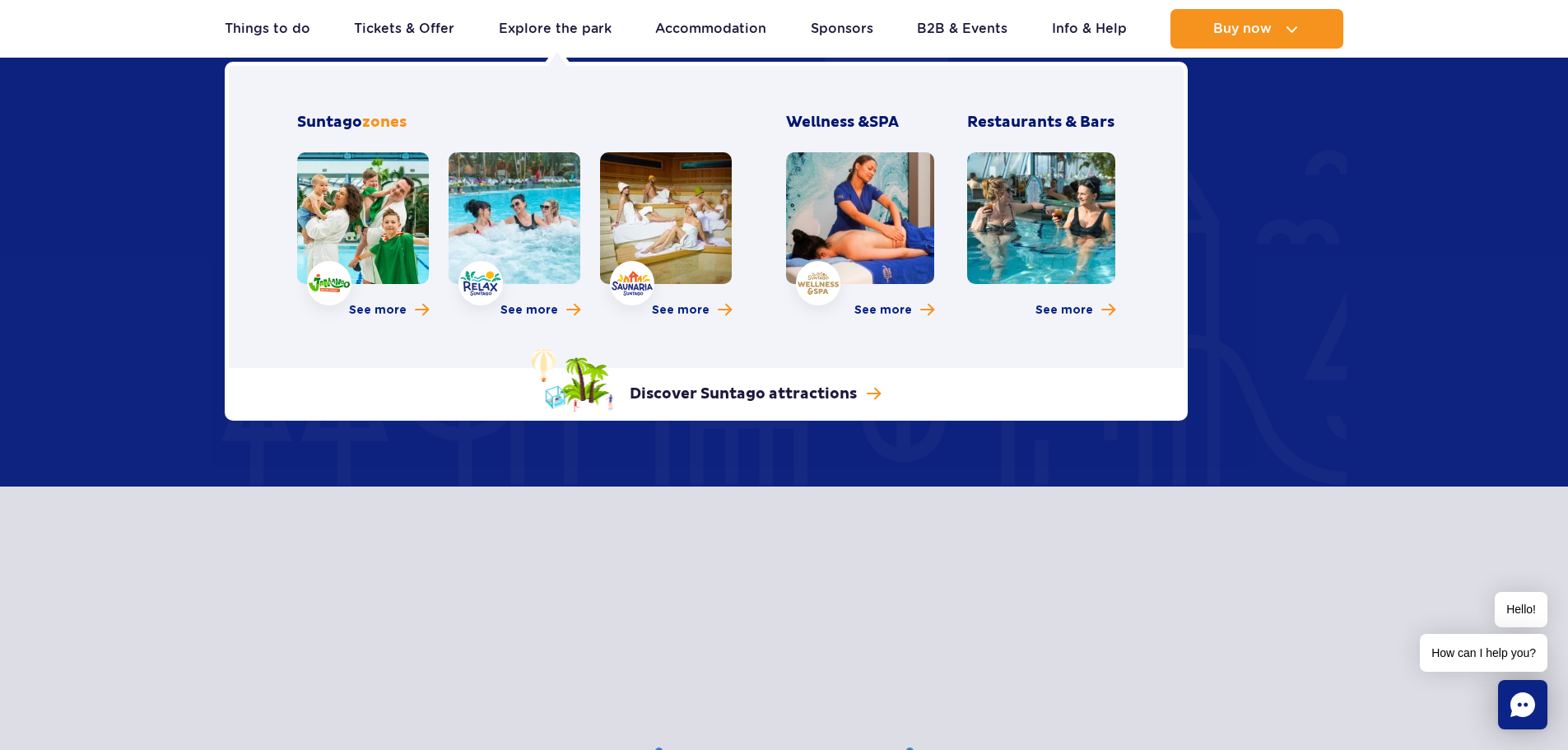
click at [390, 286] on div "See more" at bounding box center [363, 239] width 132 height 174
click at [392, 303] on span "See more" at bounding box center [378, 310] width 58 height 16
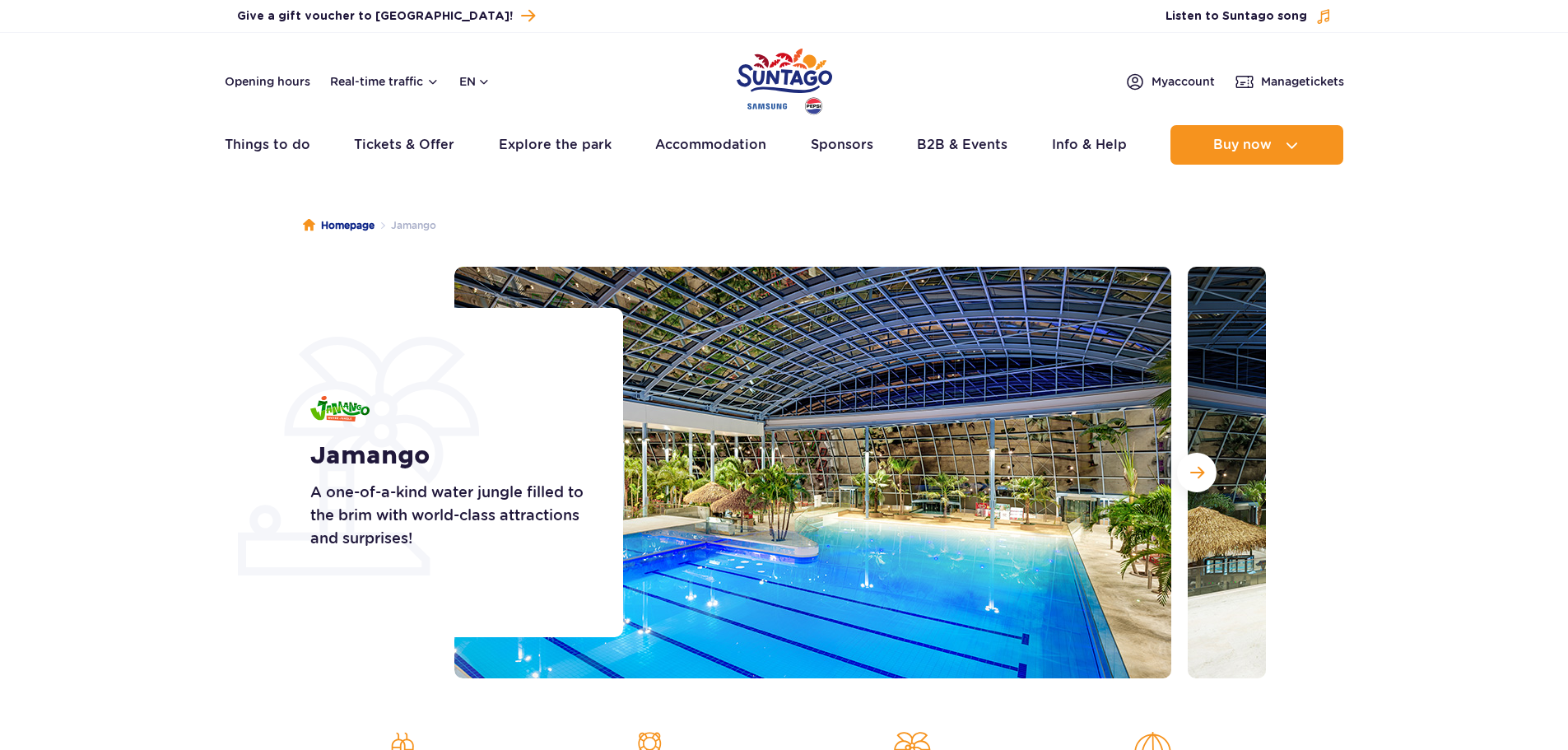
click at [1163, 486] on img at bounding box center [813, 473] width 717 height 412
click at [1188, 478] on button "Next slide" at bounding box center [1197, 473] width 40 height 40
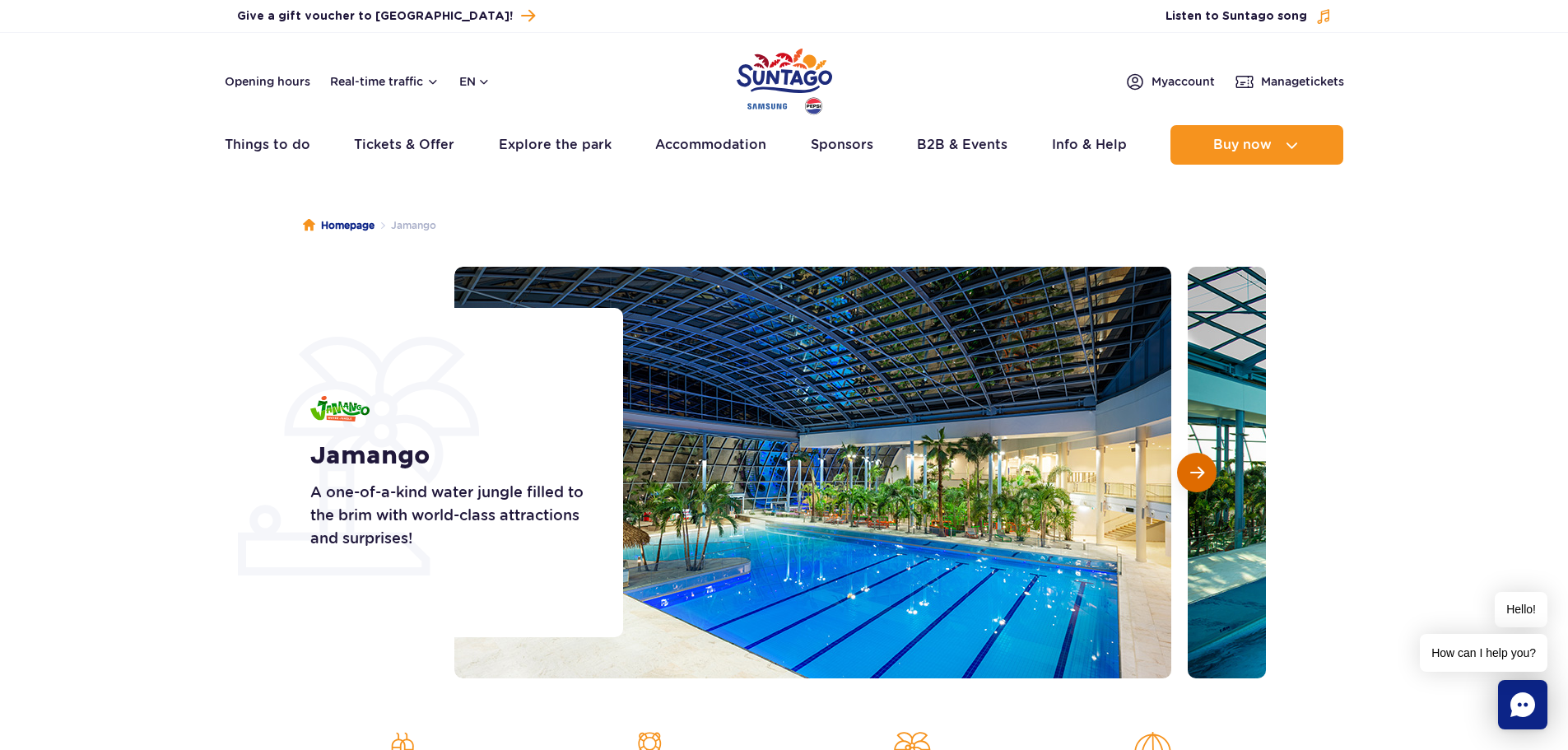
click at [1189, 478] on button "Next slide" at bounding box center [1197, 473] width 40 height 40
click at [1190, 478] on span "Next slide" at bounding box center [1197, 473] width 14 height 14
